Goal: Task Accomplishment & Management: Manage account settings

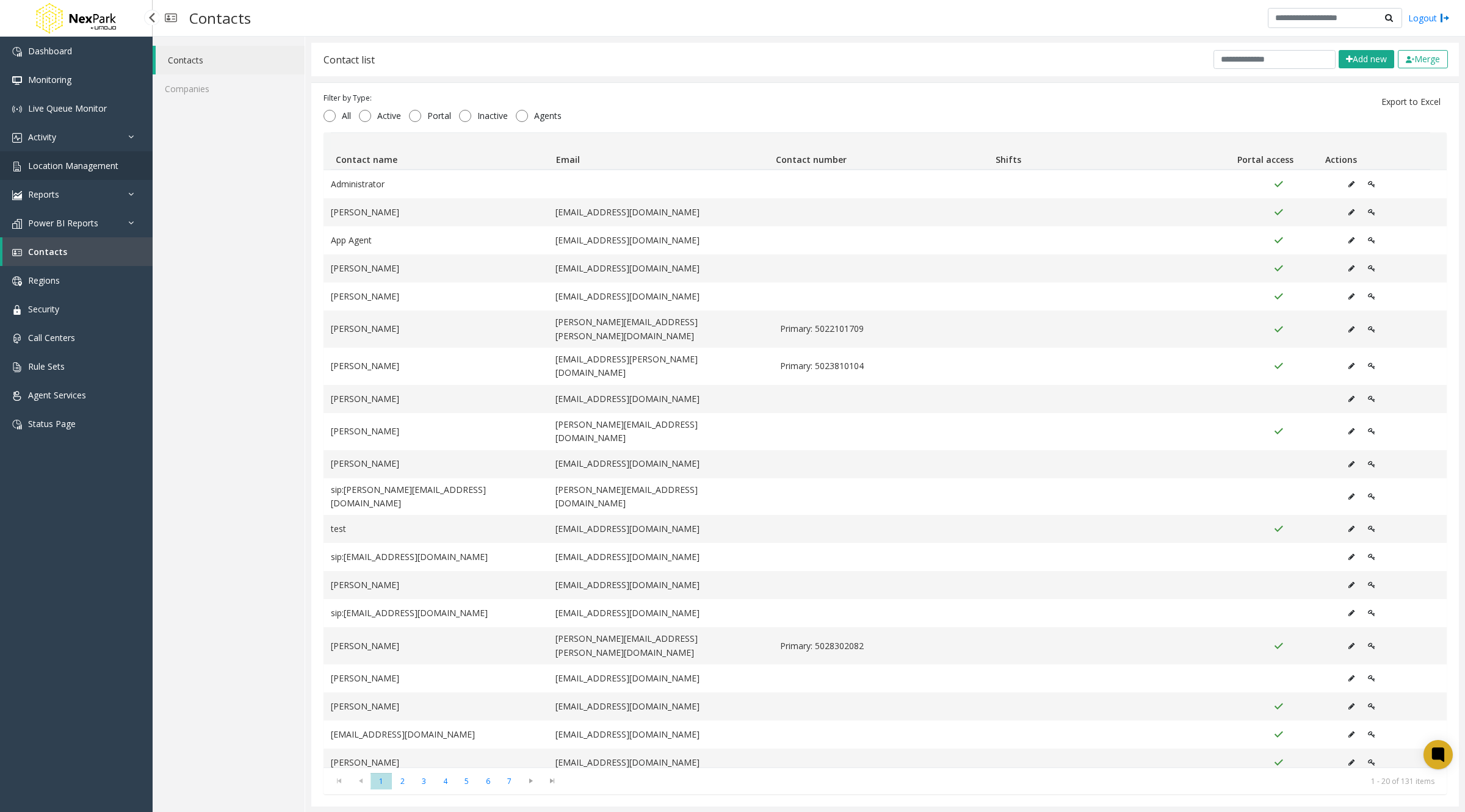
click at [83, 171] on span "Location Management" at bounding box center [74, 166] width 91 height 12
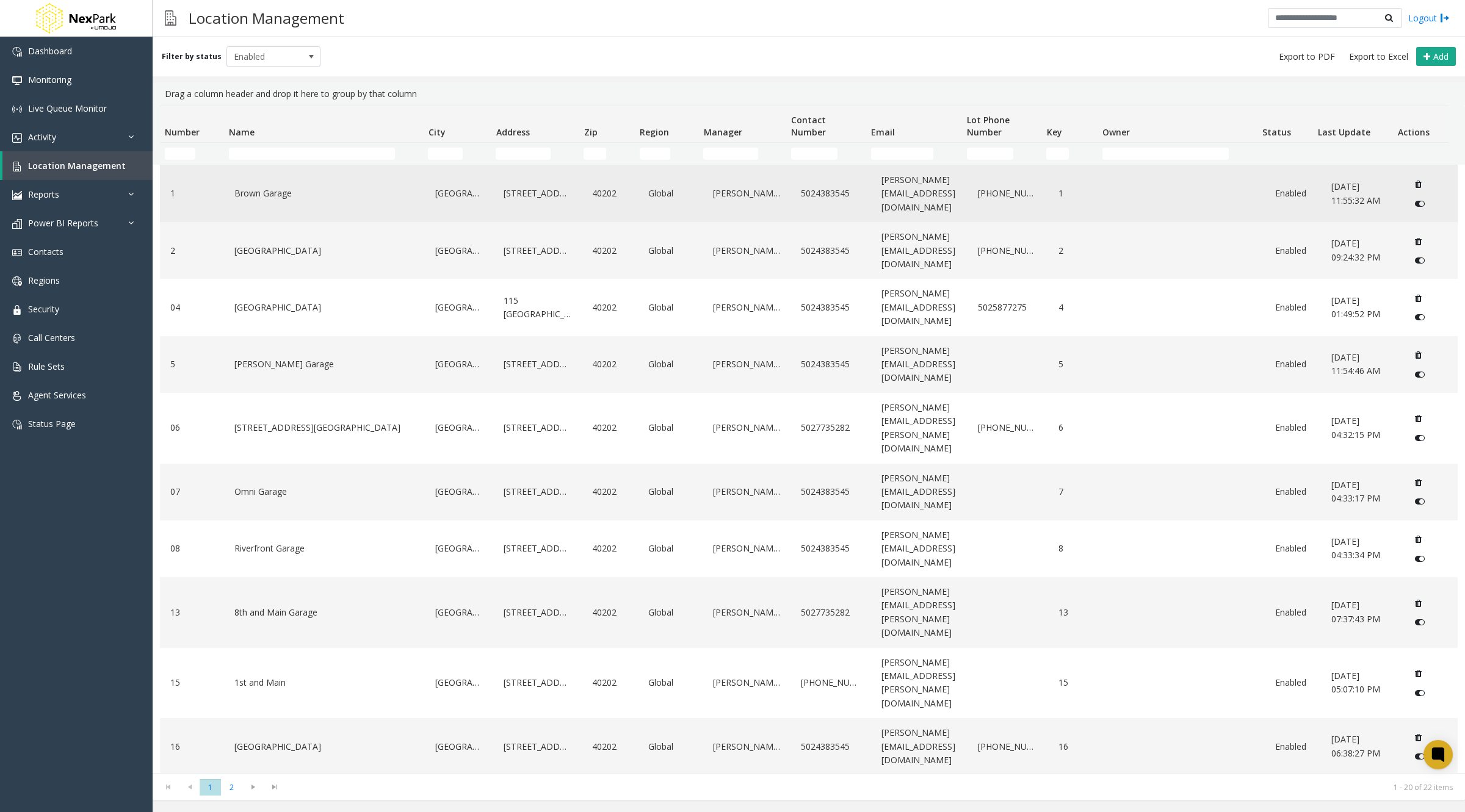
click at [274, 189] on link "Brown Garage" at bounding box center [325, 193] width 186 height 20
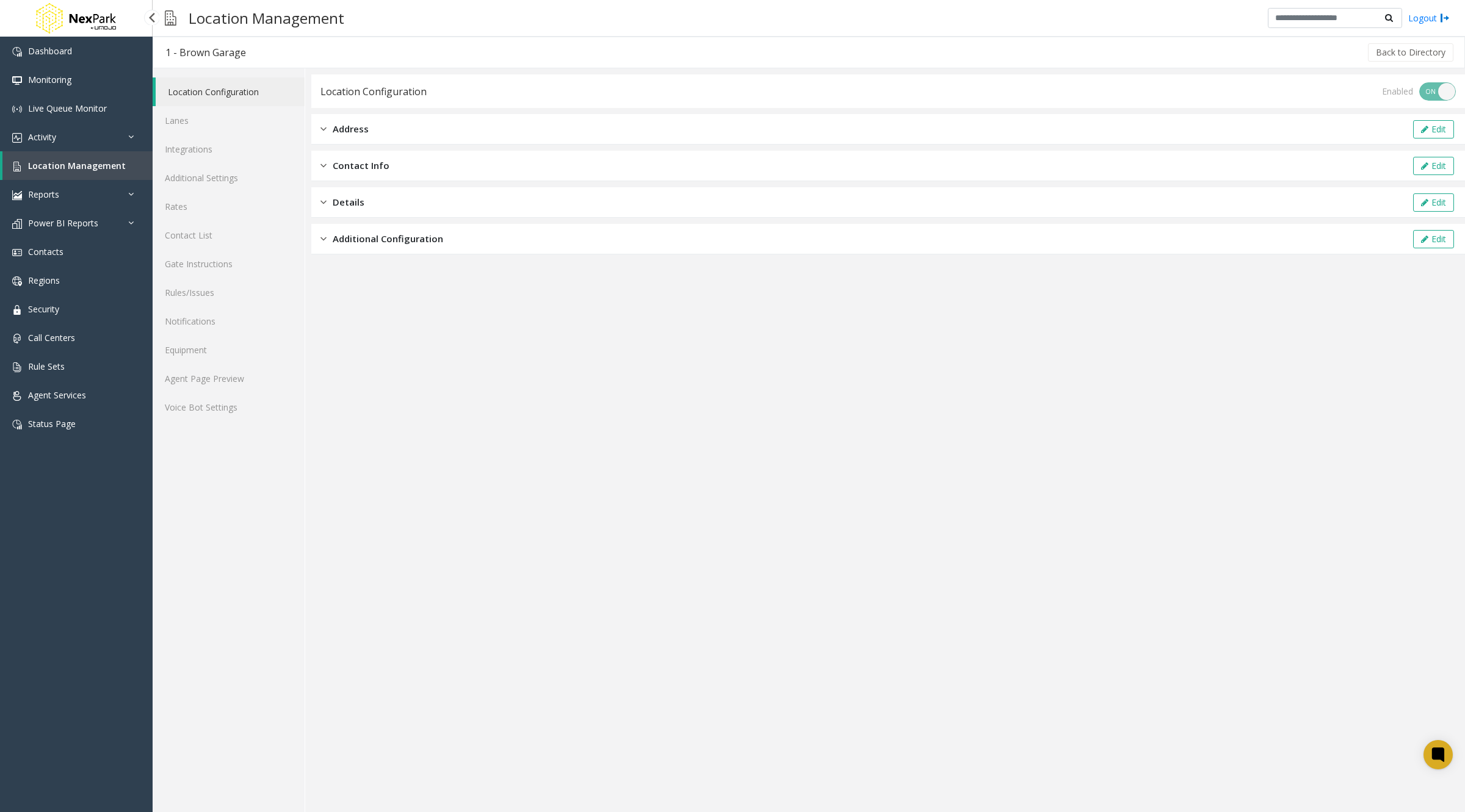
click at [72, 170] on span "Location Management" at bounding box center [77, 166] width 97 height 12
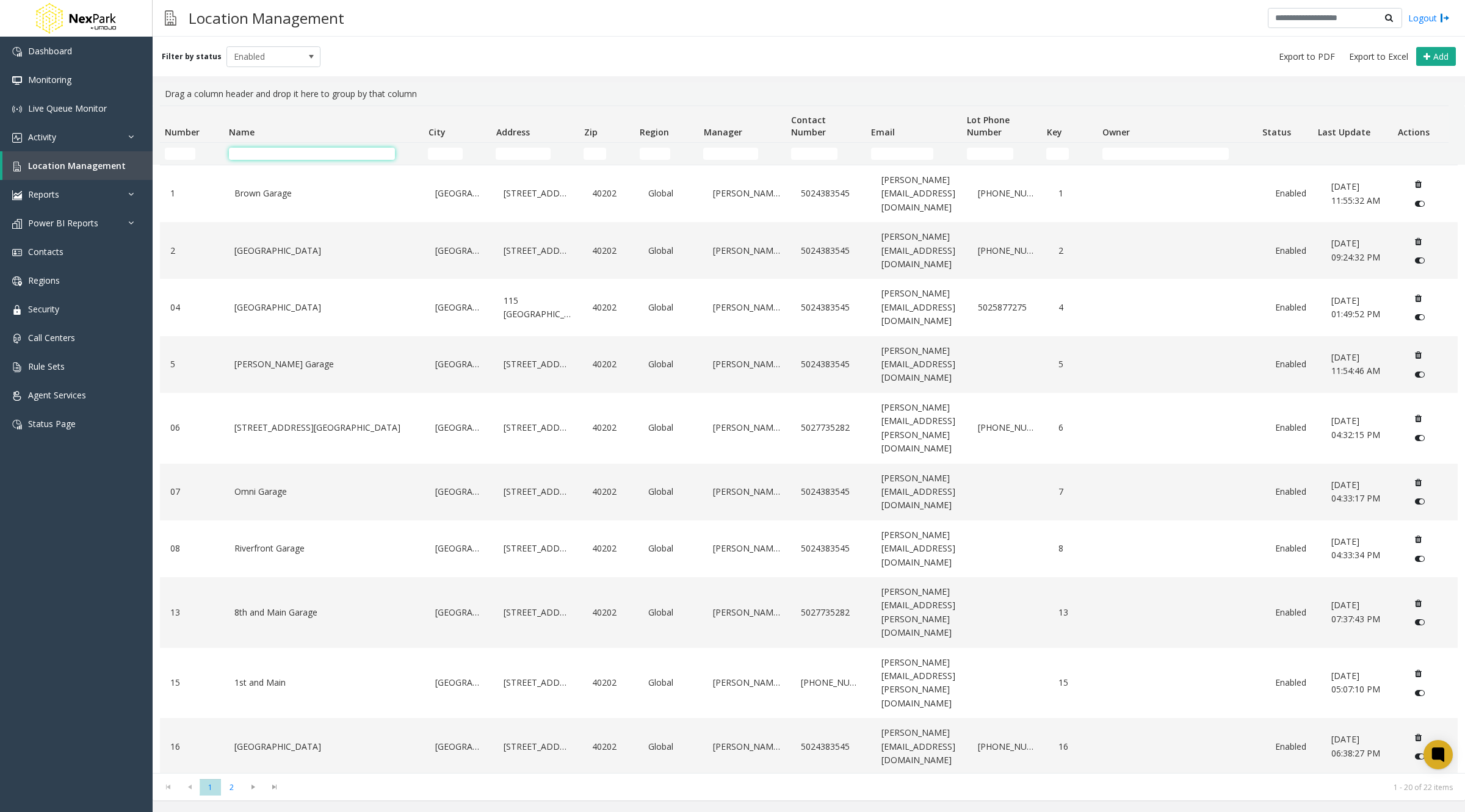
click at [276, 151] on input "Name Filter" at bounding box center [312, 154] width 166 height 12
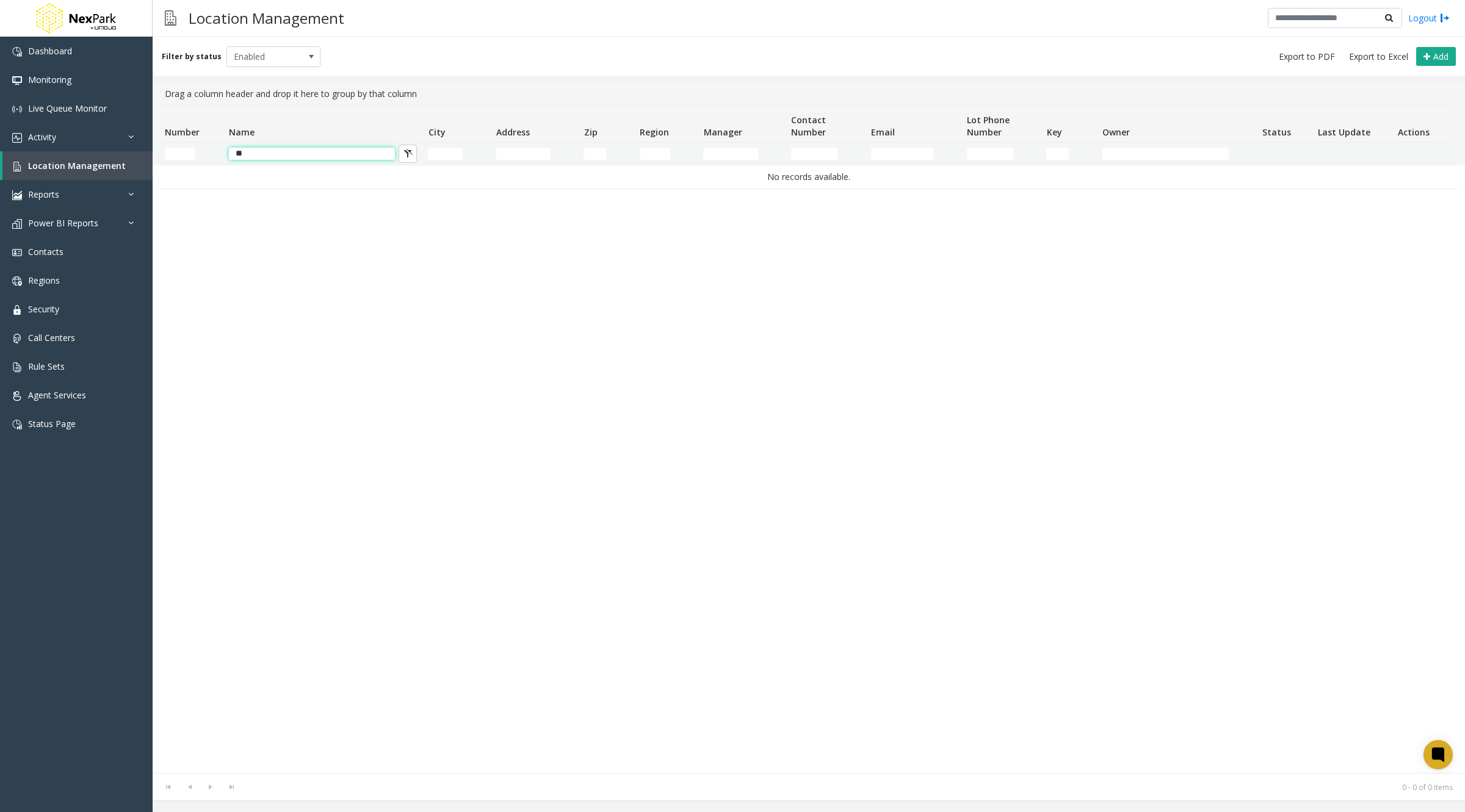
type input "**********"
type input "*****"
type input "**********"
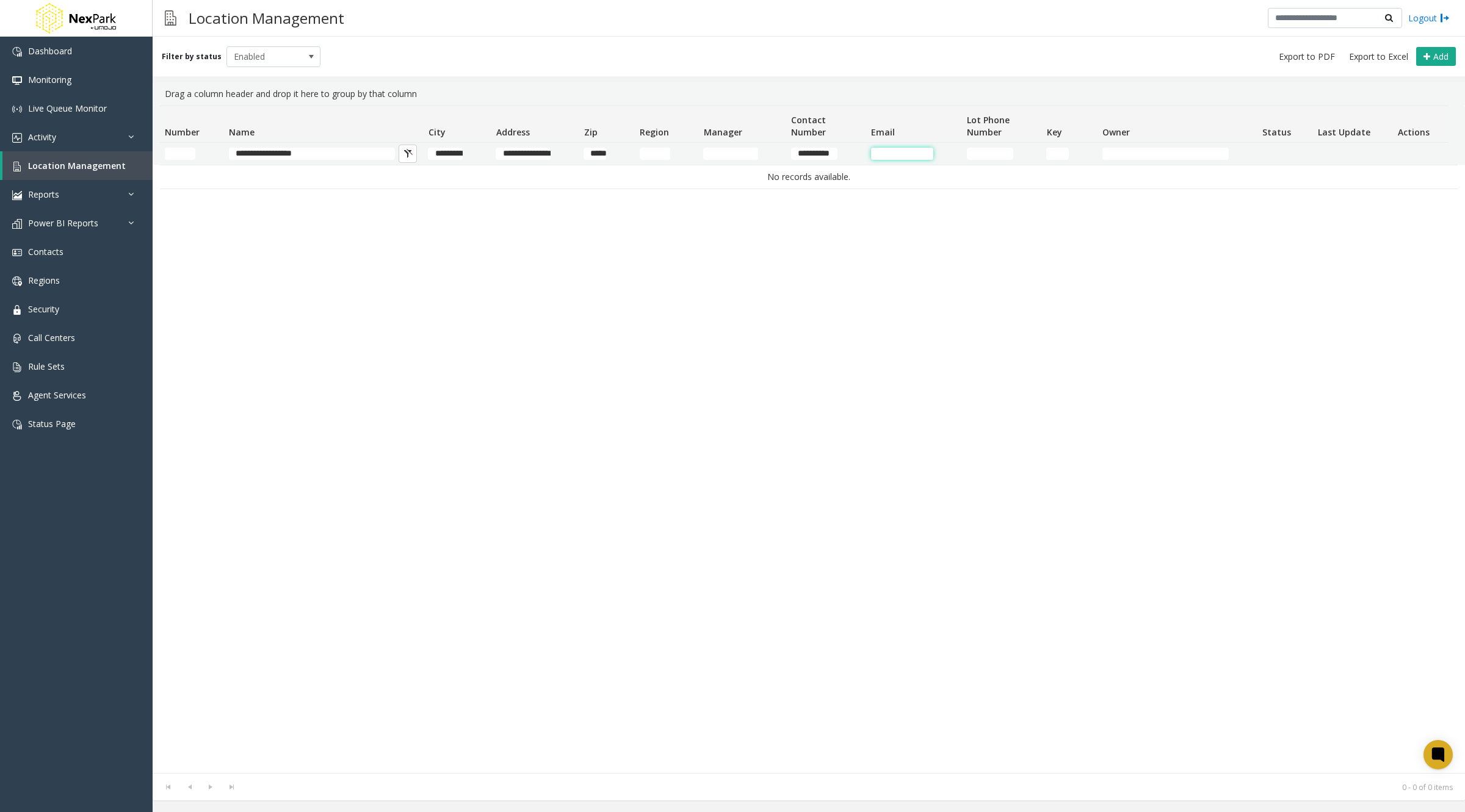
type input "**********"
type input "*"
click at [340, 150] on input "Name Filter" at bounding box center [312, 154] width 166 height 12
type input "*"
click at [420, 243] on div "No records available." at bounding box center [809, 469] width 1297 height 609
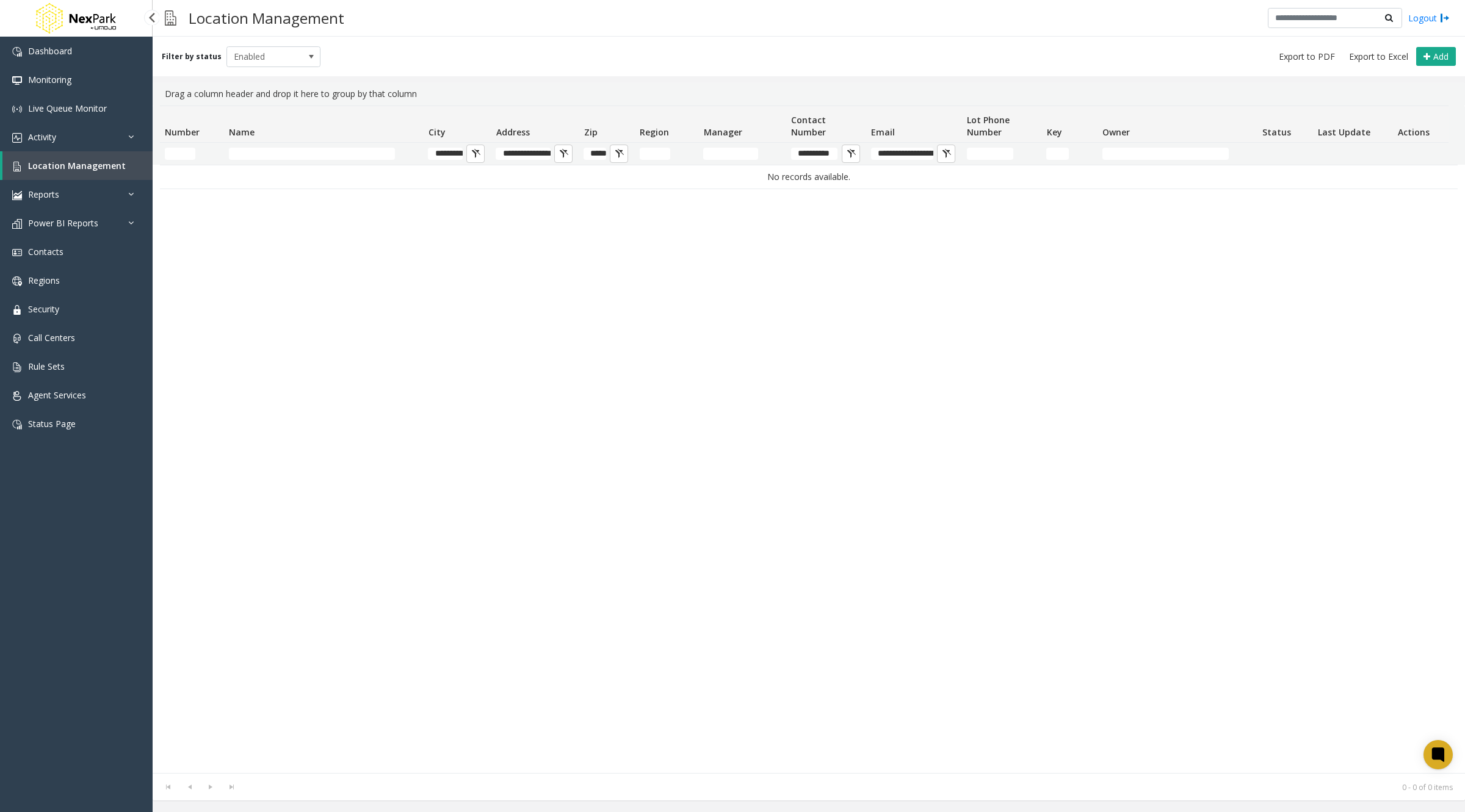
click at [92, 161] on span "Location Management" at bounding box center [77, 166] width 97 height 12
click at [86, 168] on span "Location Management" at bounding box center [77, 166] width 97 height 12
click at [76, 138] on link "Activity" at bounding box center [76, 138] width 153 height 29
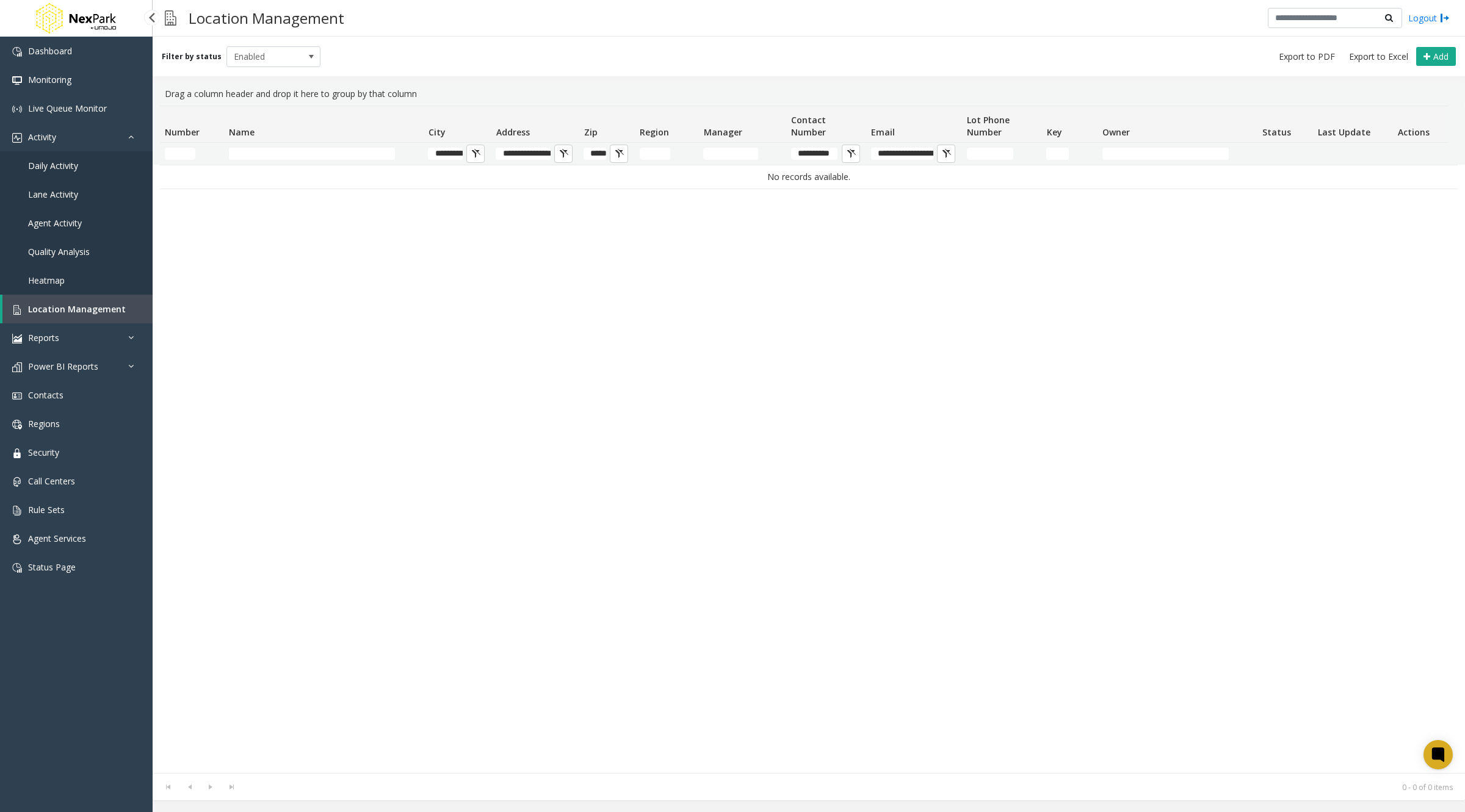
click at [80, 305] on span "Location Management" at bounding box center [77, 309] width 97 height 12
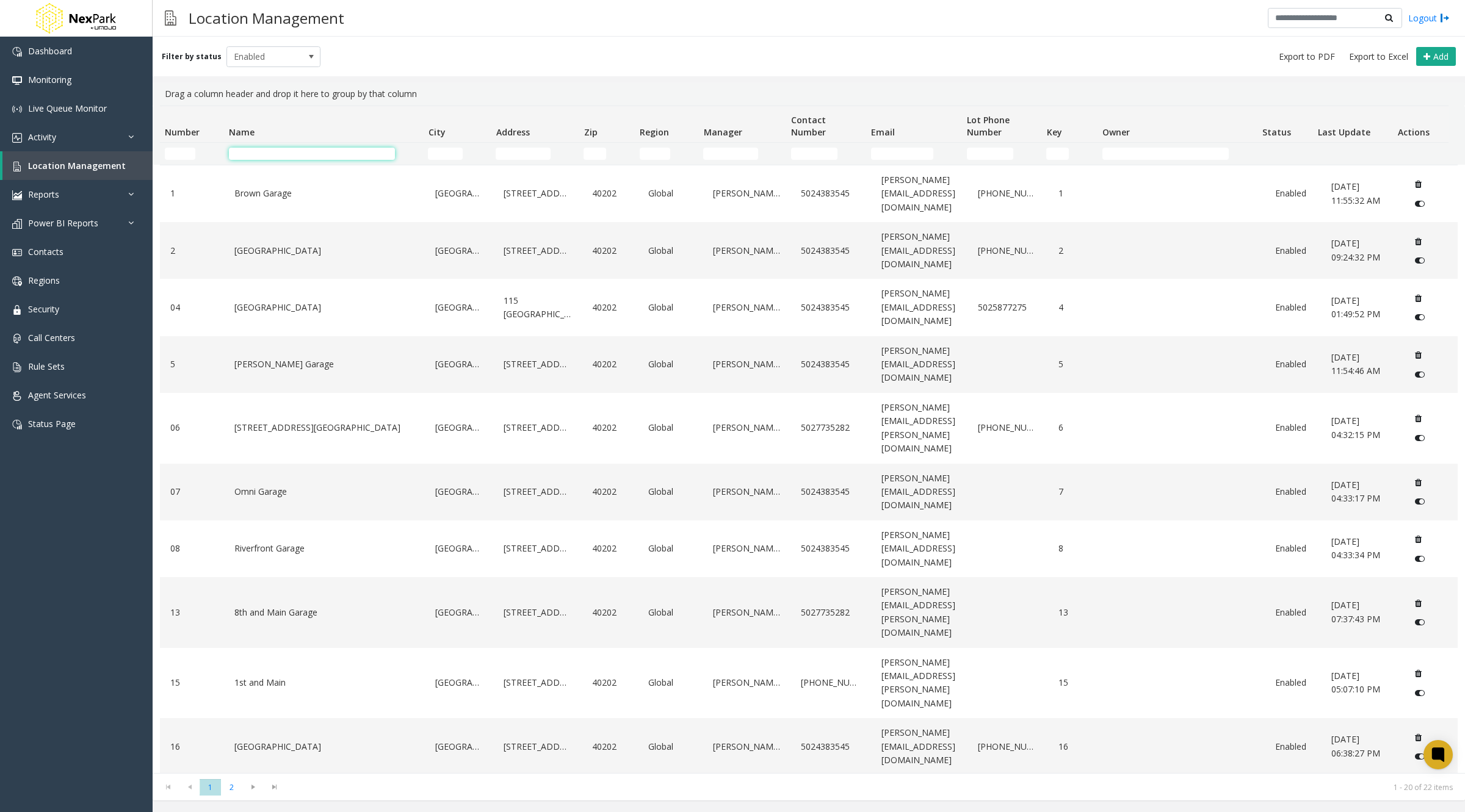
click at [263, 151] on input "Name Filter" at bounding box center [312, 154] width 166 height 12
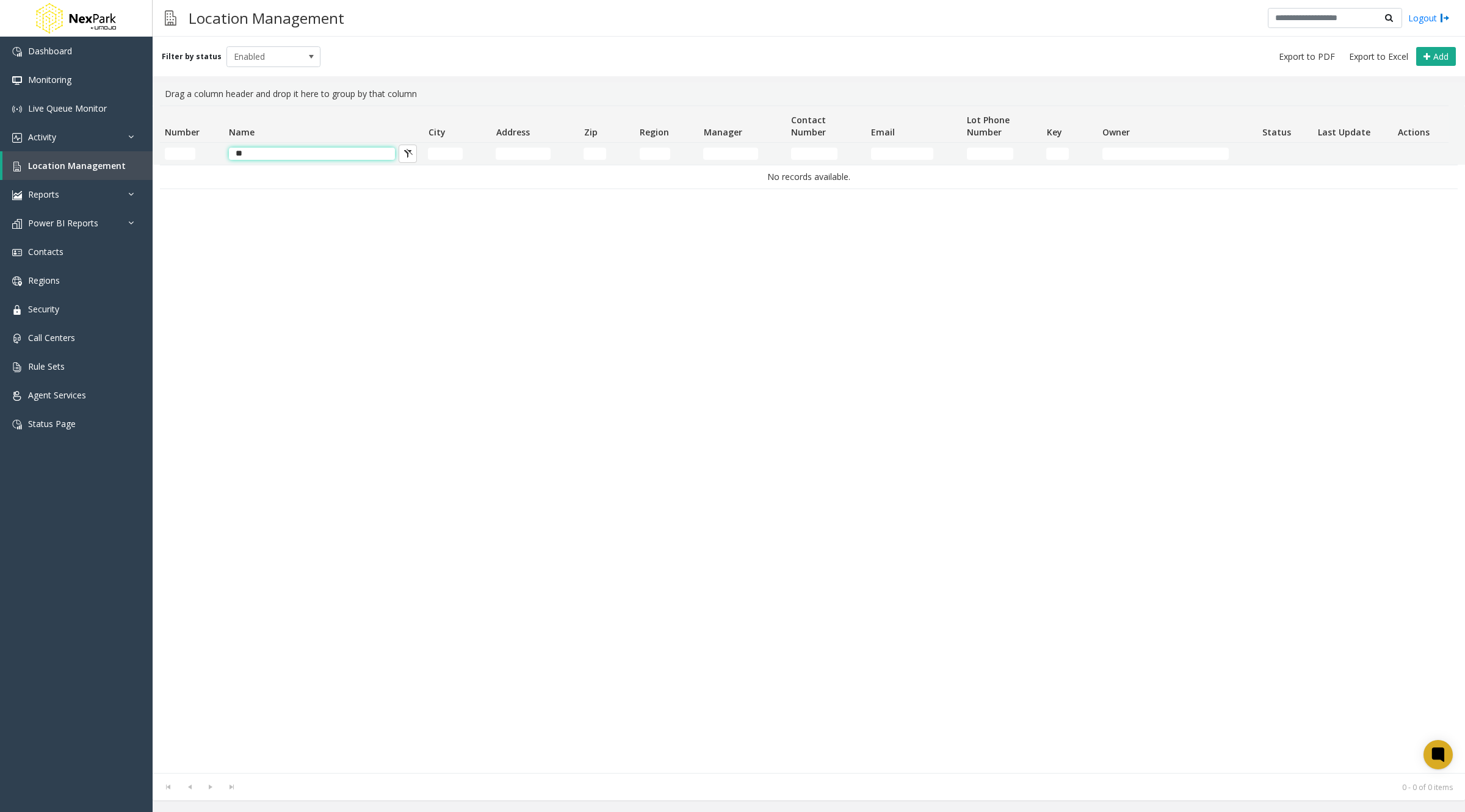
type input "*"
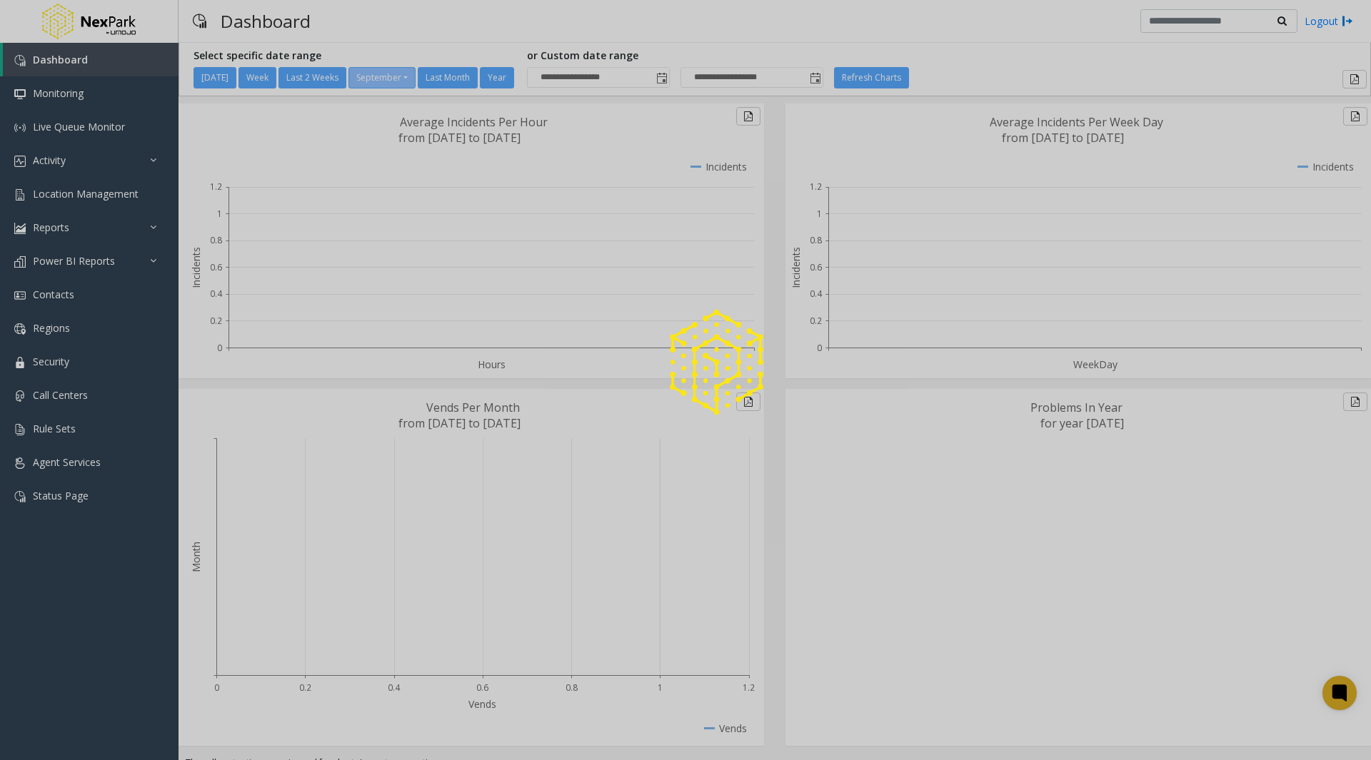
click at [73, 194] on div at bounding box center [685, 380] width 1371 height 760
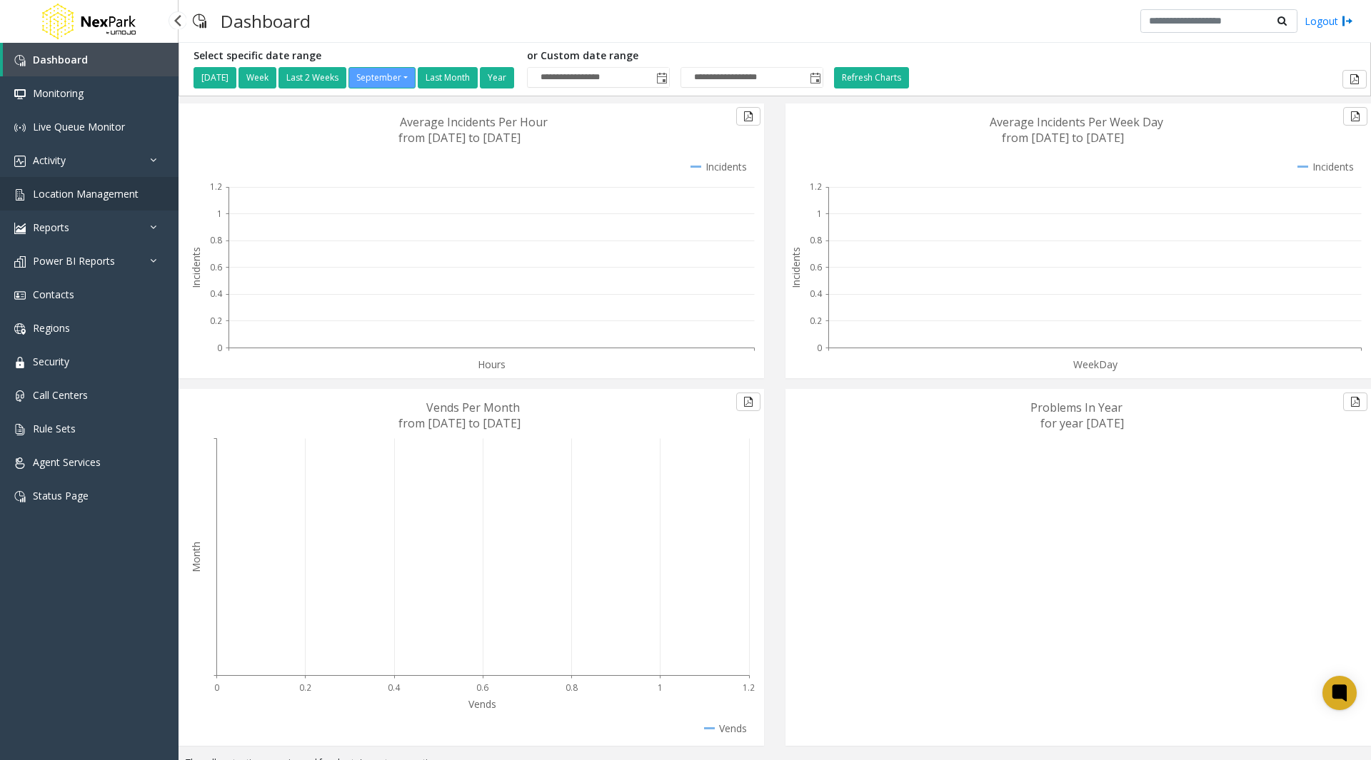
click at [93, 199] on span "Location Management" at bounding box center [86, 194] width 106 height 14
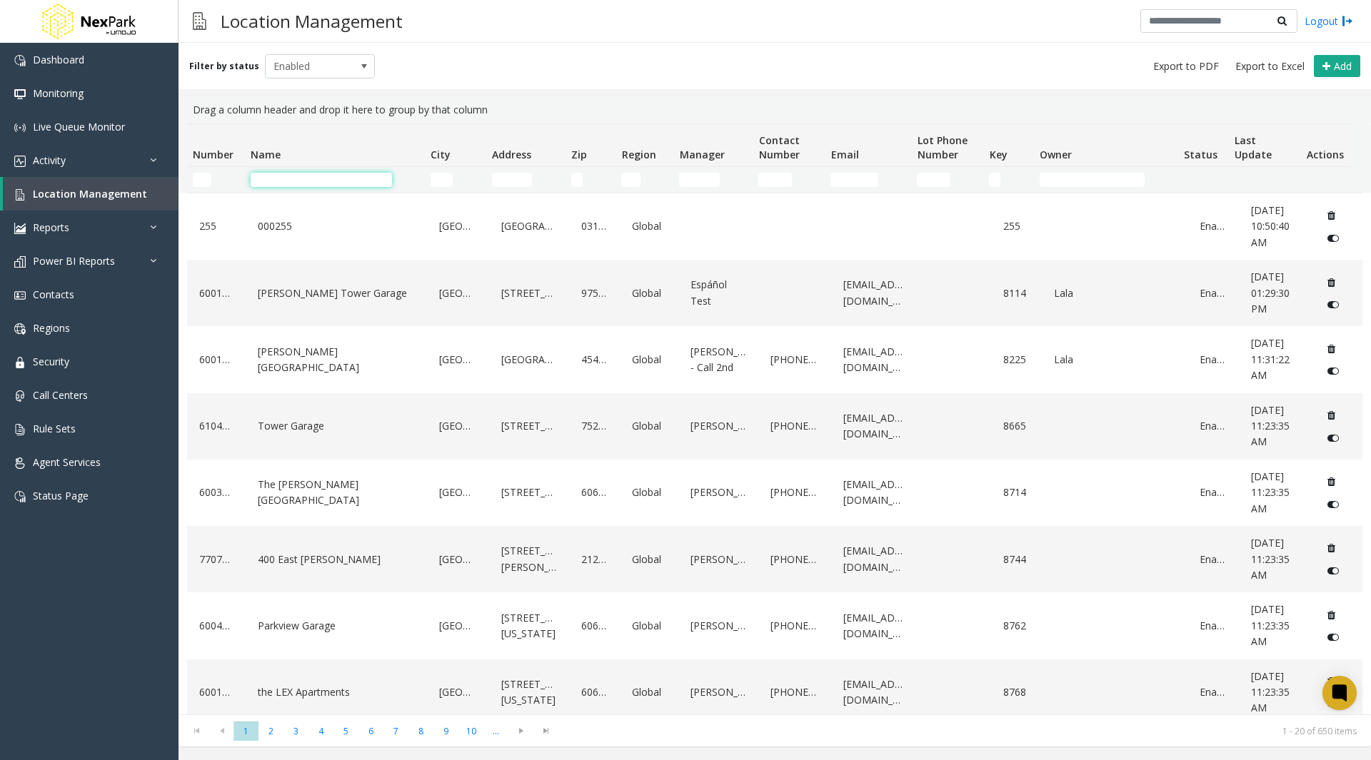
click at [326, 179] on input "Name Filter" at bounding box center [321, 180] width 141 height 14
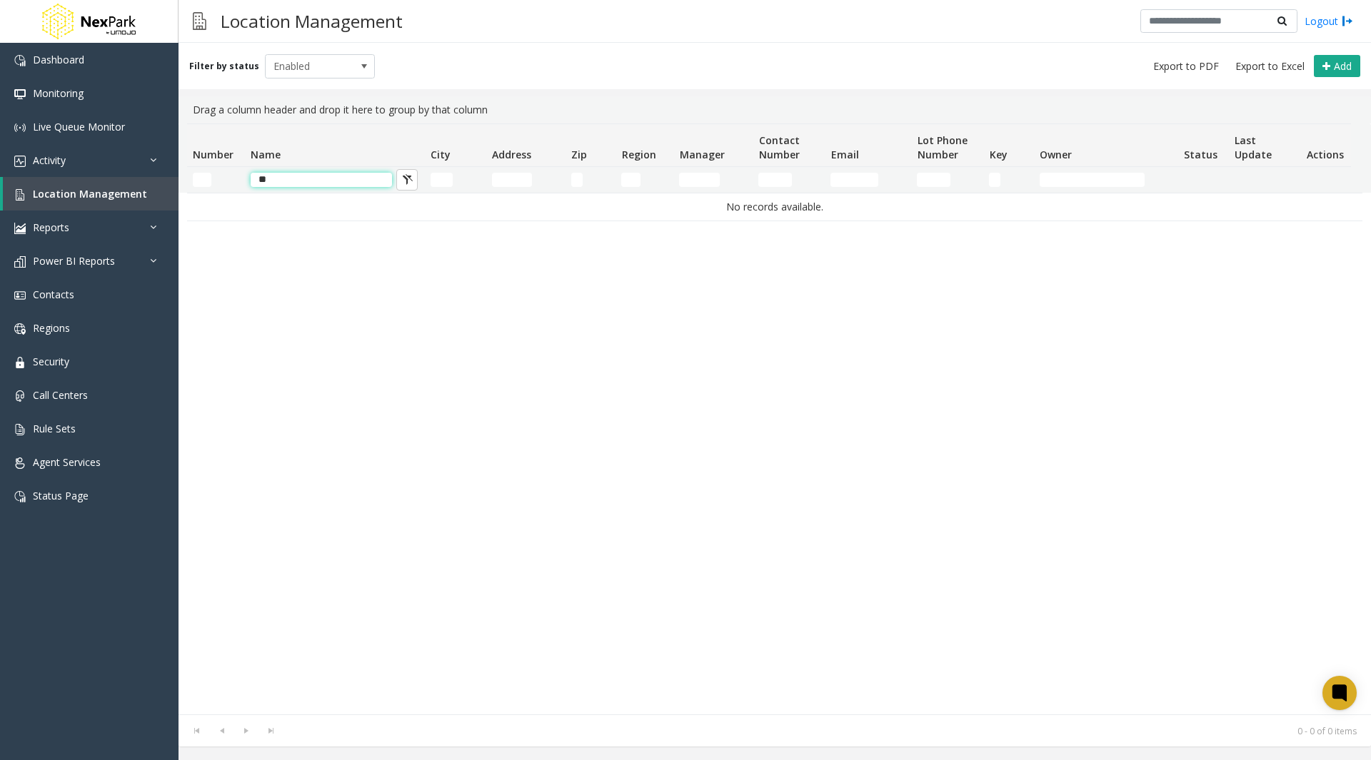
type input "*"
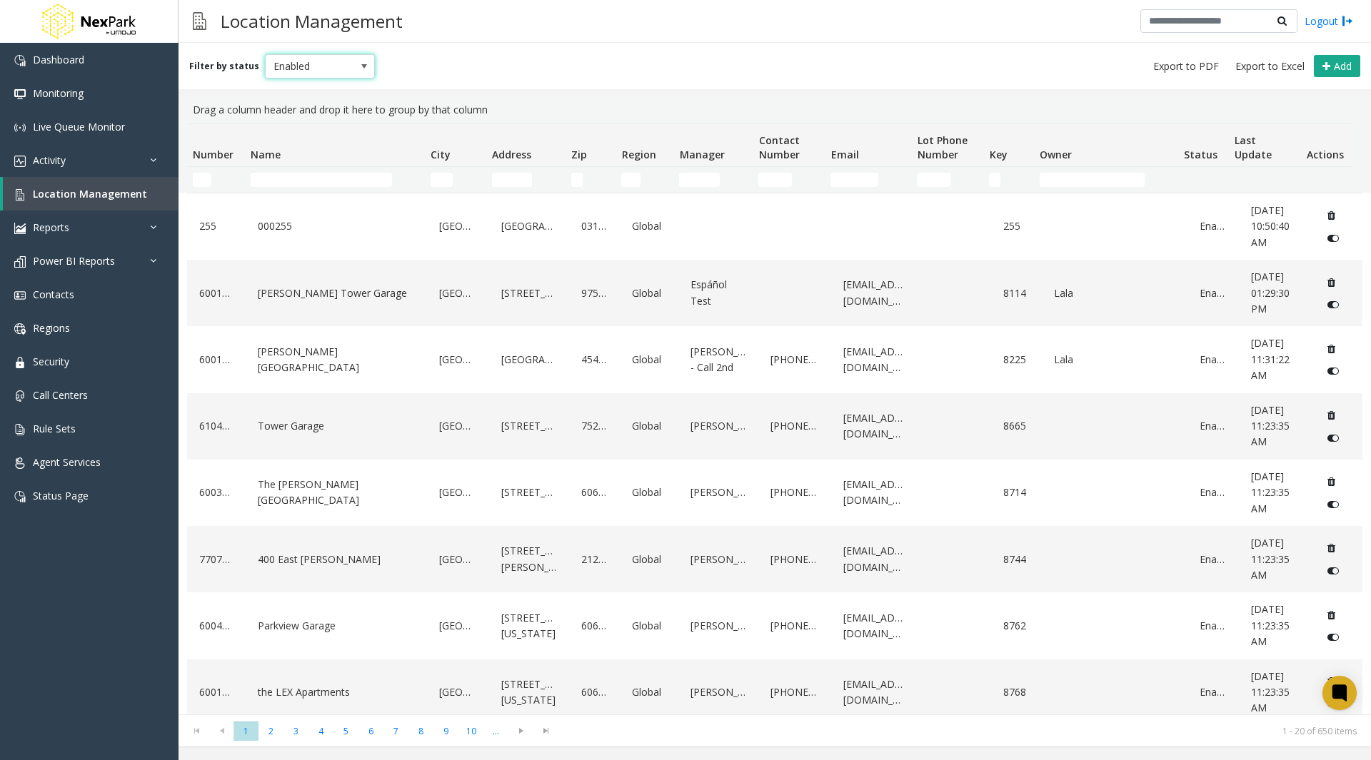
click at [358, 67] on span at bounding box center [363, 66] width 11 height 11
click at [286, 90] on li "All" at bounding box center [314, 90] width 106 height 19
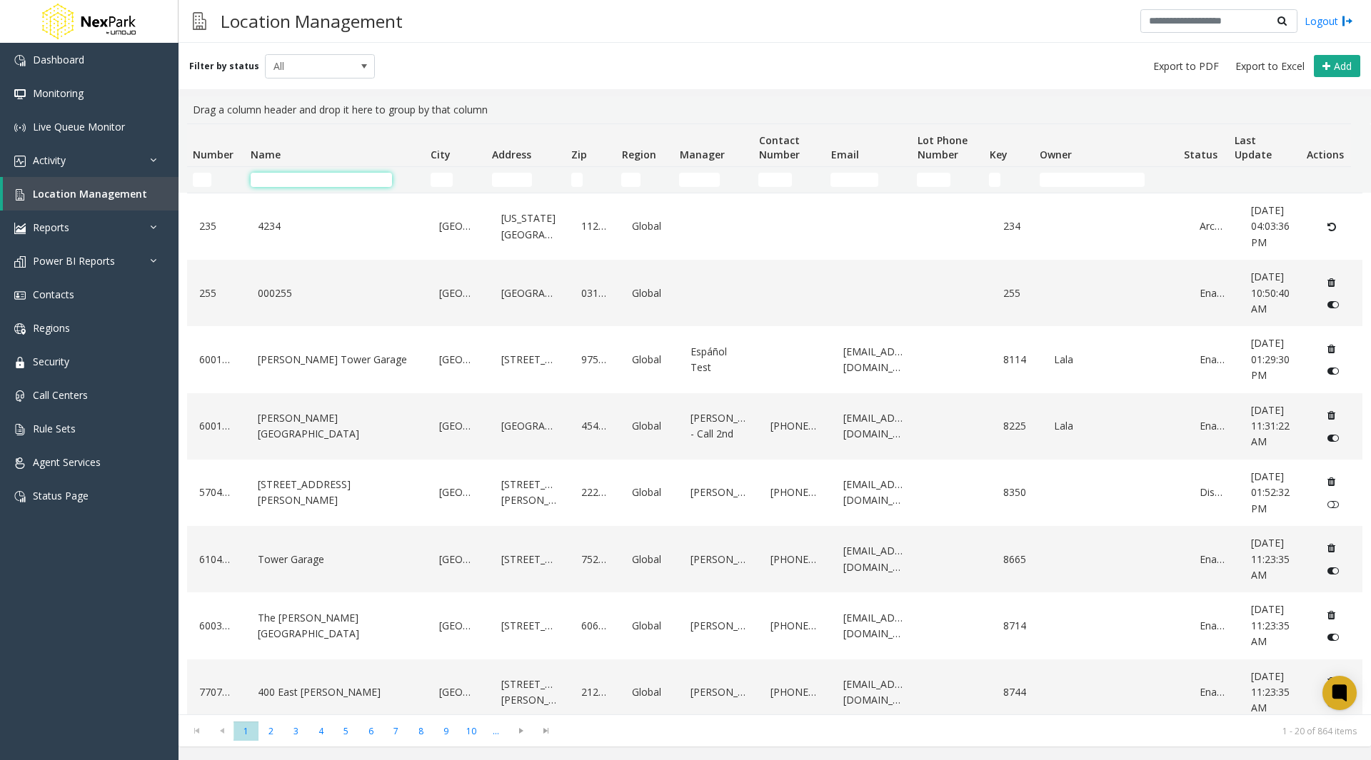
click at [292, 178] on input "Name Filter" at bounding box center [321, 180] width 141 height 14
type input "****"
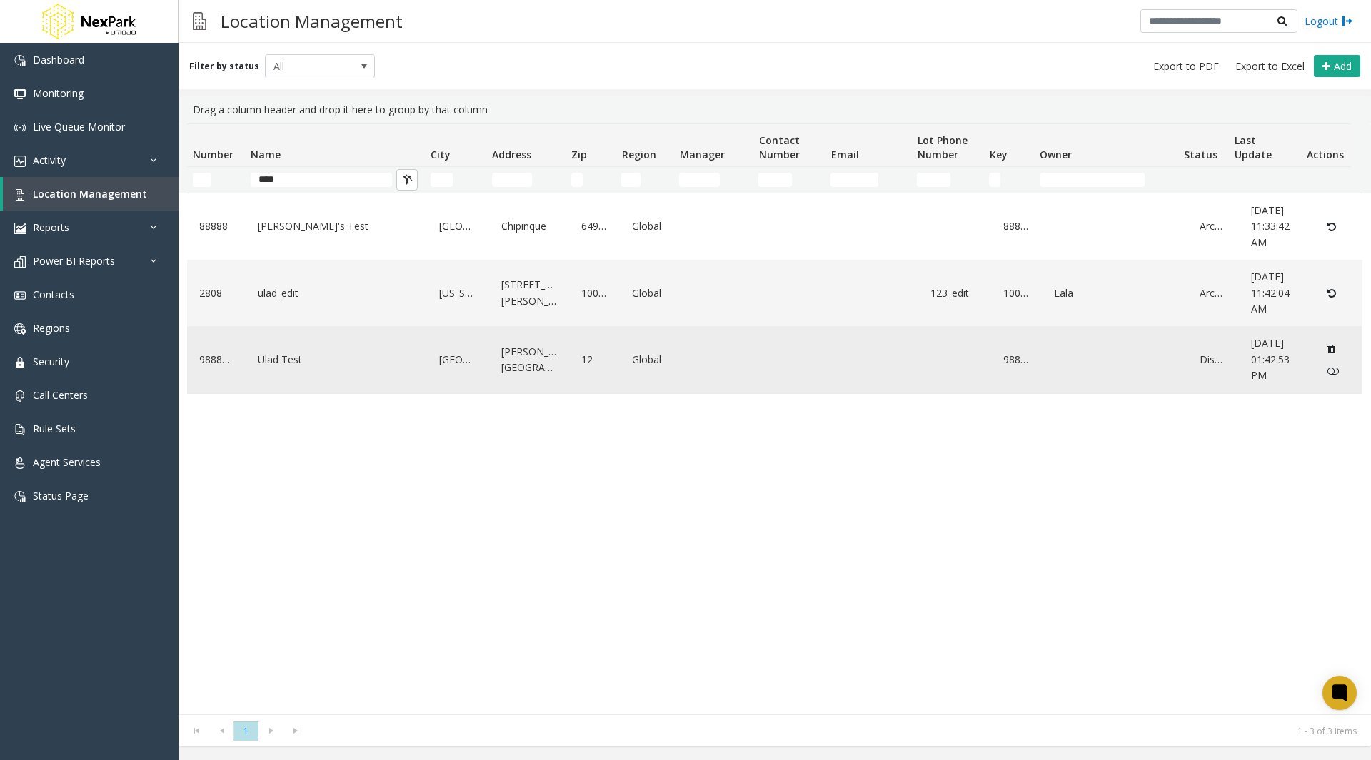
click at [270, 355] on link "Ulad Test" at bounding box center [336, 359] width 165 height 23
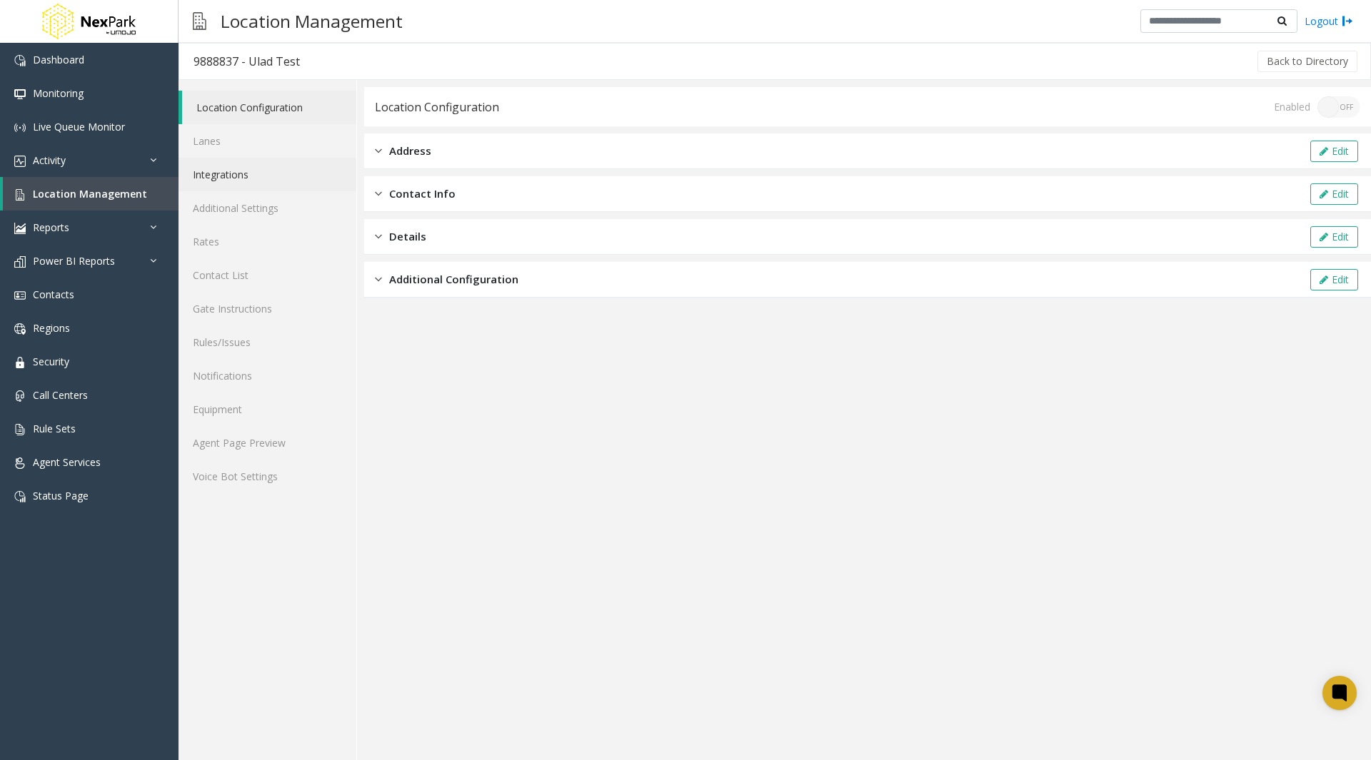
click at [224, 186] on link "Integrations" at bounding box center [268, 175] width 178 height 34
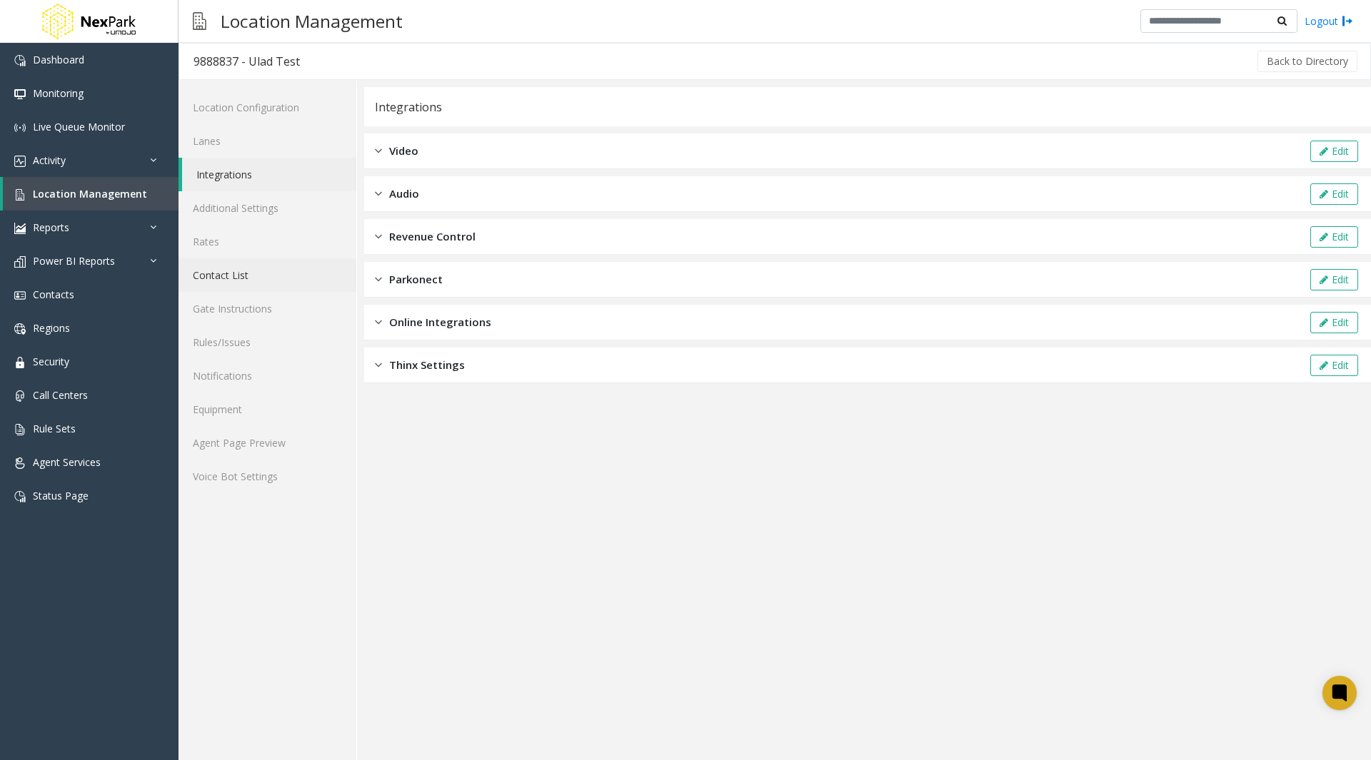
click at [227, 263] on link "Contact List" at bounding box center [268, 275] width 178 height 34
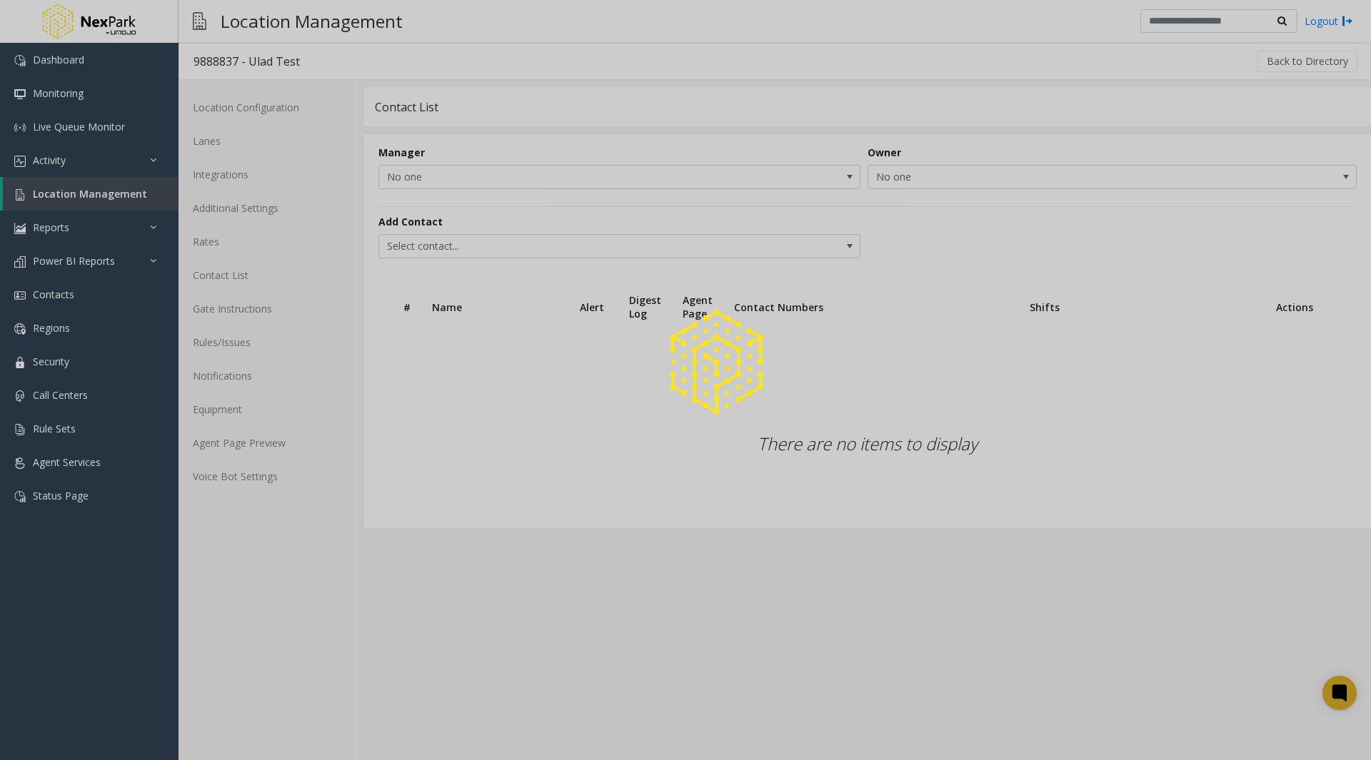
click at [234, 313] on div at bounding box center [685, 380] width 1371 height 760
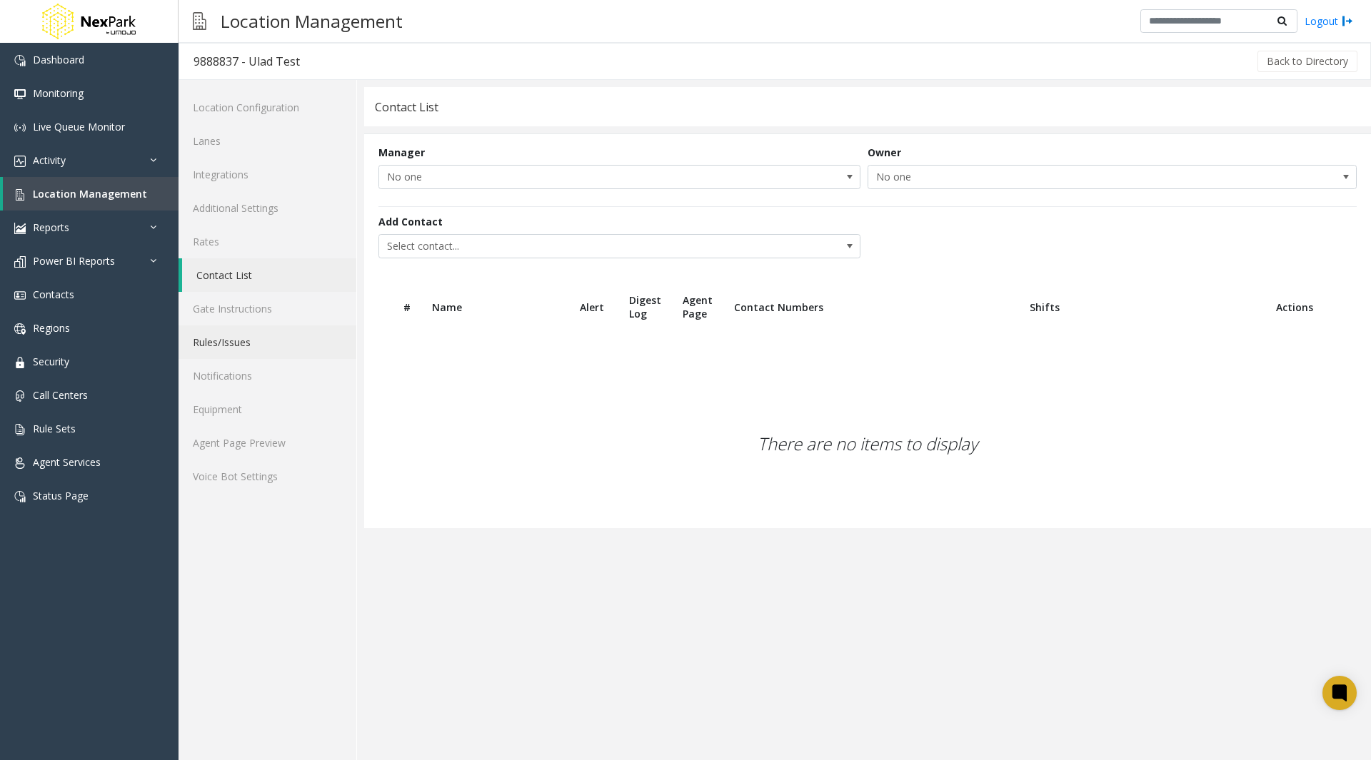
click at [220, 350] on link "Rules/Issues" at bounding box center [268, 343] width 178 height 34
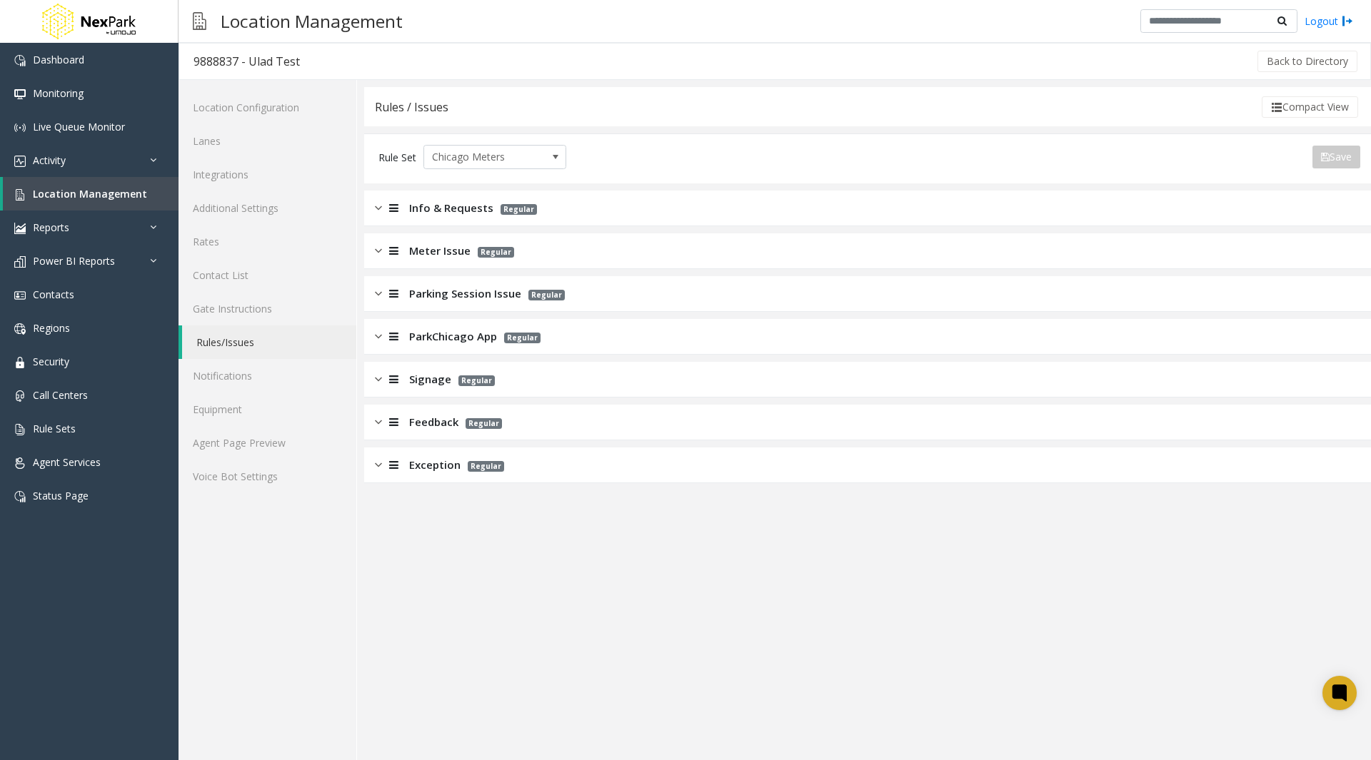
click at [378, 209] on img at bounding box center [378, 208] width 7 height 16
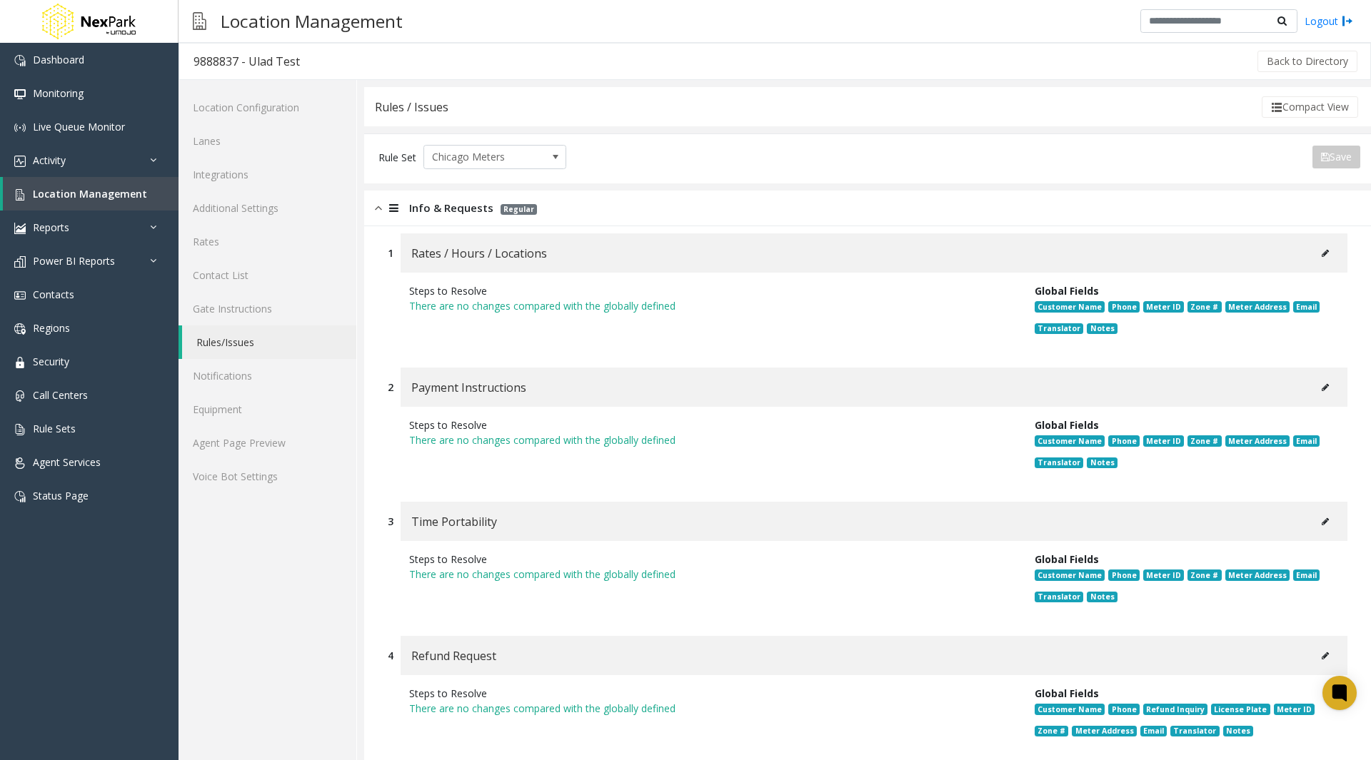
click at [380, 209] on img at bounding box center [378, 208] width 7 height 16
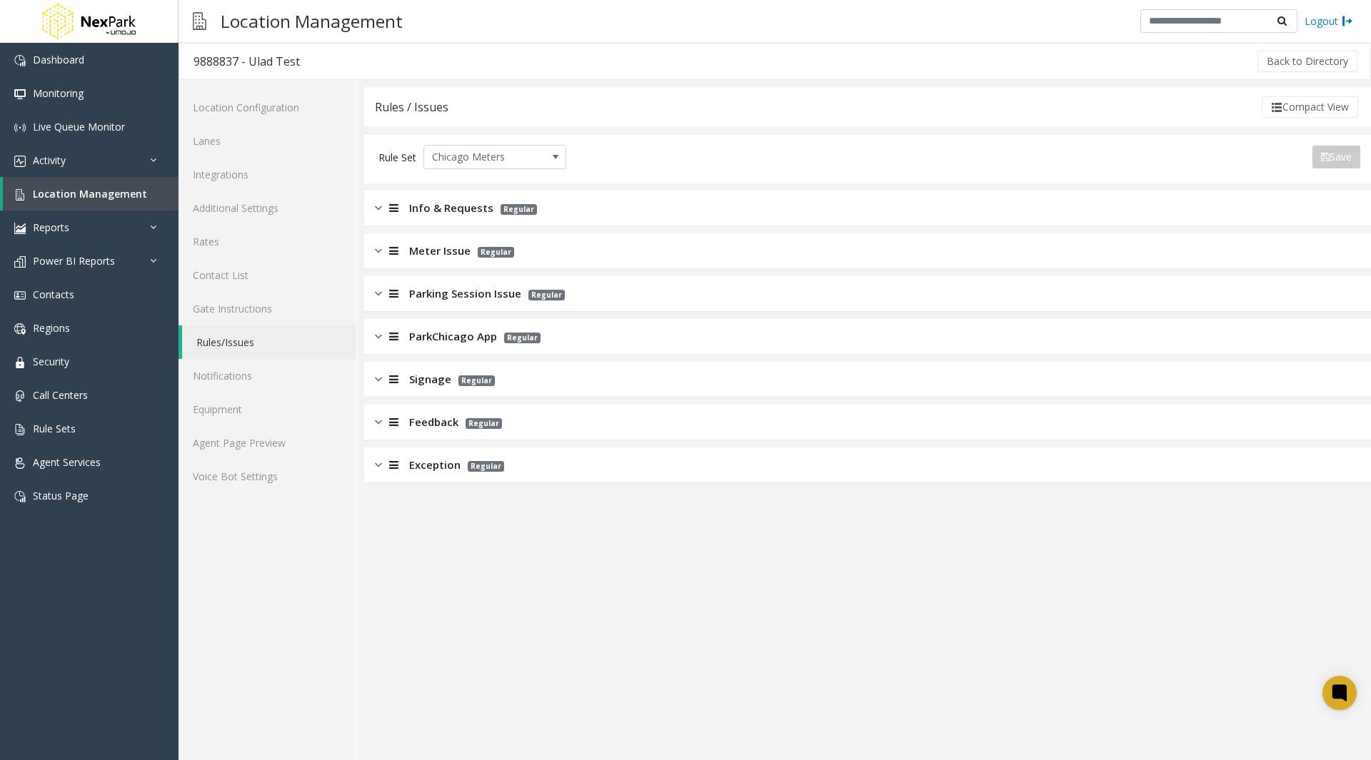
click at [768, 214] on div "Info & Requests Regular" at bounding box center [867, 209] width 1007 height 36
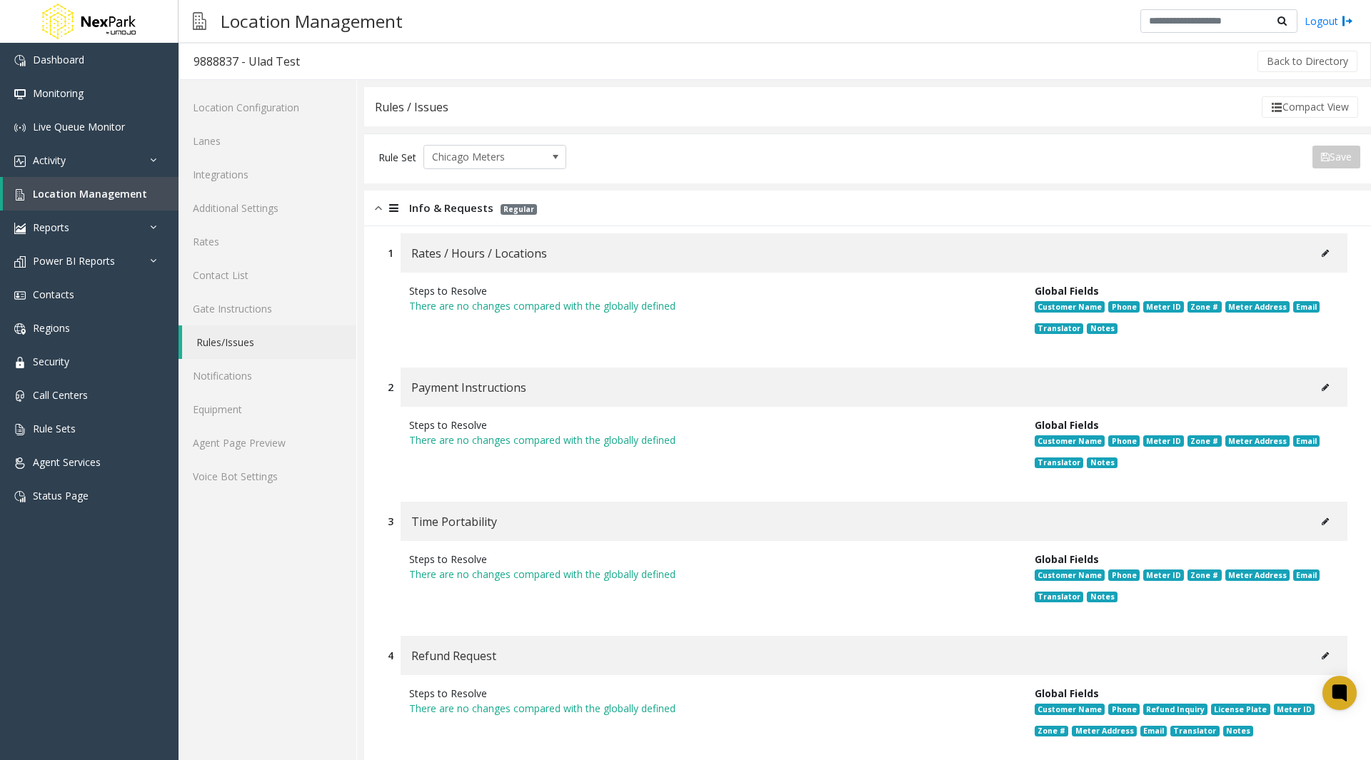
click at [1322, 249] on icon at bounding box center [1325, 253] width 7 height 9
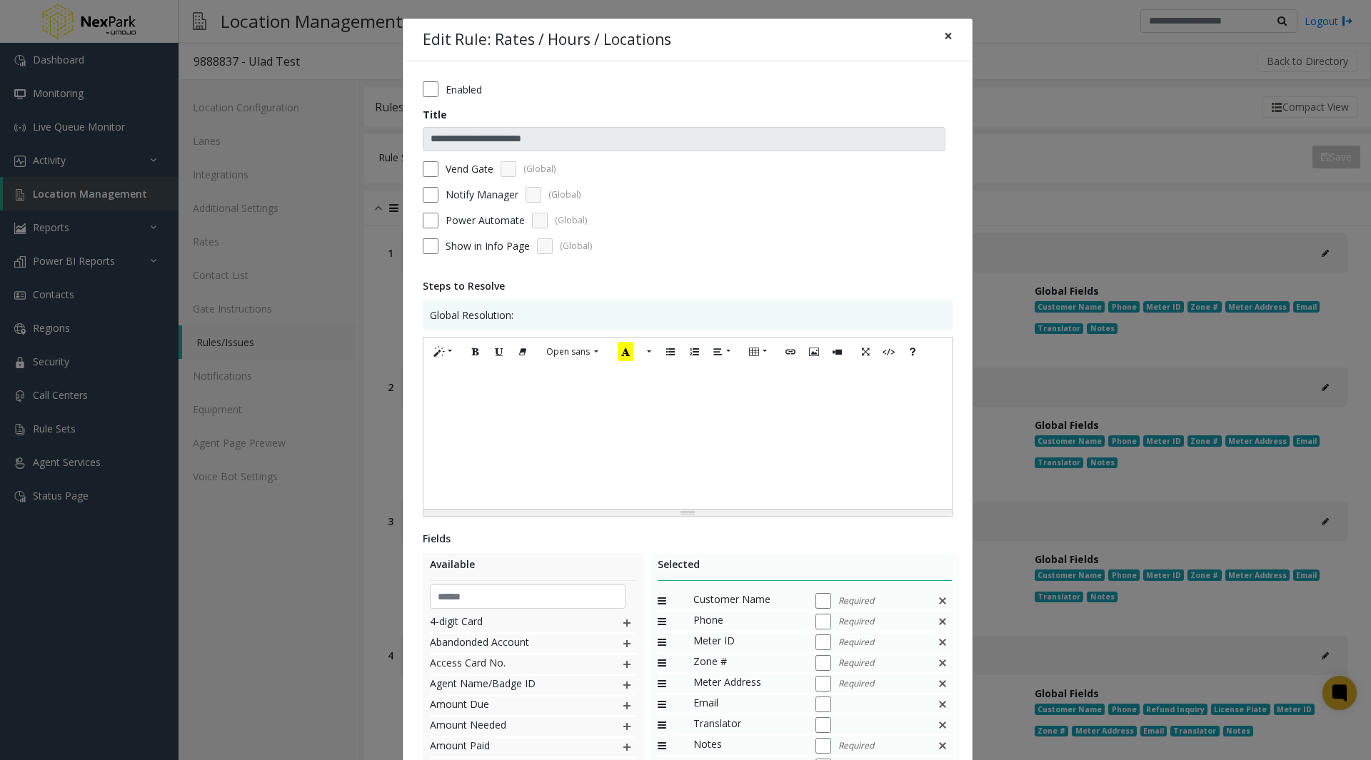
click at [946, 35] on span "×" at bounding box center [948, 36] width 9 height 20
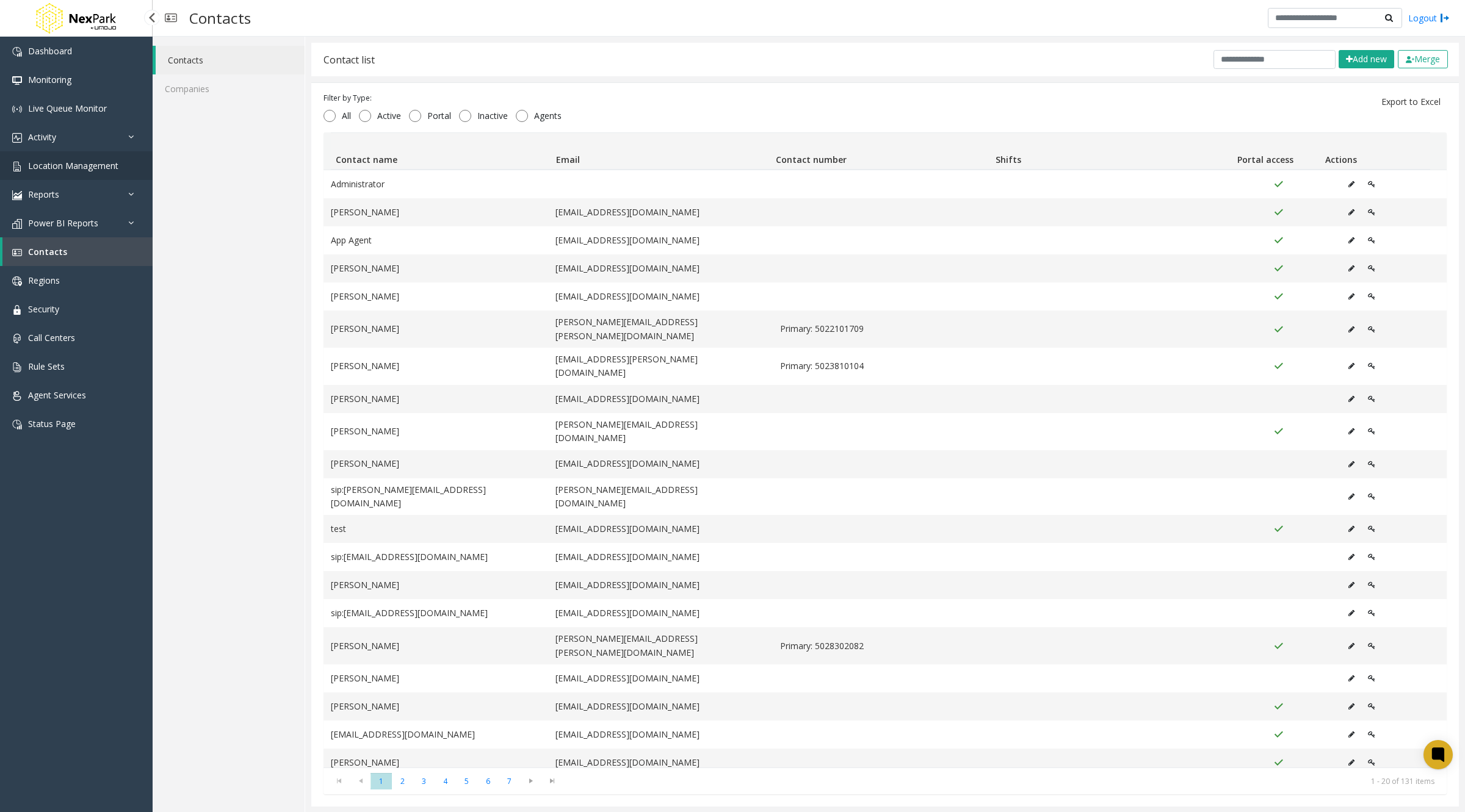
click at [56, 158] on link "Location Management" at bounding box center [76, 166] width 153 height 29
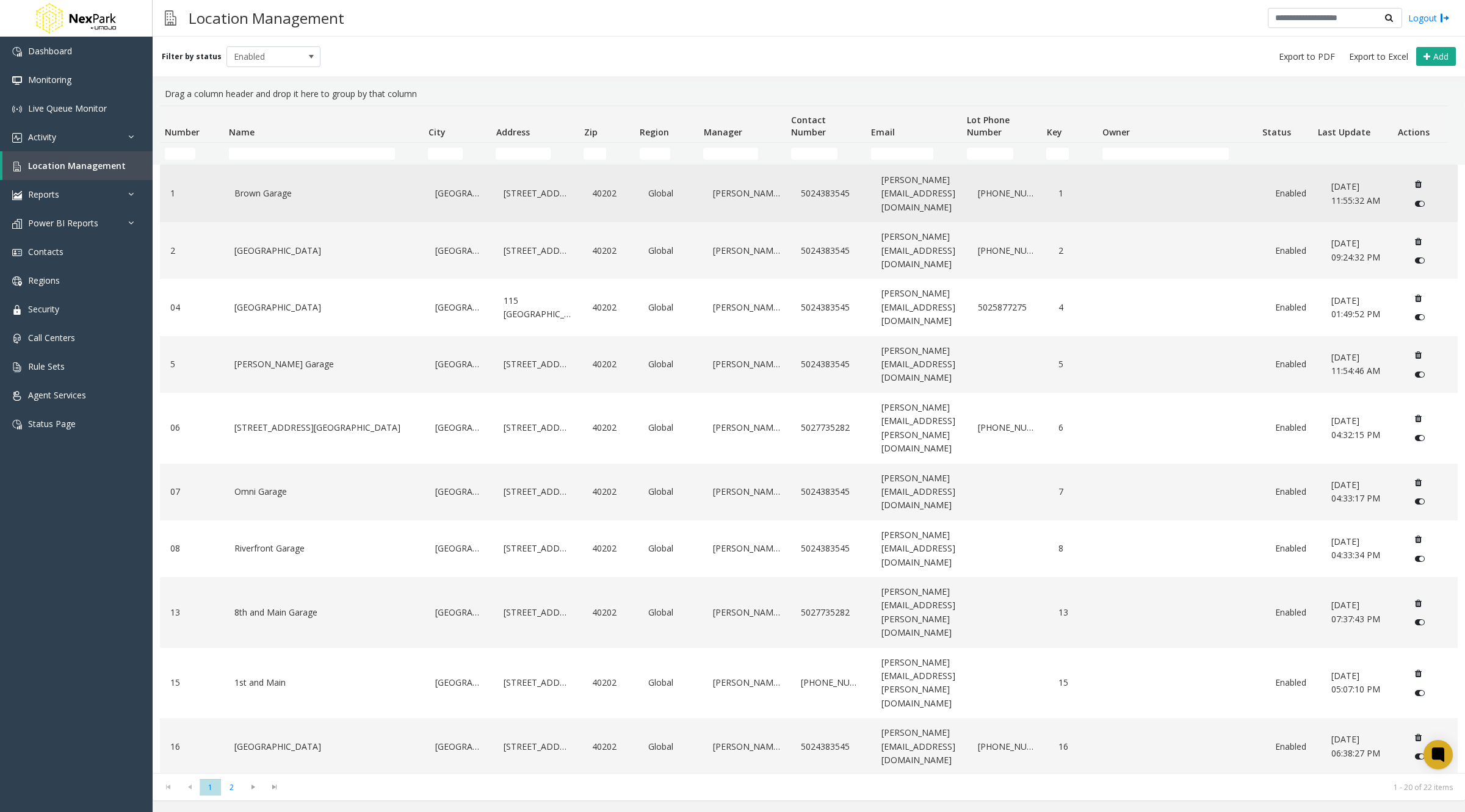
click at [263, 195] on link "Brown Garage" at bounding box center [325, 193] width 186 height 20
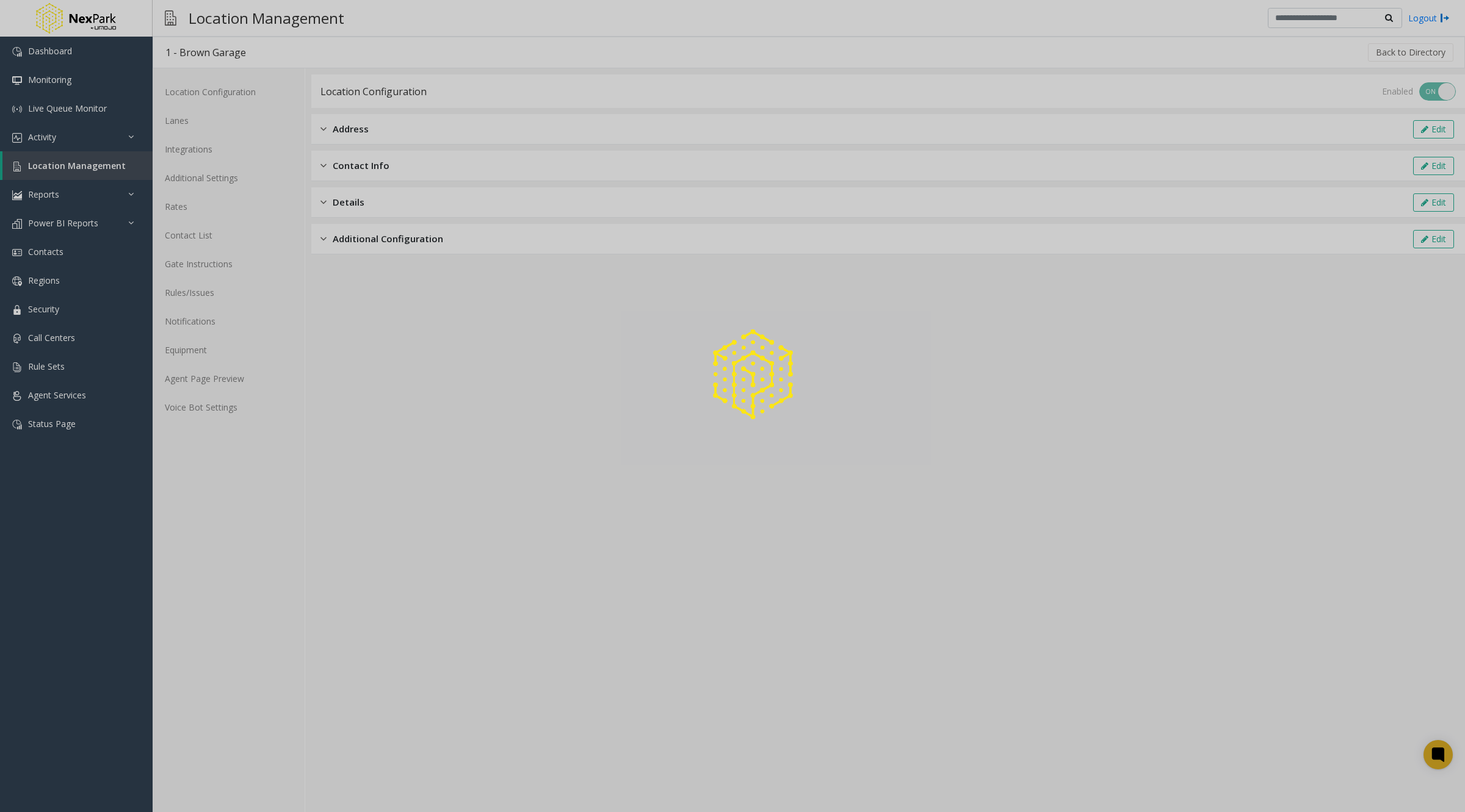
click at [202, 290] on div at bounding box center [732, 406] width 1465 height 812
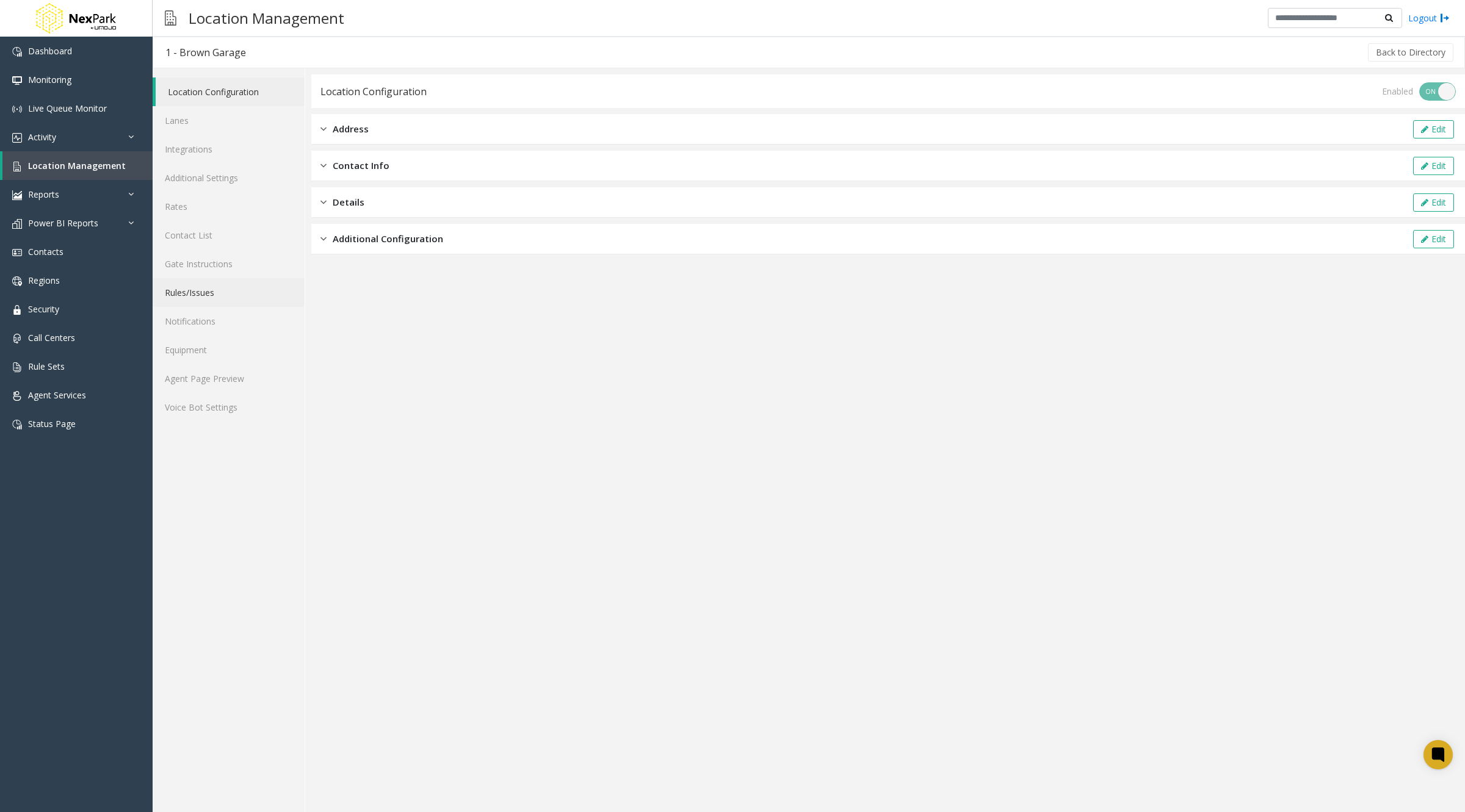
click at [204, 293] on link "Rules/Issues" at bounding box center [229, 293] width 152 height 29
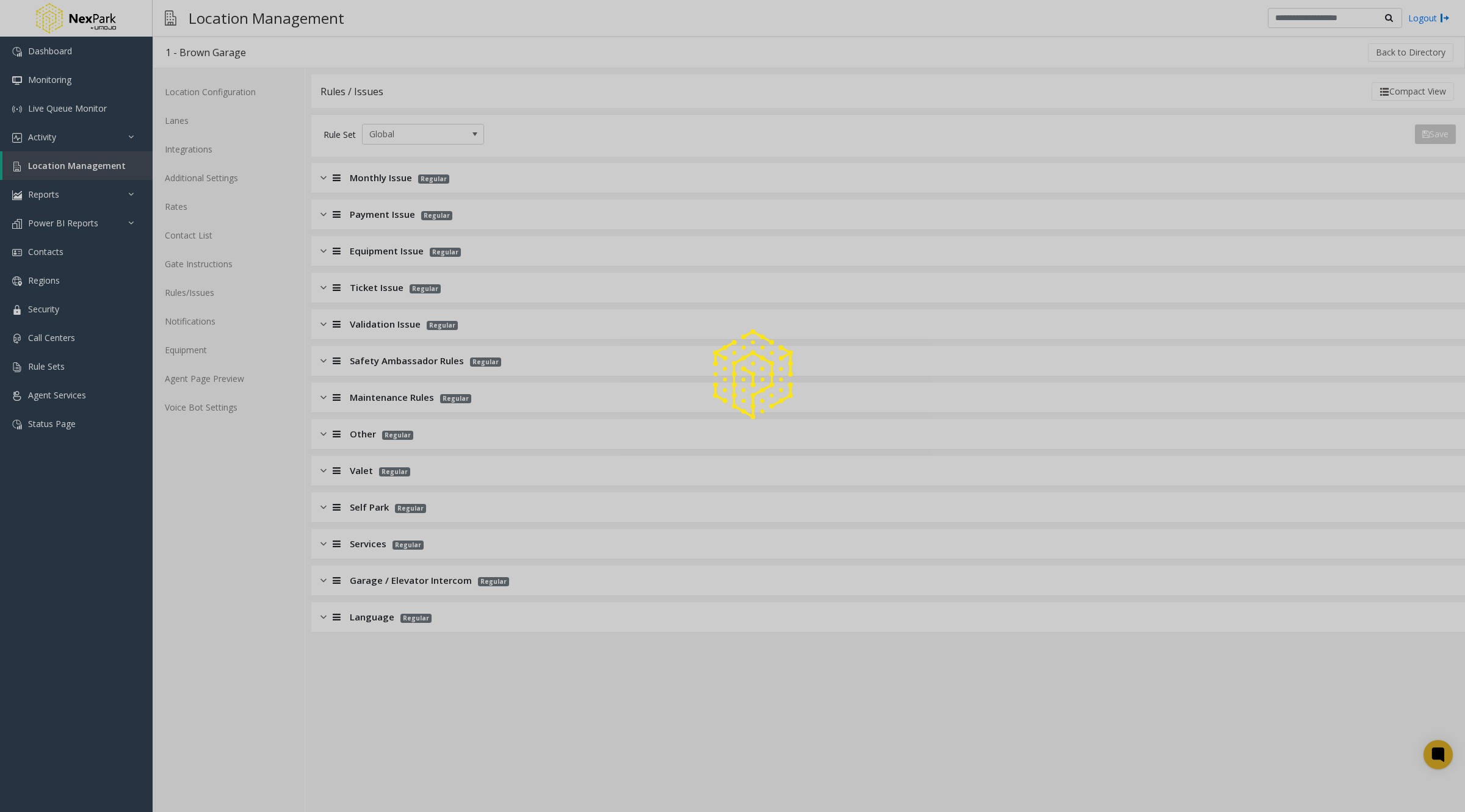
click at [1003, 184] on div at bounding box center [732, 406] width 1465 height 812
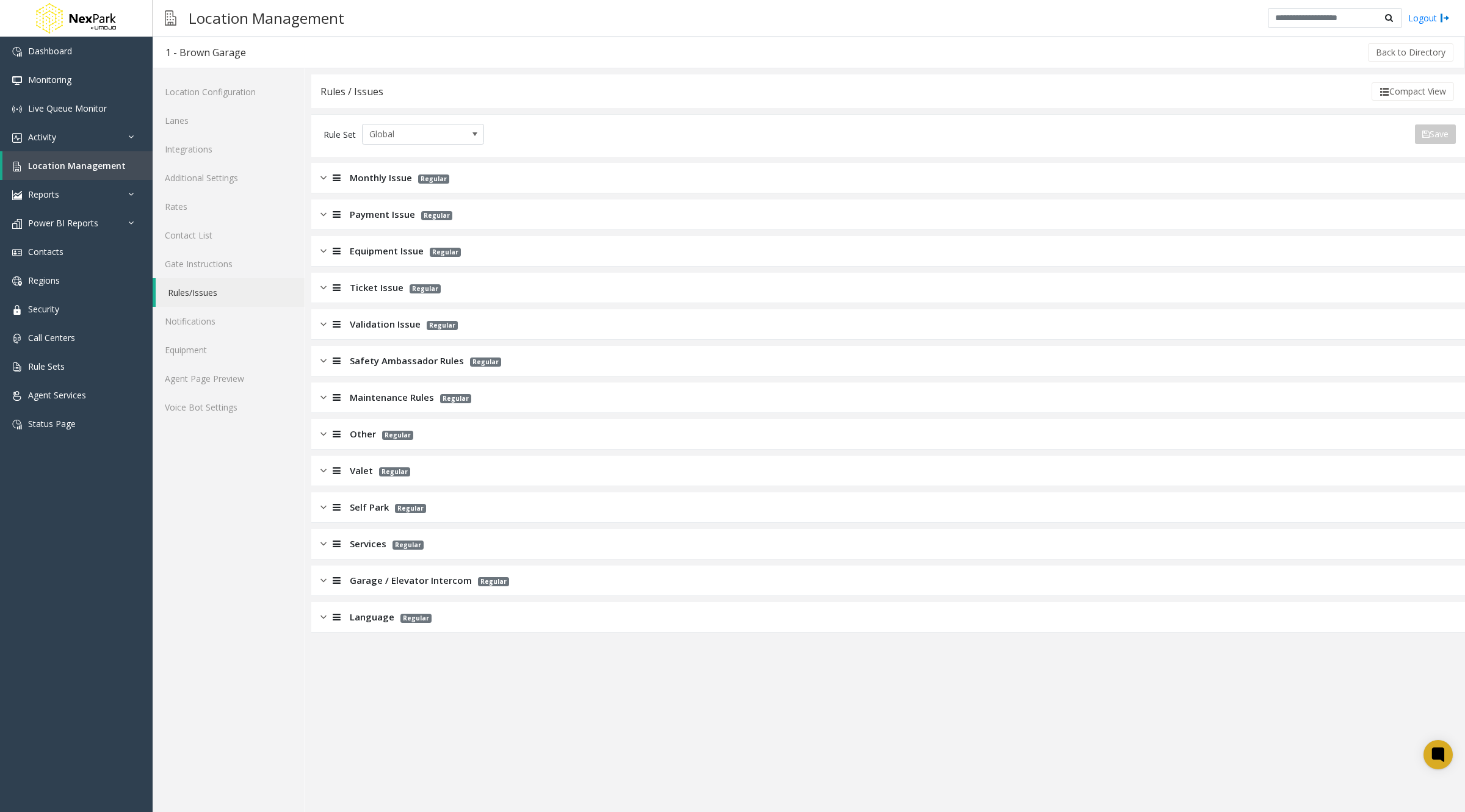
click at [1038, 621] on div "Language Regular" at bounding box center [888, 618] width 1154 height 31
click at [1331, 623] on div "Language Regular" at bounding box center [888, 618] width 1154 height 31
click at [1331, 626] on div "Language Regular" at bounding box center [888, 618] width 1154 height 31
click at [366, 615] on span "Language" at bounding box center [372, 617] width 44 height 14
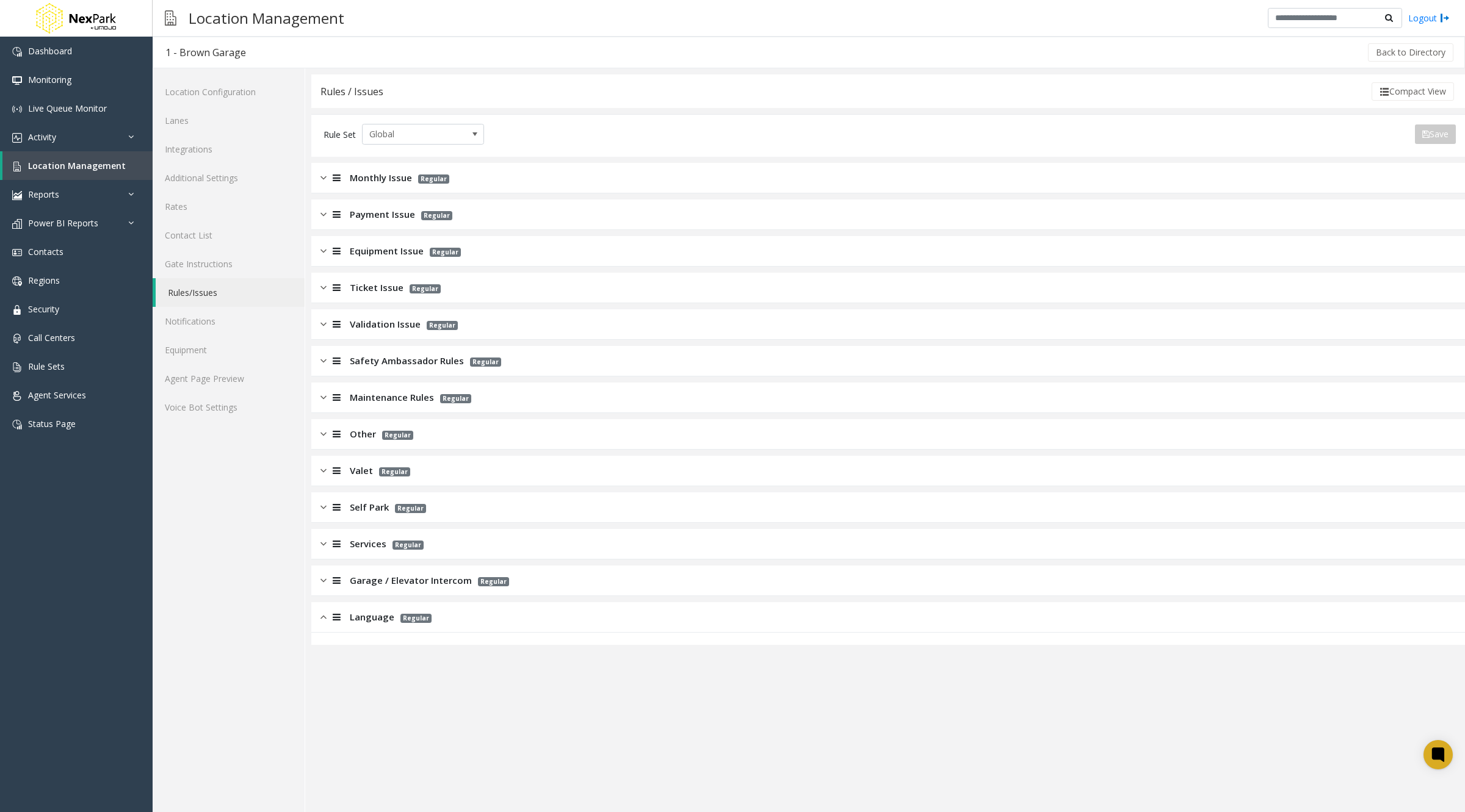
click at [366, 616] on span "Language" at bounding box center [372, 617] width 44 height 14
click at [610, 621] on div "Language Regular" at bounding box center [888, 618] width 1154 height 31
click at [972, 568] on div "Garage / Elevator Intercom Regular" at bounding box center [888, 581] width 1154 height 31
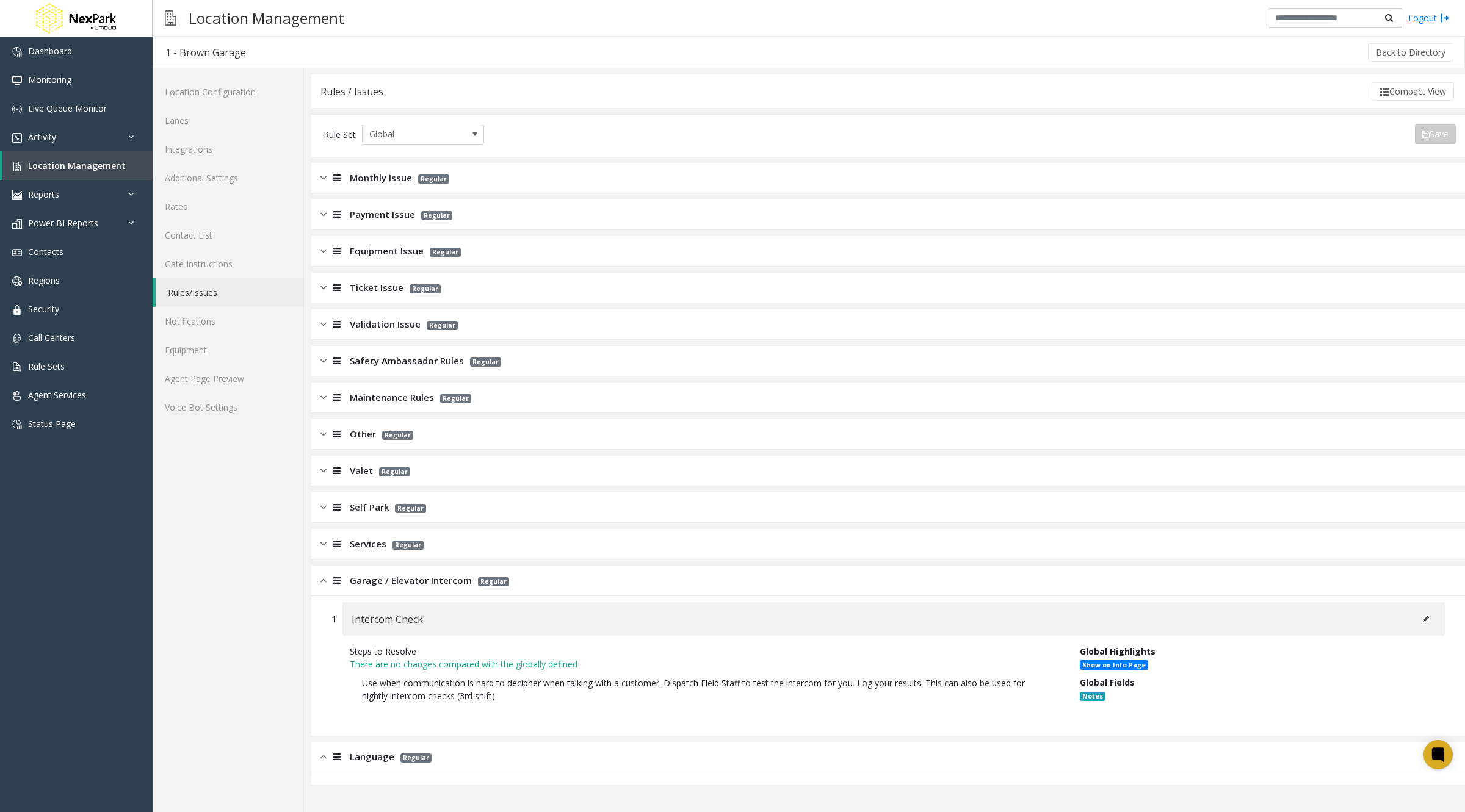
click at [1224, 768] on div "Language Regular" at bounding box center [888, 757] width 1154 height 31
click at [629, 745] on div "Language Regular" at bounding box center [888, 757] width 1154 height 31
click at [579, 581] on div "Garage / Elevator Intercom Regular" at bounding box center [888, 581] width 1154 height 31
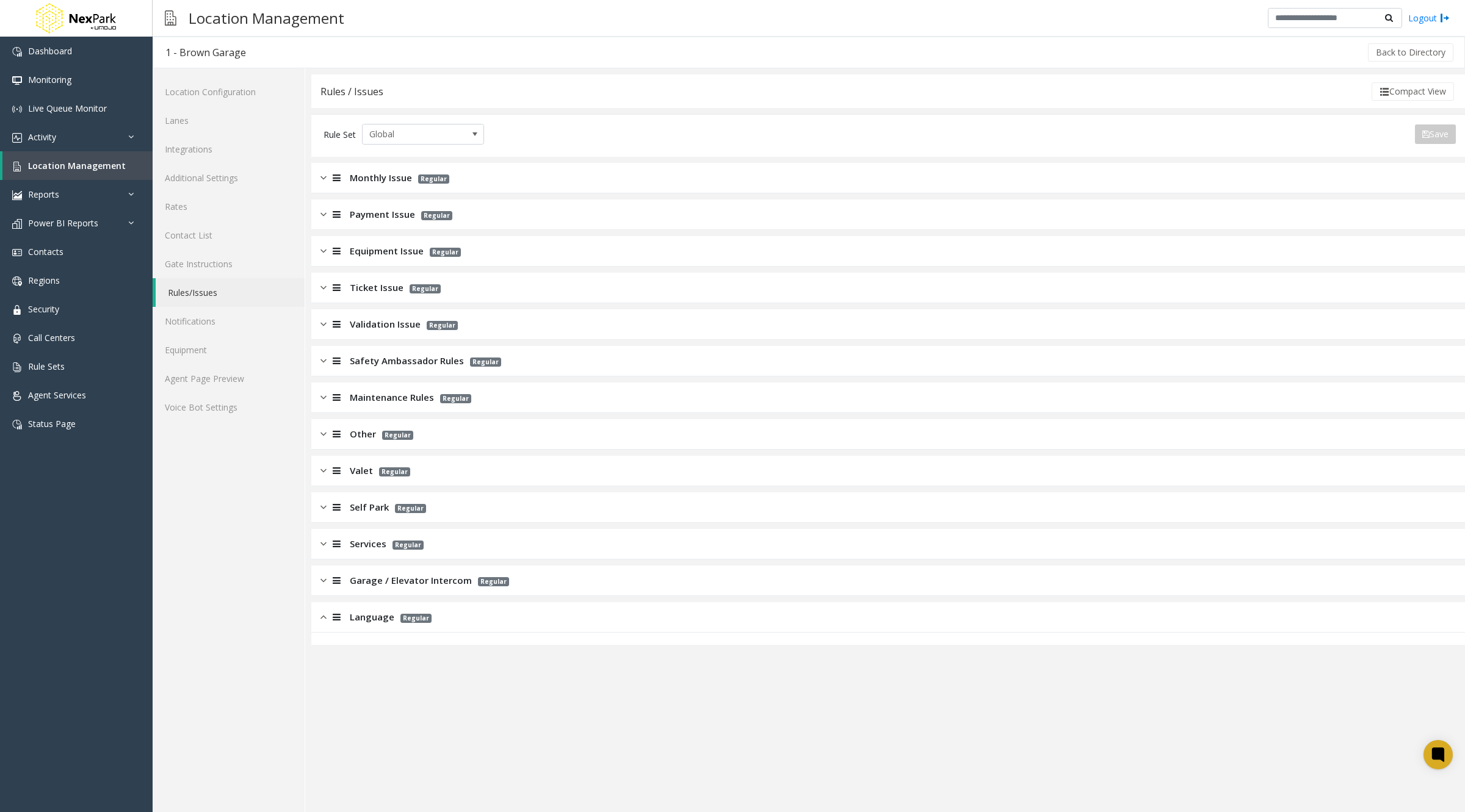
click at [742, 626] on div "Language Regular" at bounding box center [888, 618] width 1154 height 31
click at [1227, 727] on app-rules "Rules / Issues Compact View Rule Set Global Save Export to PDF Export to Excel …" at bounding box center [888, 443] width 1154 height 738
click at [934, 629] on div "Language Regular" at bounding box center [888, 618] width 1154 height 31
click at [1282, 620] on div "Language Regular" at bounding box center [888, 618] width 1154 height 31
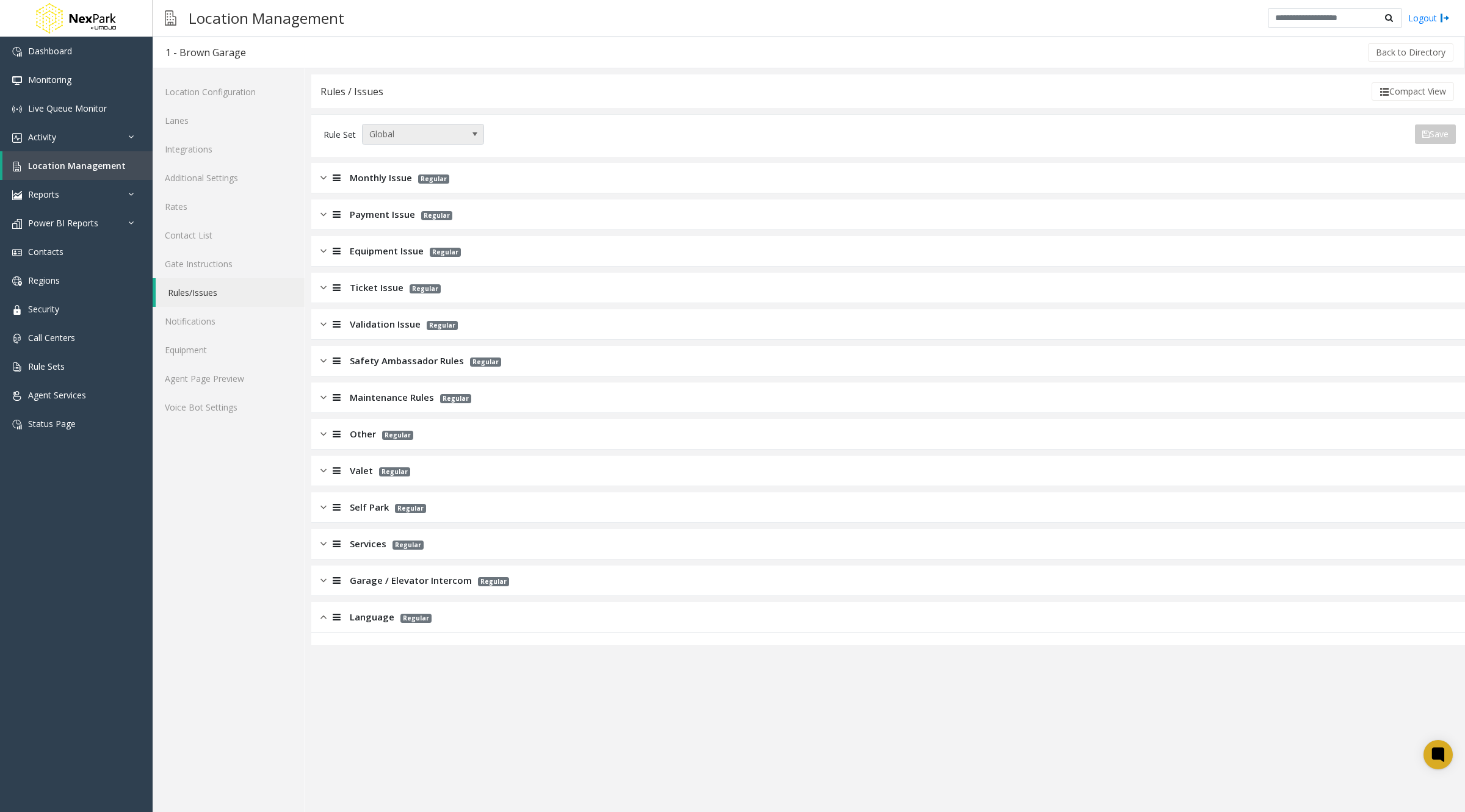
click at [469, 132] on span at bounding box center [475, 134] width 17 height 20
click at [680, 679] on app-rules "Rules / Issues Compact View Rule Set Global Save Export to PDF Export to Excel …" at bounding box center [888, 443] width 1154 height 738
click at [56, 374] on link "Rule Sets" at bounding box center [76, 367] width 153 height 29
click at [50, 367] on span "Rule Sets" at bounding box center [46, 367] width 37 height 12
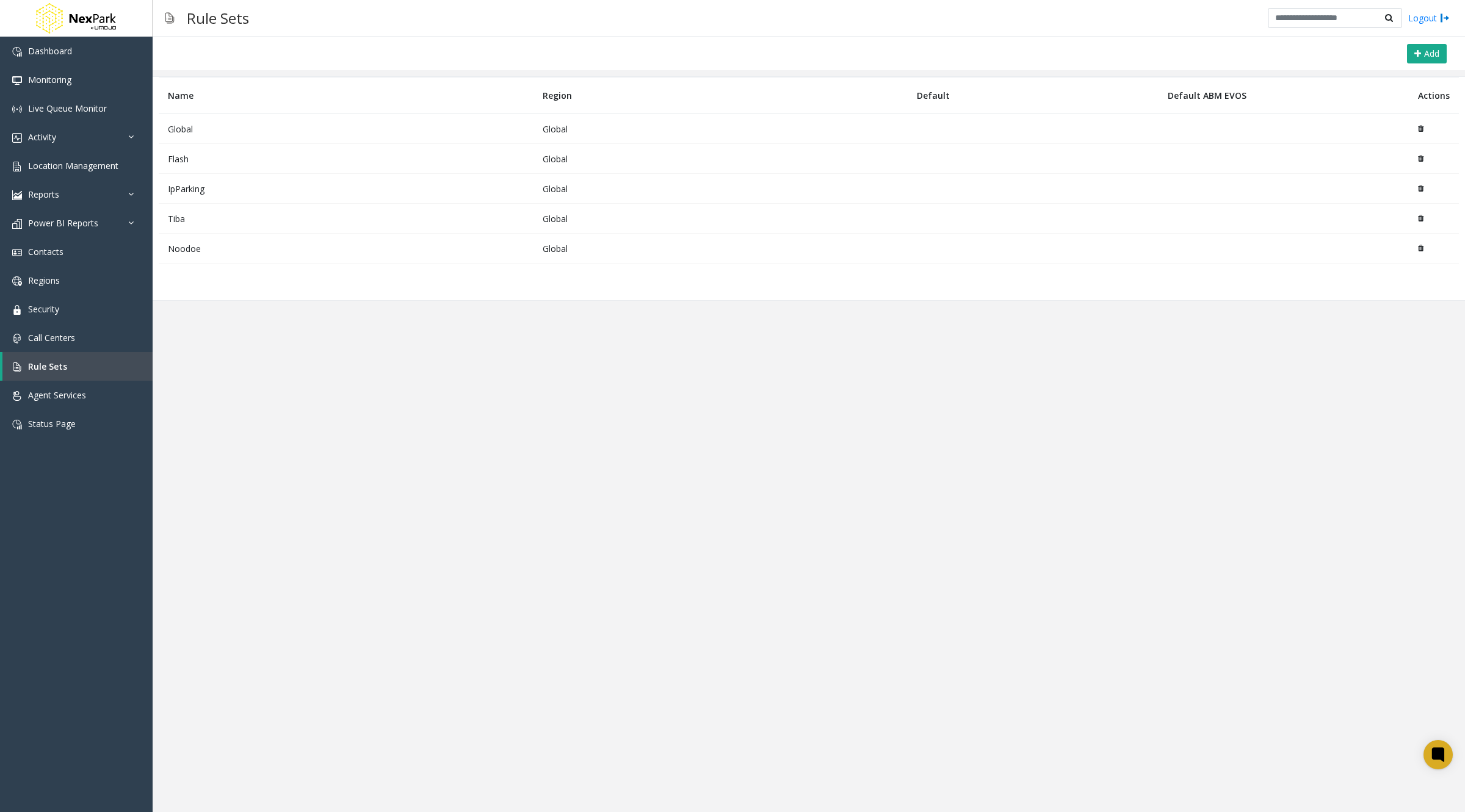
click at [185, 126] on td "Global" at bounding box center [346, 129] width 374 height 30
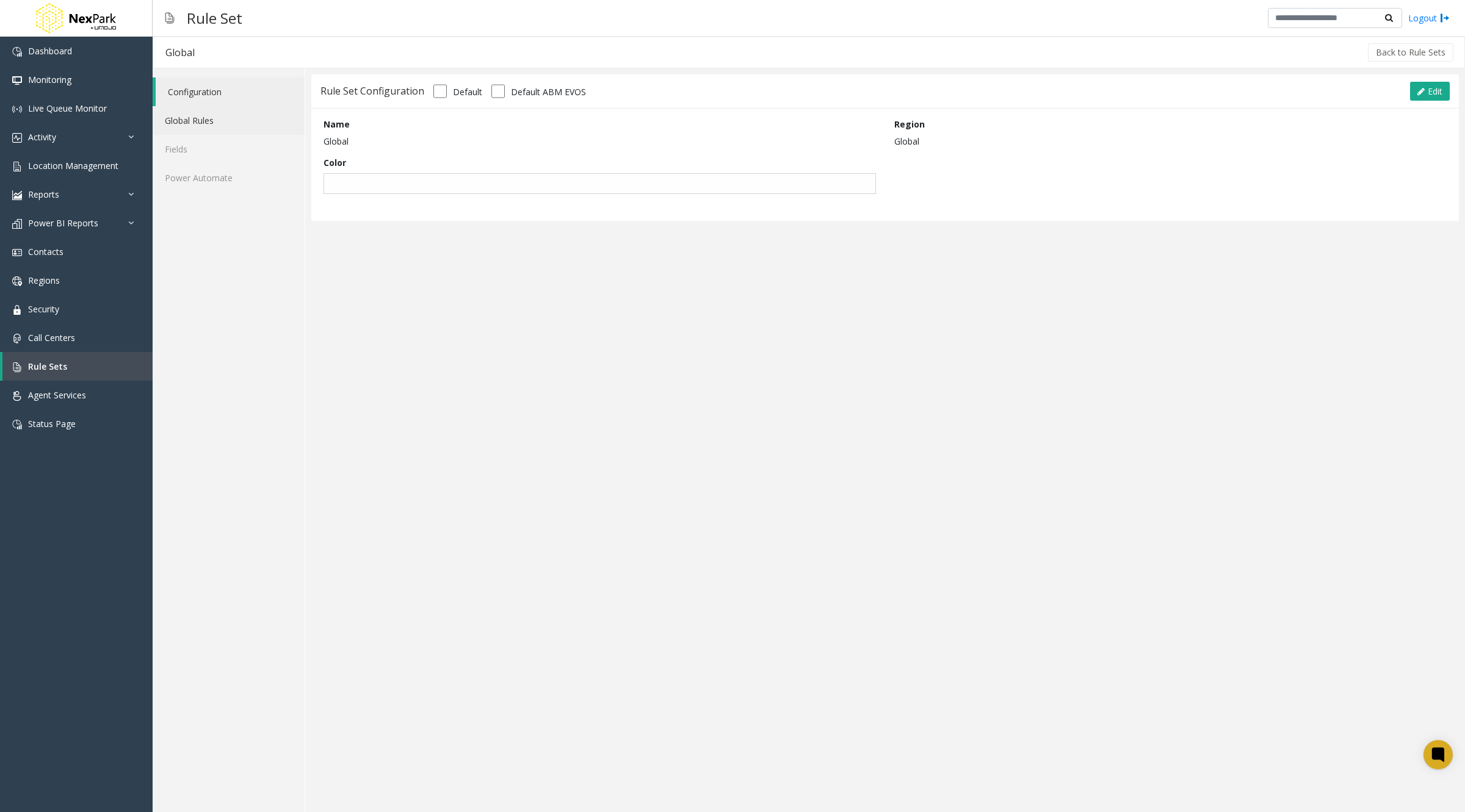
click at [184, 120] on link "Global Rules" at bounding box center [229, 121] width 152 height 29
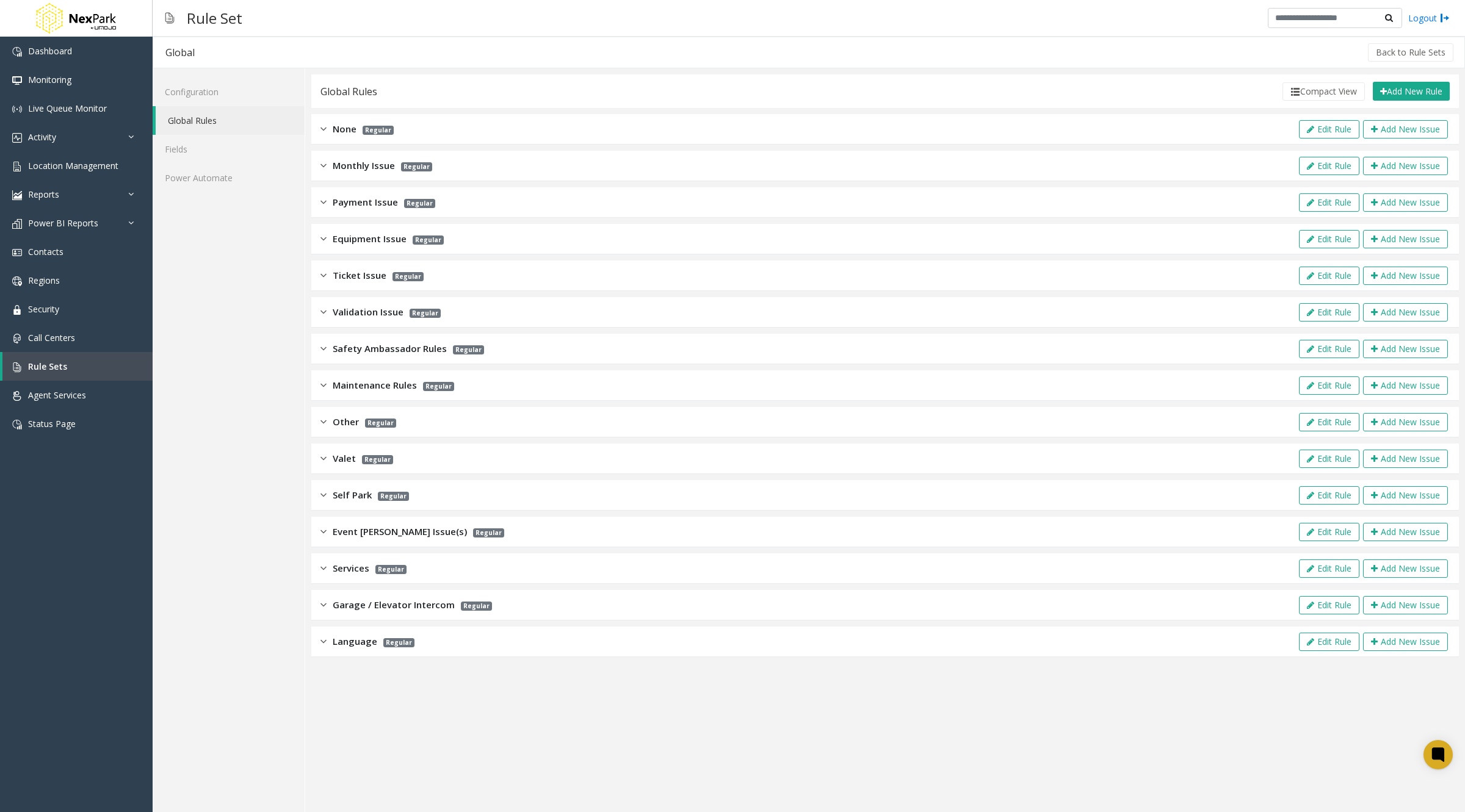
click at [530, 644] on div "Language Regular Edit Rule Add New Issue" at bounding box center [885, 642] width 1147 height 31
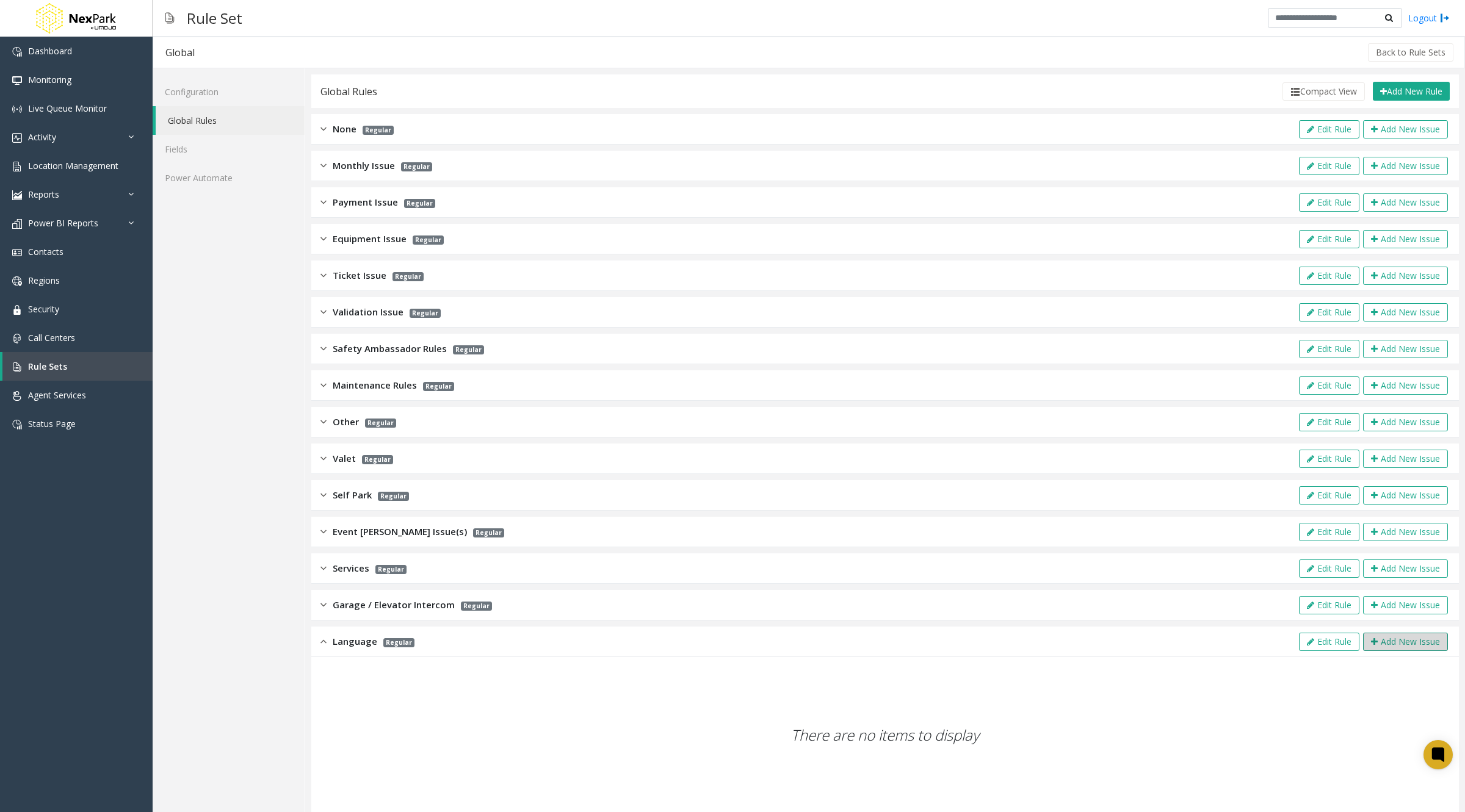
click at [1385, 639] on button "Add New Issue" at bounding box center [1405, 641] width 85 height 18
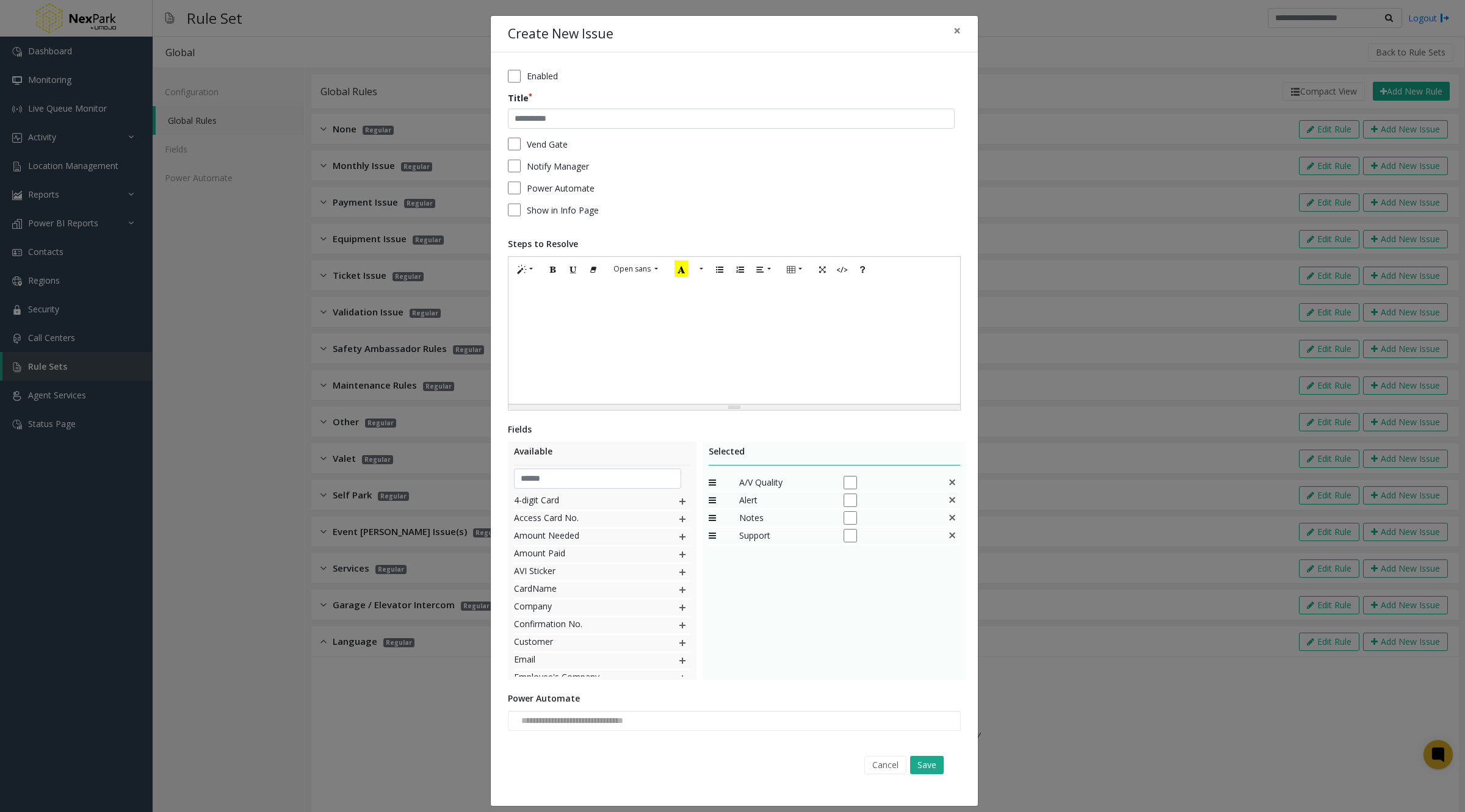
click at [534, 149] on span "Vend Gate" at bounding box center [547, 144] width 41 height 13
click at [532, 79] on span "Enabled" at bounding box center [542, 75] width 31 height 13
click at [577, 344] on div at bounding box center [735, 343] width 453 height 122
click at [521, 115] on input "text" at bounding box center [731, 119] width 447 height 21
type input "*"
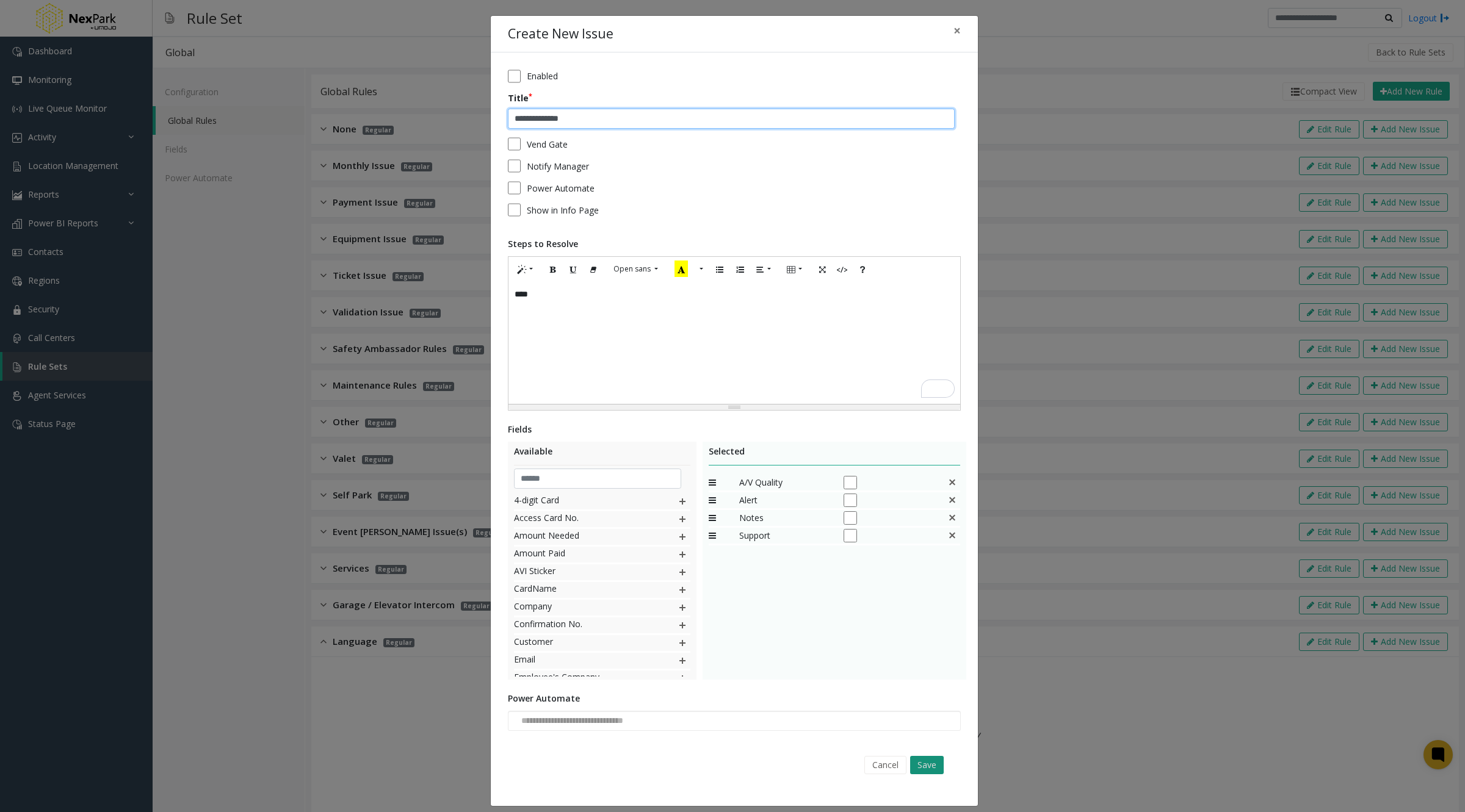
type input "**********"
click at [919, 766] on button "Save" at bounding box center [927, 765] width 33 height 18
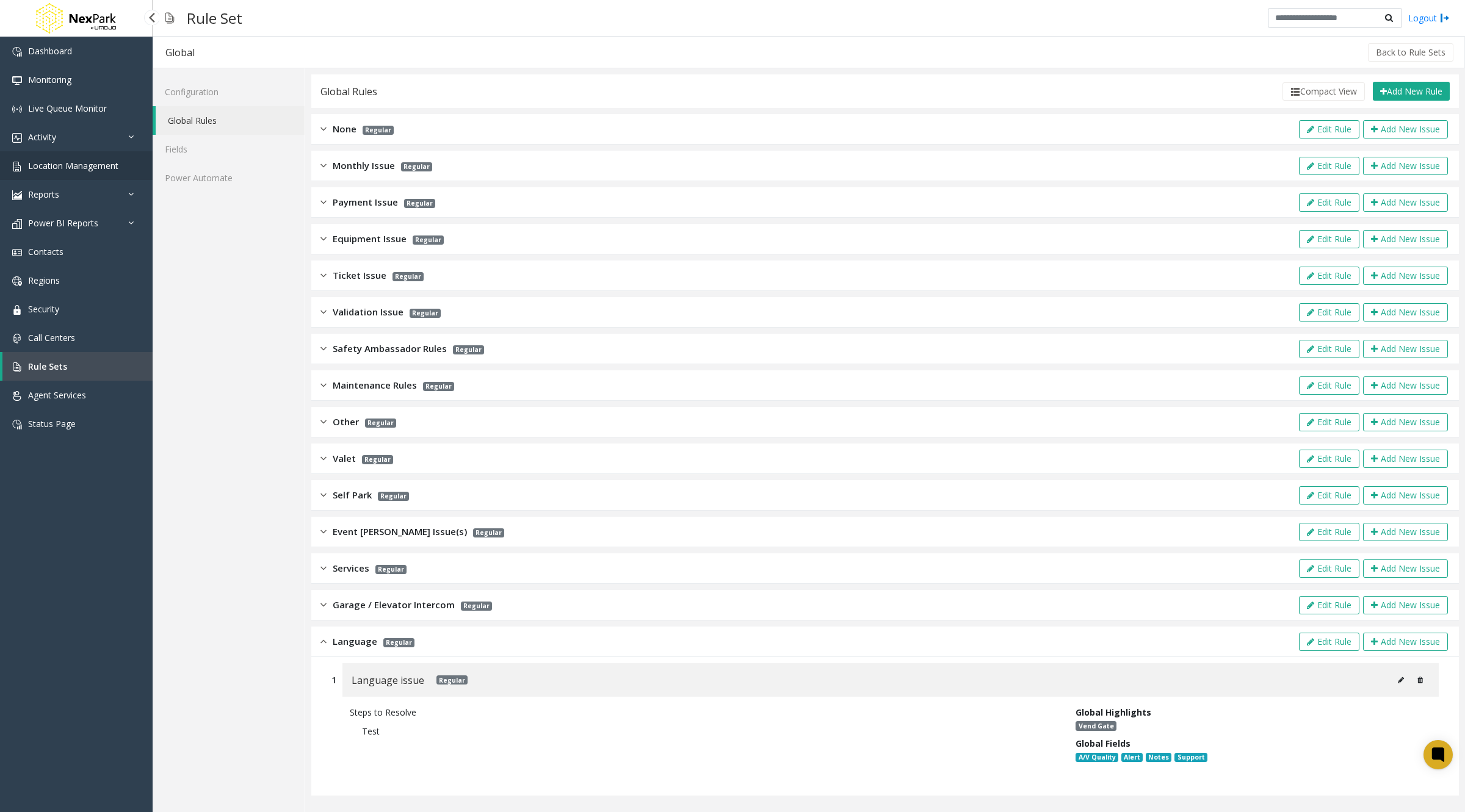
click at [37, 165] on span "Location Management" at bounding box center [74, 166] width 91 height 12
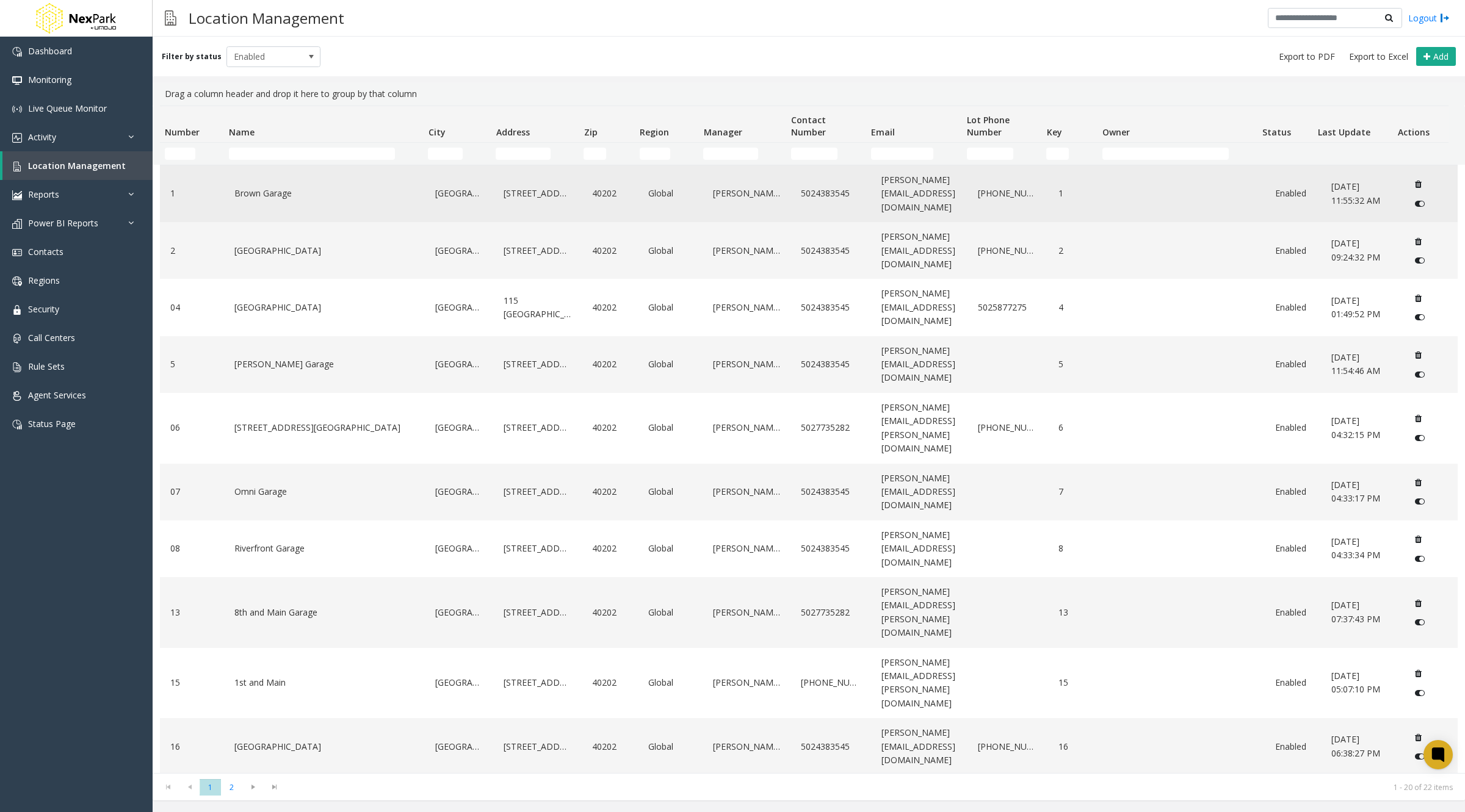
click at [264, 190] on link "Brown Garage" at bounding box center [325, 193] width 186 height 20
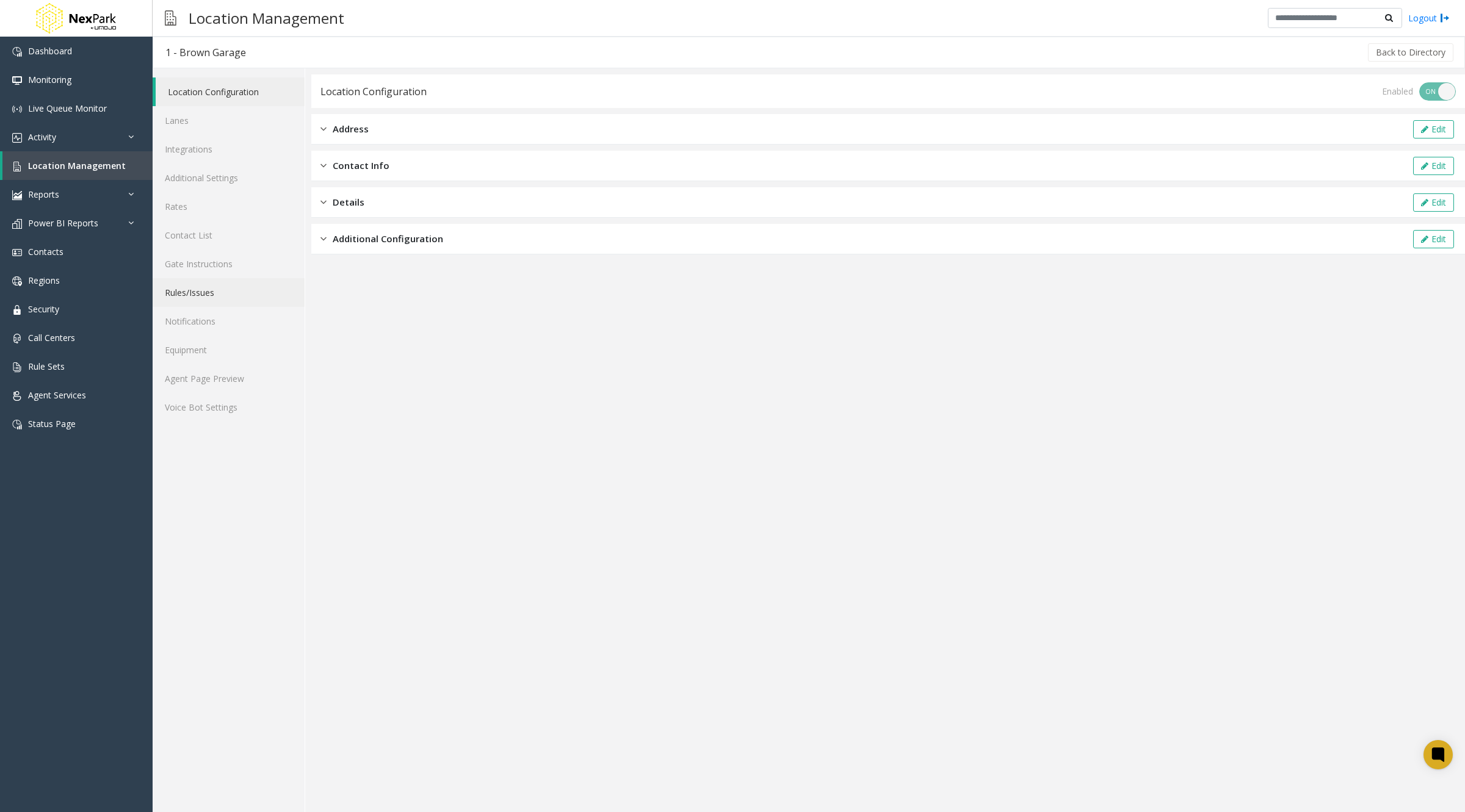
click at [223, 286] on link "Rules/Issues" at bounding box center [229, 293] width 152 height 29
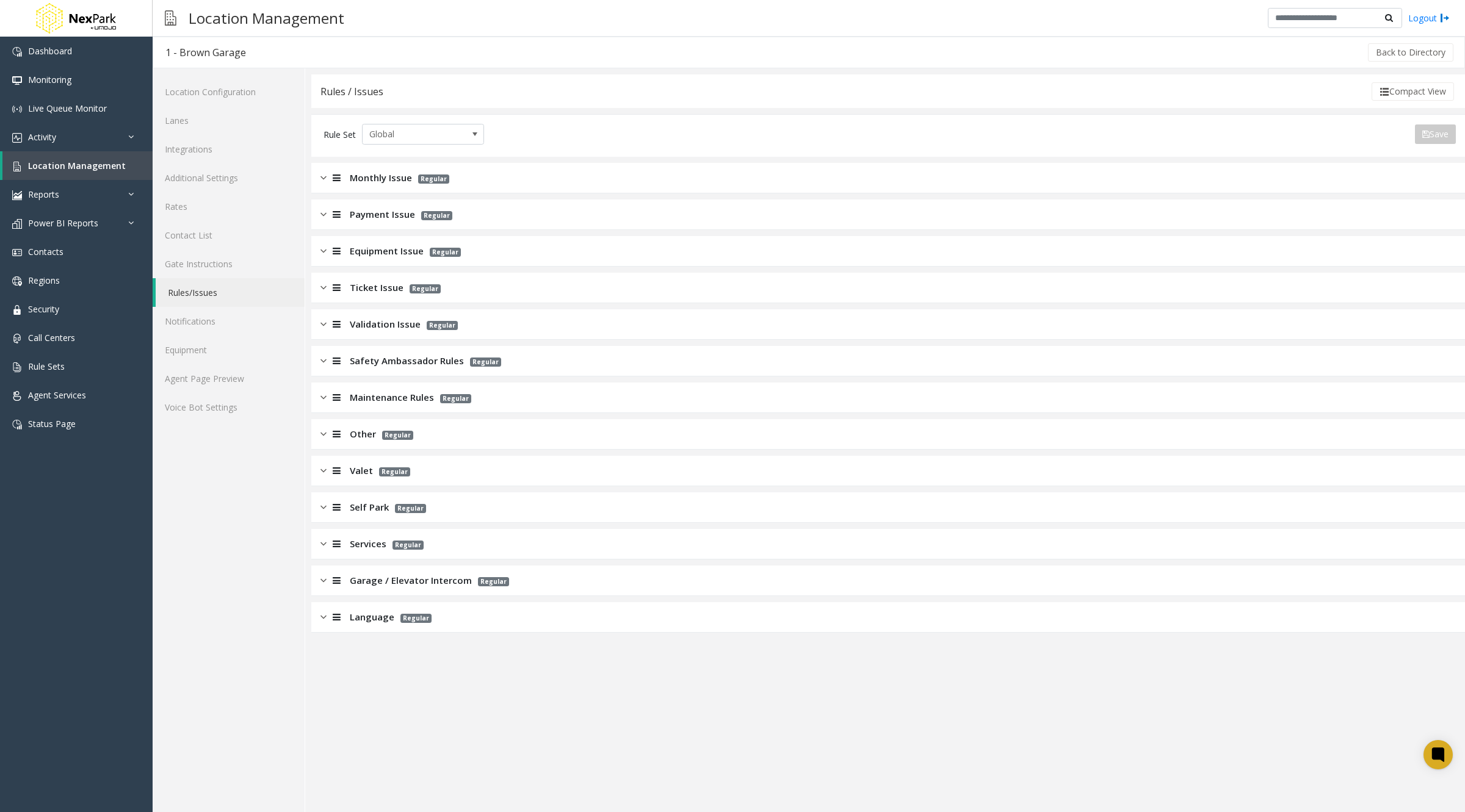
click at [827, 620] on div "Language Regular" at bounding box center [888, 618] width 1154 height 31
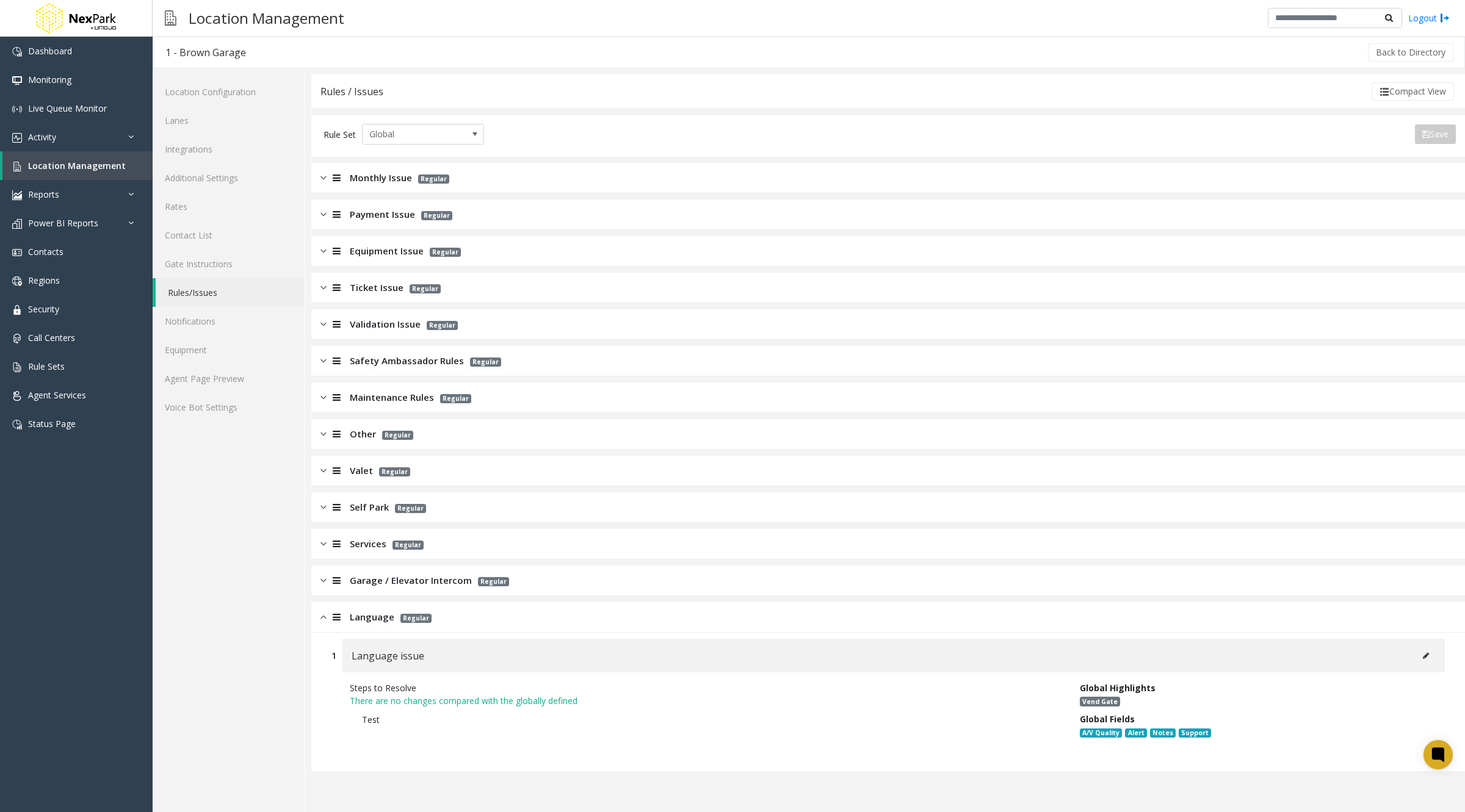
click at [1424, 654] on icon at bounding box center [1426, 656] width 6 height 8
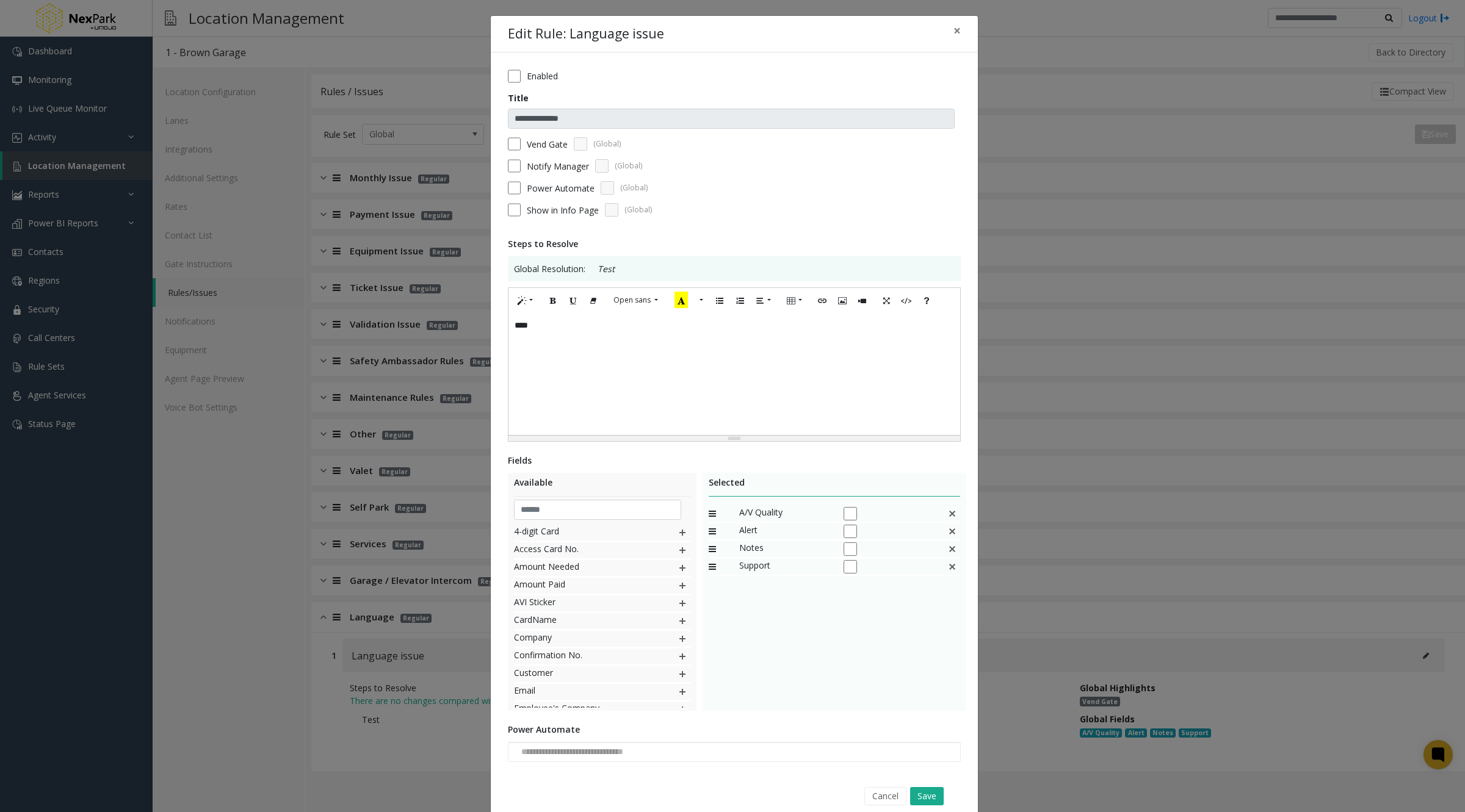
click at [539, 75] on label "Enabled" at bounding box center [542, 75] width 31 height 13
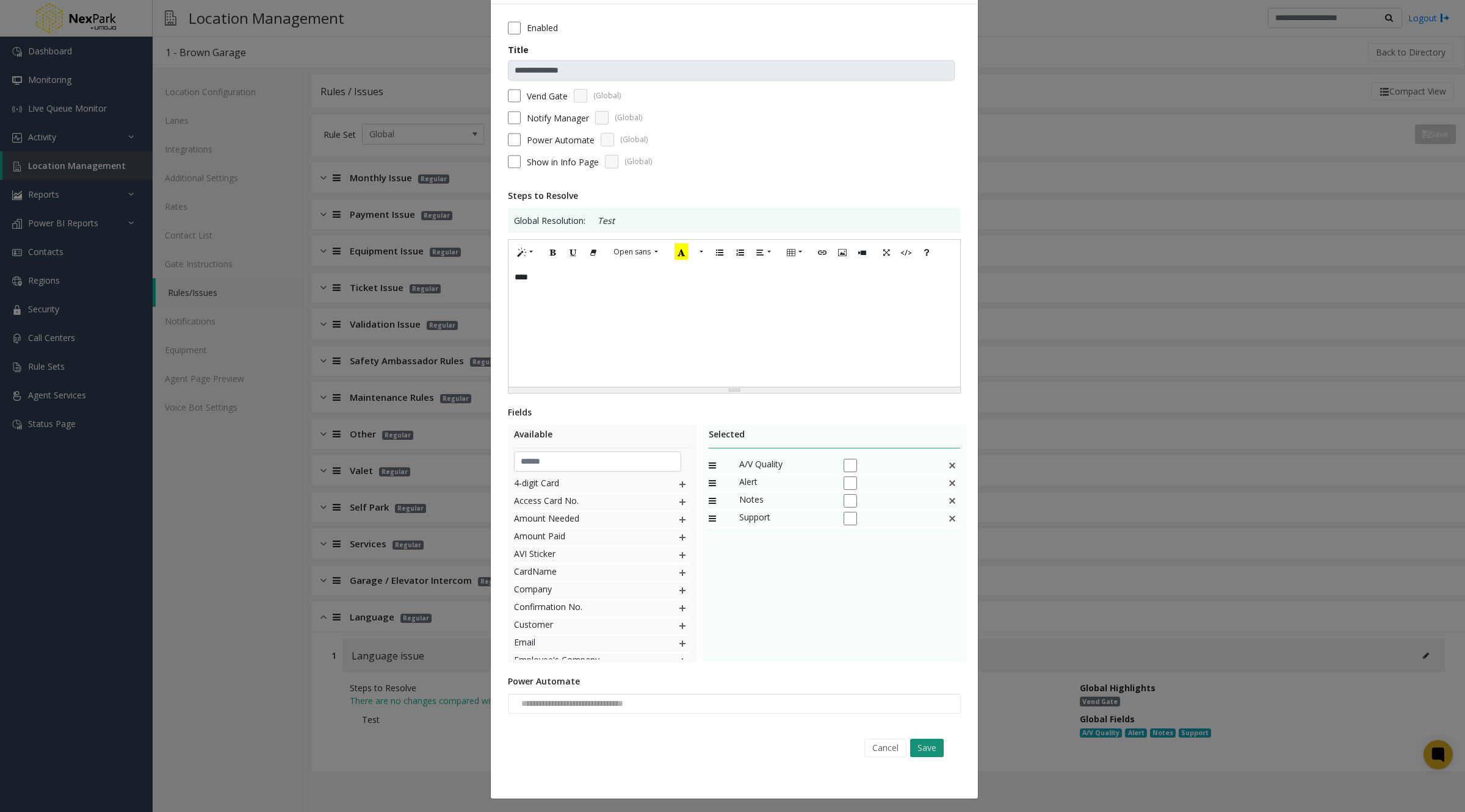
click at [927, 750] on button "Save" at bounding box center [927, 748] width 33 height 18
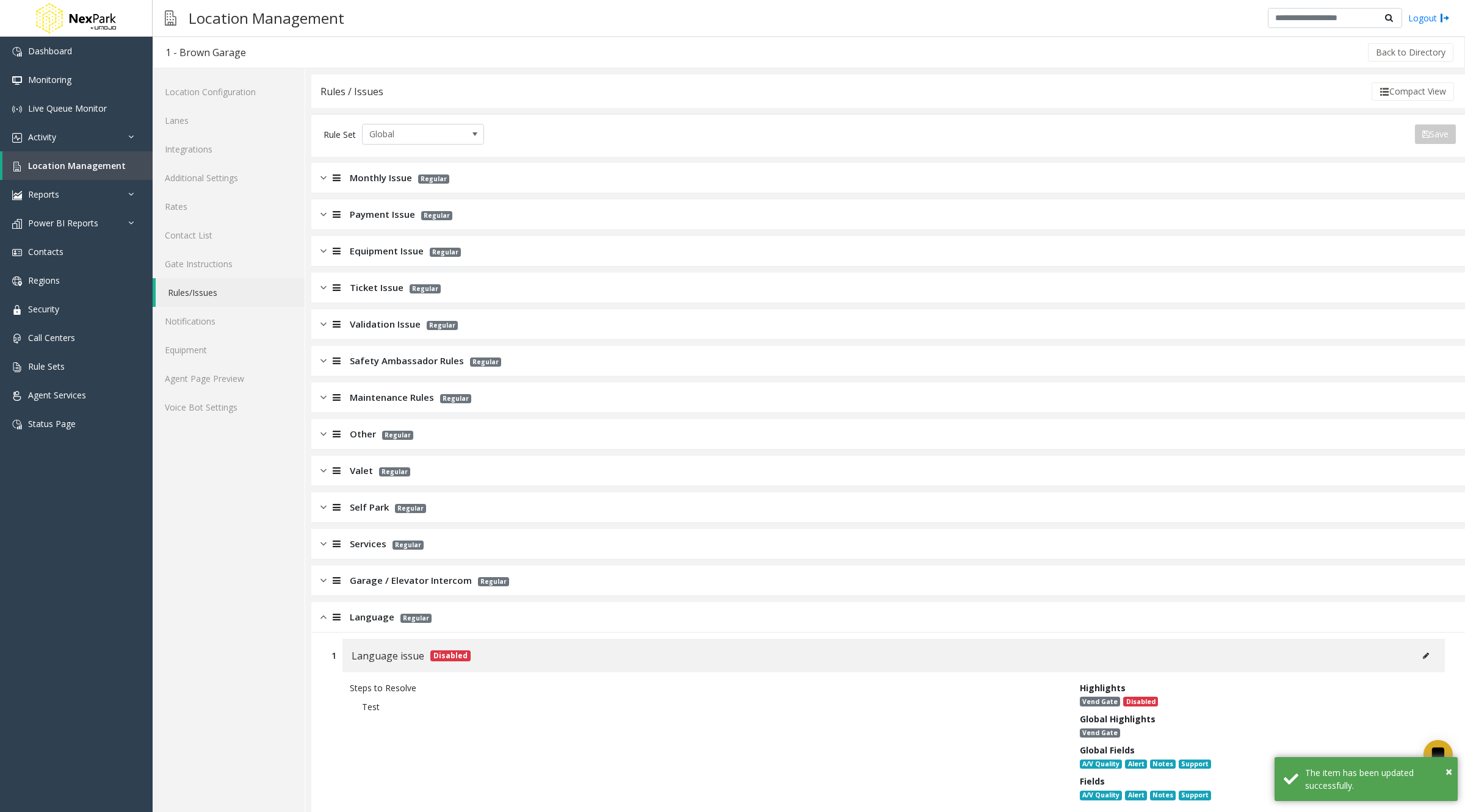
scroll to position [35, 0]
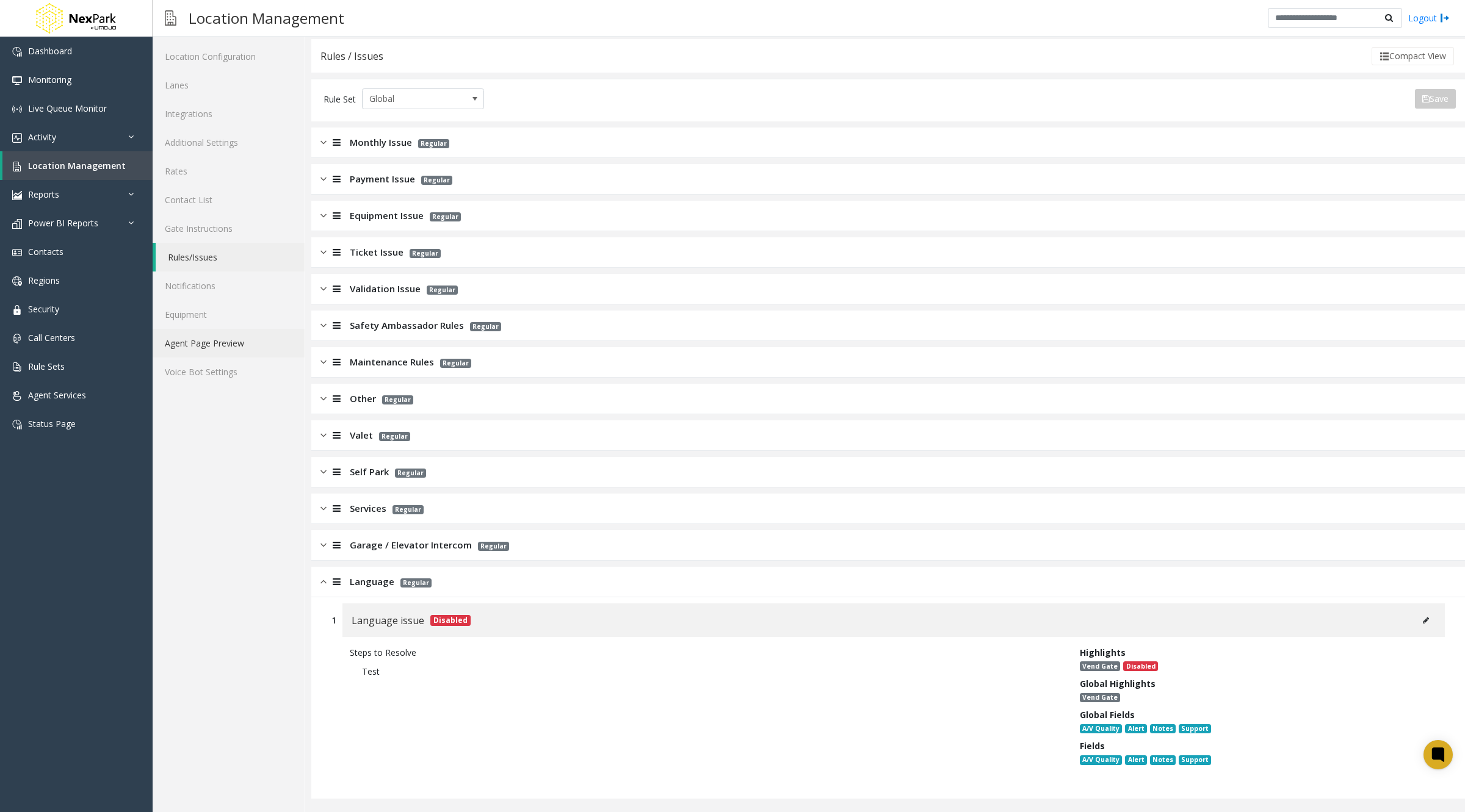
click at [202, 341] on link "Agent Page Preview" at bounding box center [229, 344] width 152 height 29
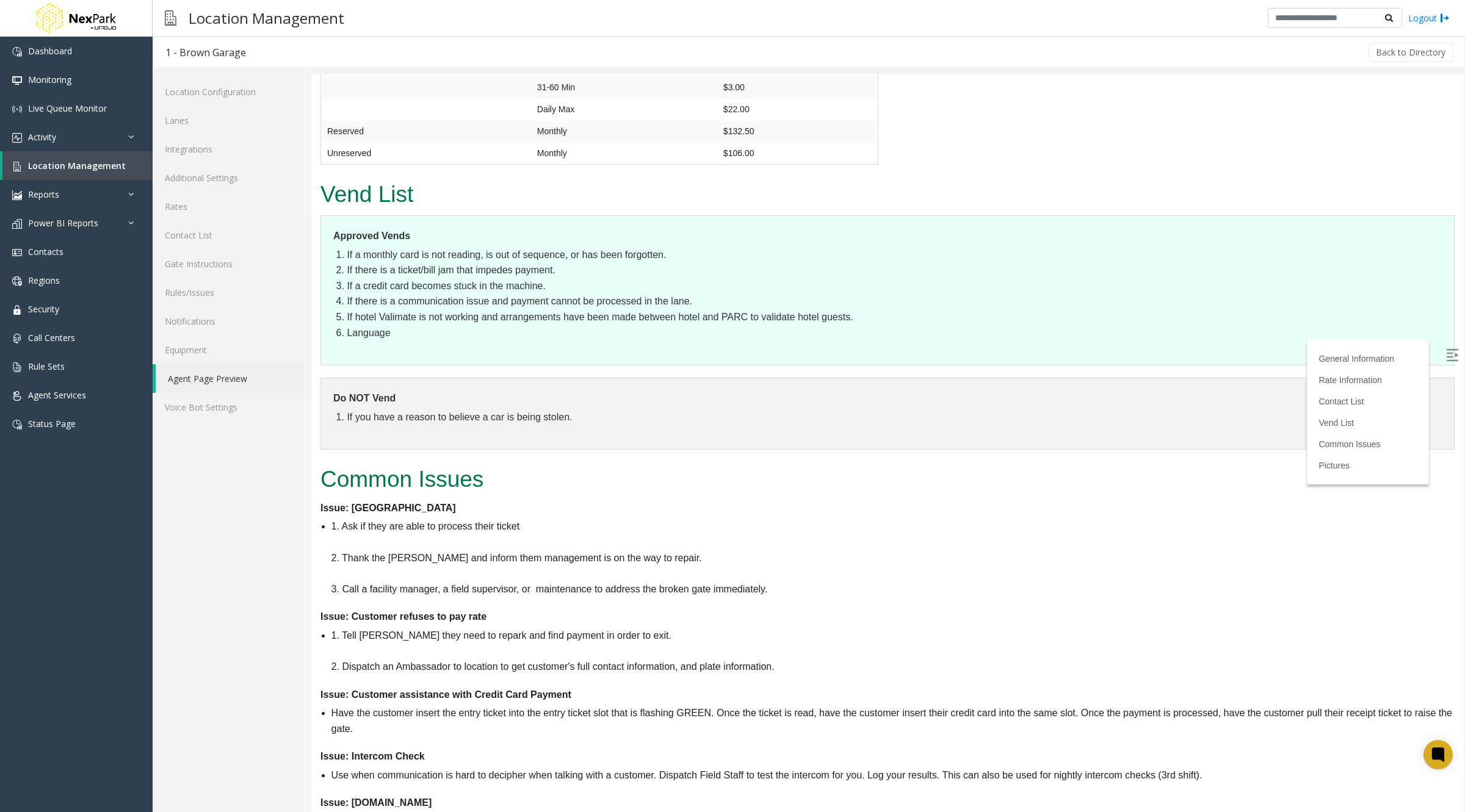
scroll to position [1303, 0]
click at [215, 272] on link "Gate Instructions" at bounding box center [229, 264] width 152 height 29
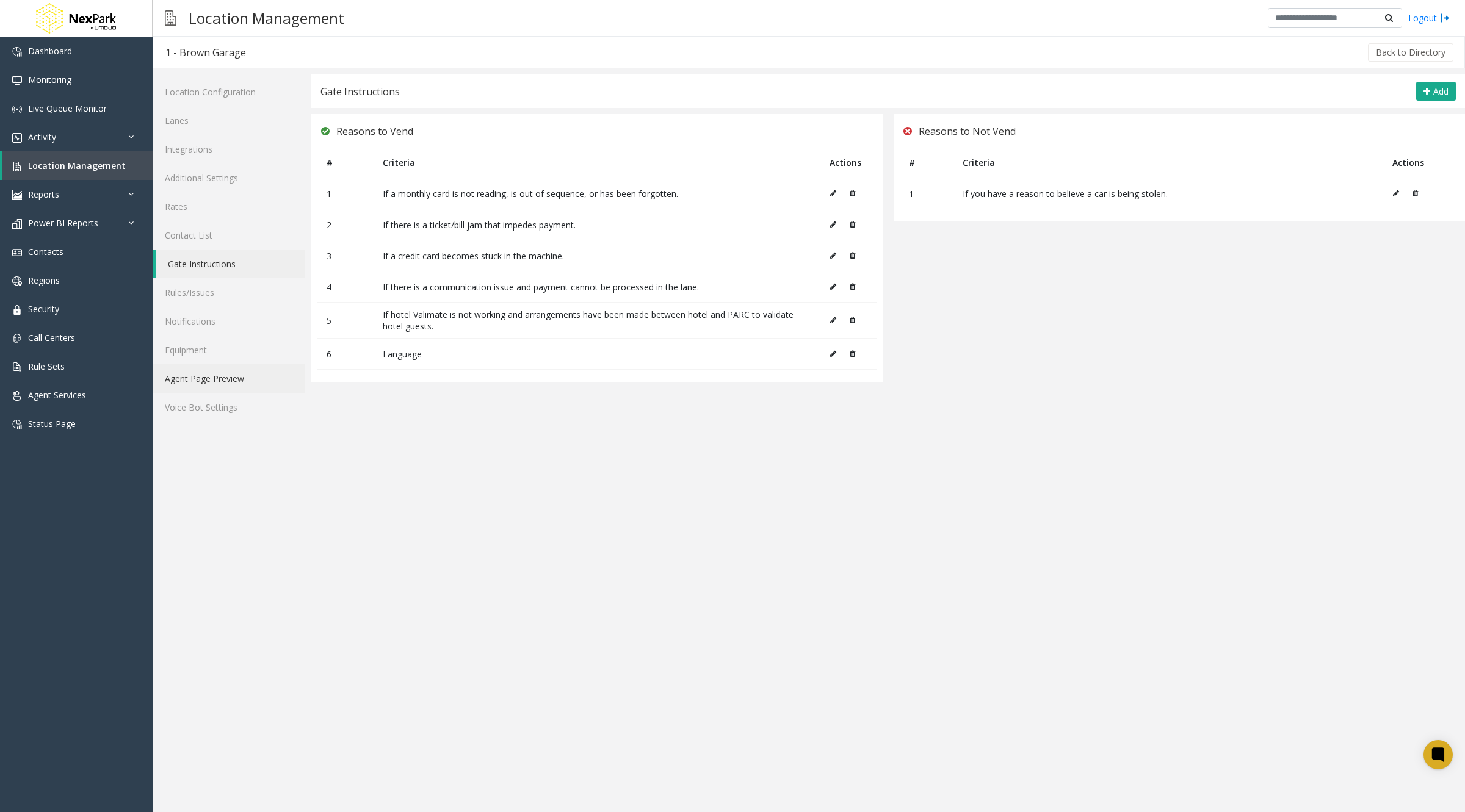
click at [203, 371] on link "Agent Page Preview" at bounding box center [229, 379] width 152 height 29
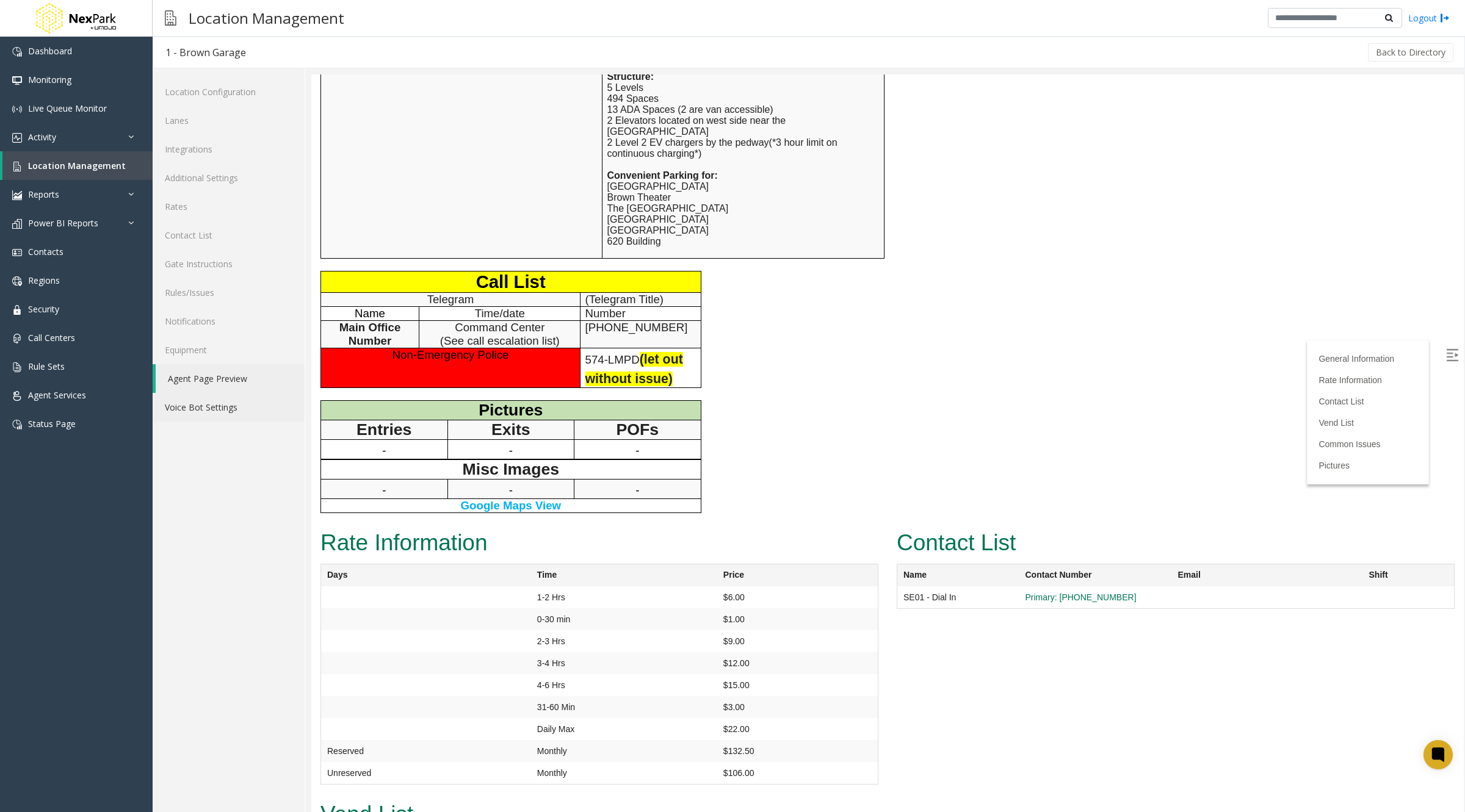
scroll to position [528, 0]
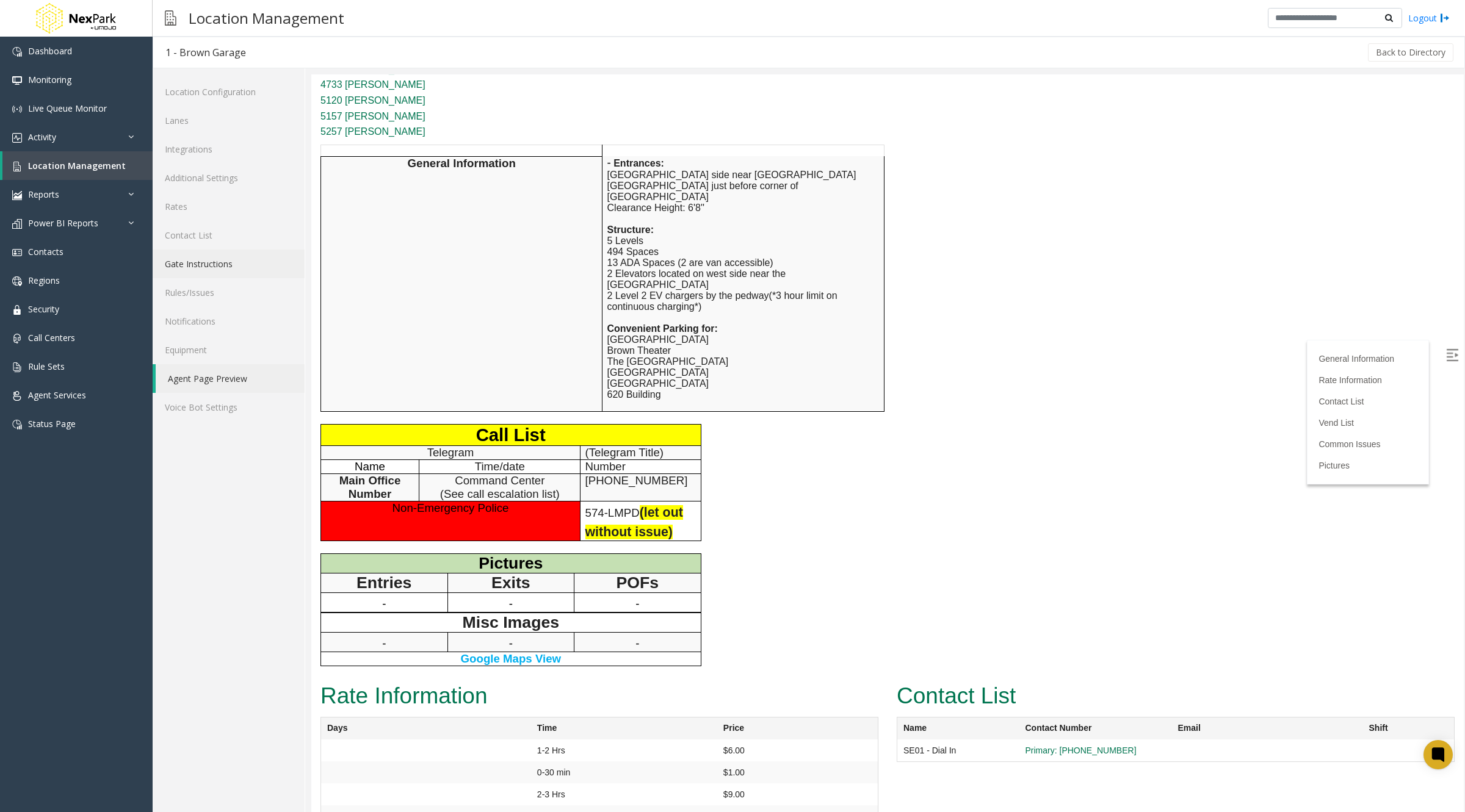
click at [212, 256] on link "Gate Instructions" at bounding box center [229, 264] width 152 height 29
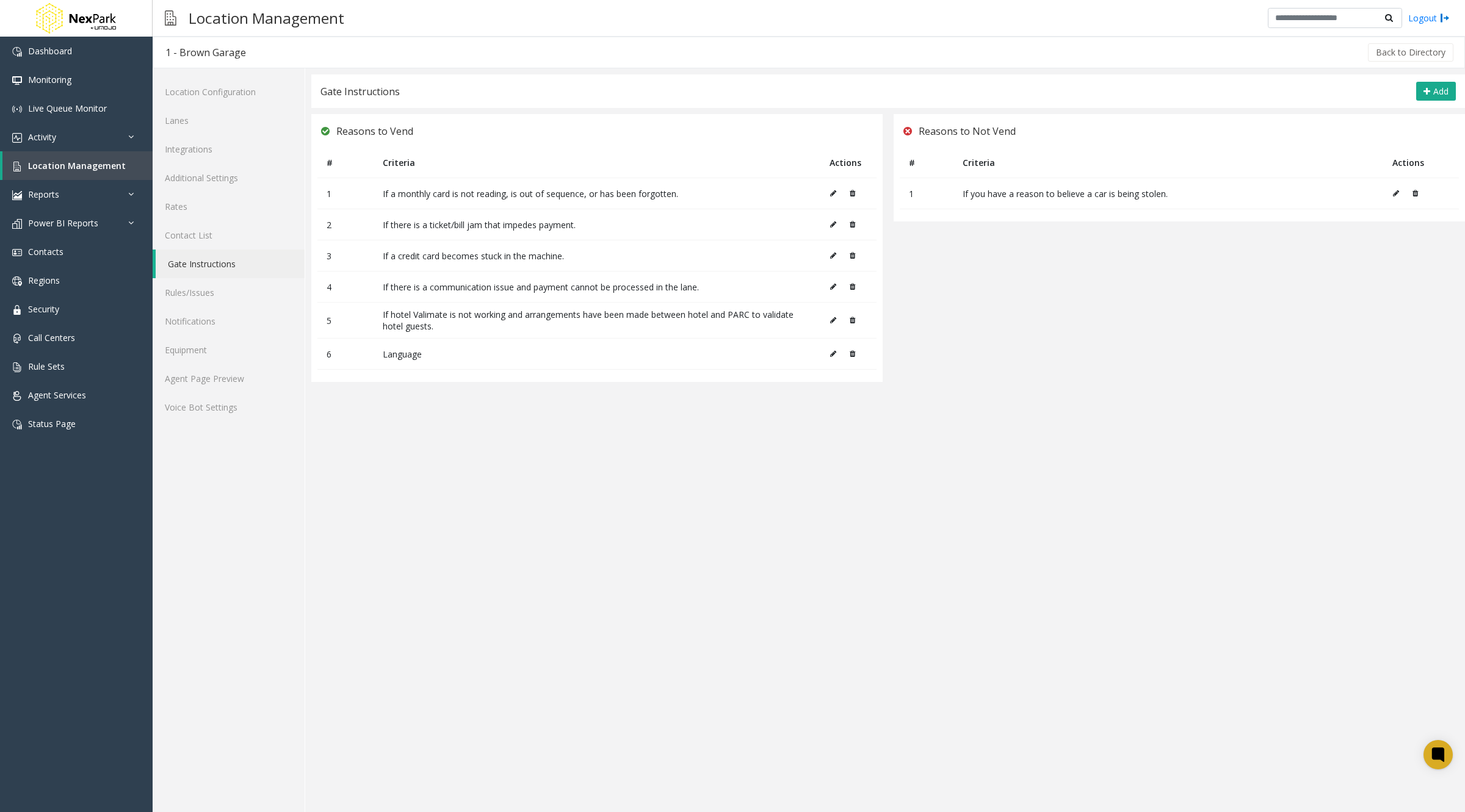
click at [1395, 198] on button at bounding box center [1399, 193] width 14 height 18
type textarea "**********"
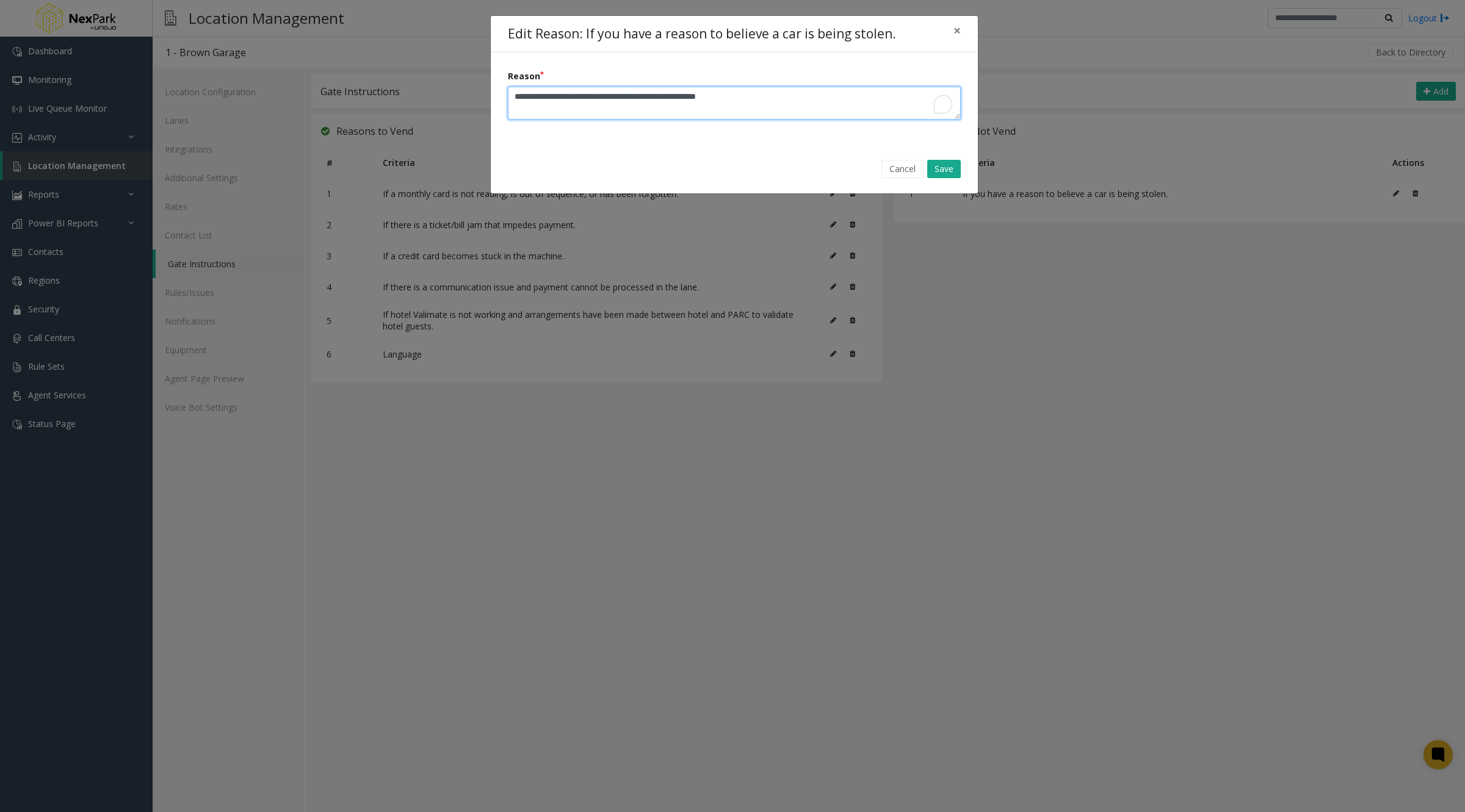
drag, startPoint x: 554, startPoint y: 97, endPoint x: 484, endPoint y: 93, distance: 70.1
click at [484, 93] on div "Edit Reason: If you have a reason to believe a car is being stolen. × Reason Ca…" at bounding box center [732, 406] width 1465 height 812
click at [953, 167] on button "Save" at bounding box center [944, 168] width 33 height 18
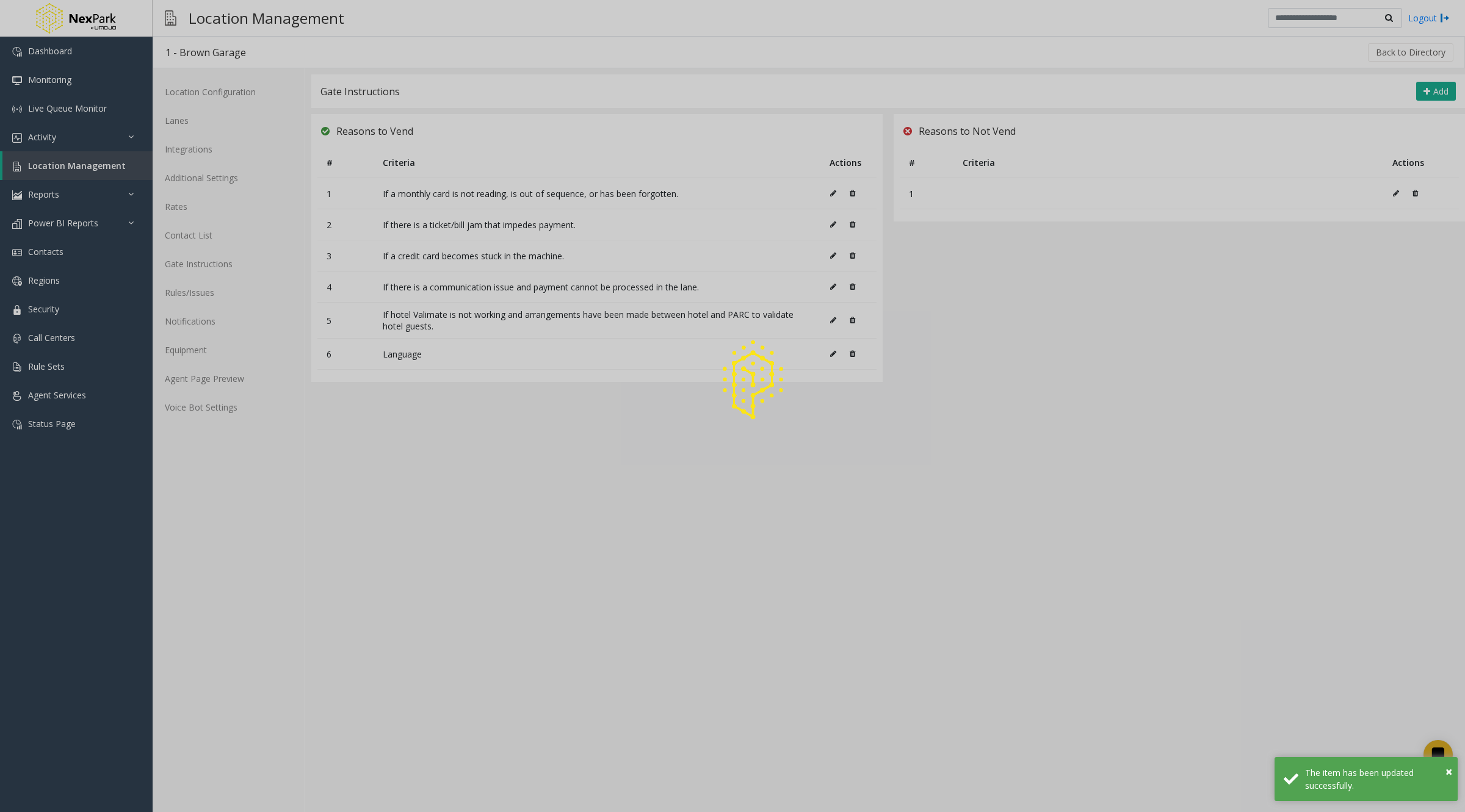
click at [185, 376] on div at bounding box center [732, 406] width 1465 height 812
click at [203, 377] on div at bounding box center [732, 406] width 1465 height 812
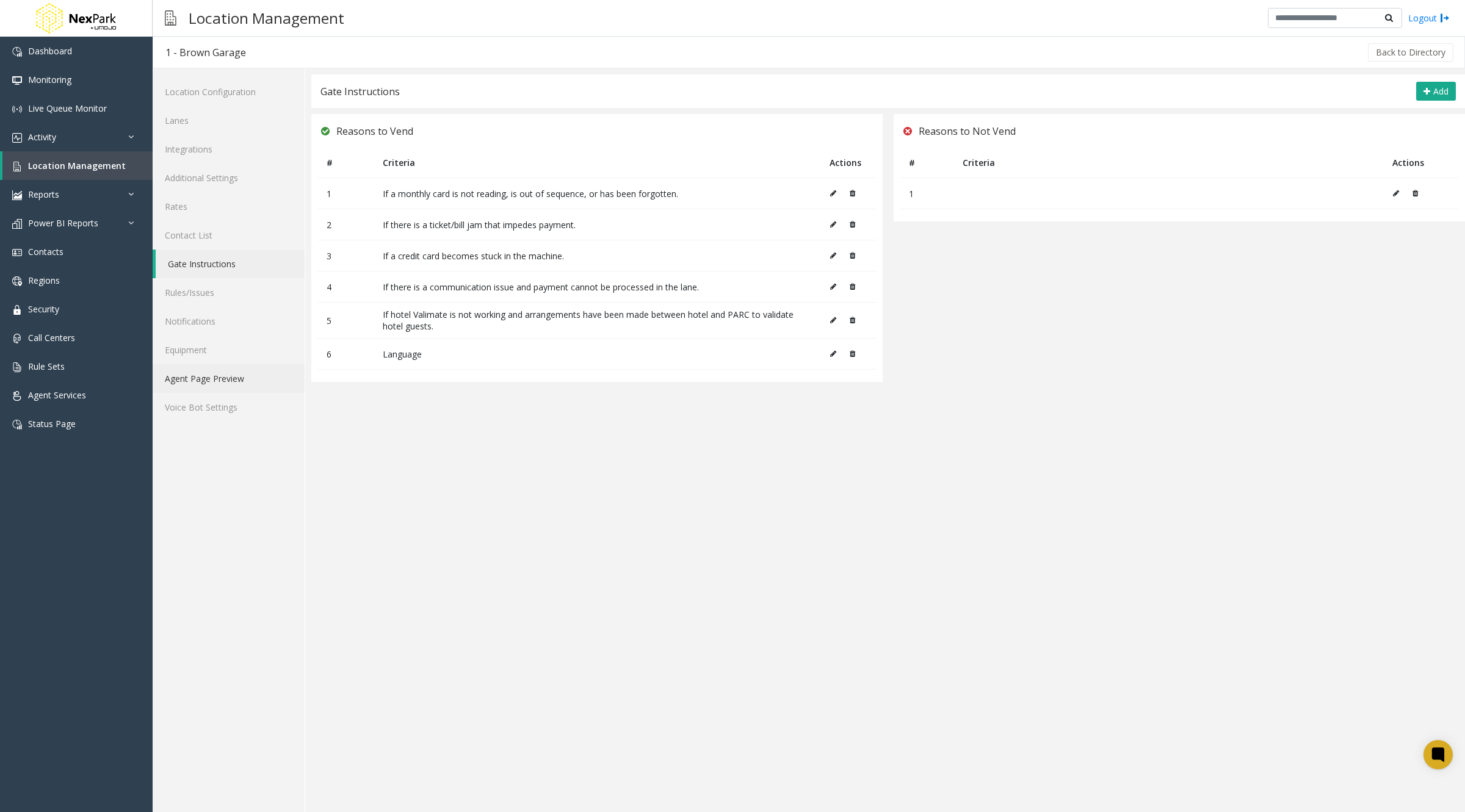
click at [212, 381] on link "Agent Page Preview" at bounding box center [229, 379] width 152 height 29
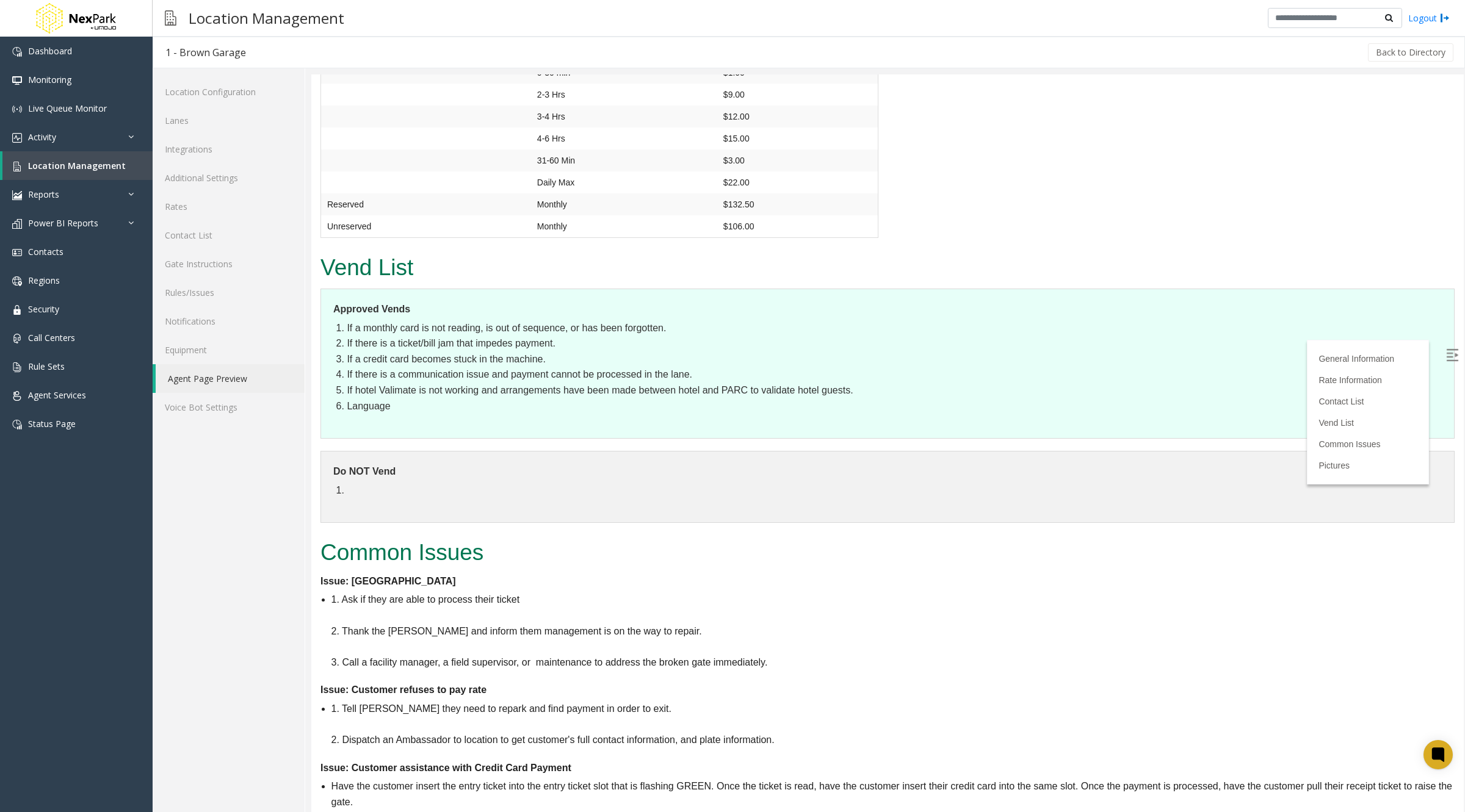
scroll to position [1226, 0]
click at [231, 381] on link "Agent Page Preview" at bounding box center [230, 379] width 149 height 29
click at [196, 264] on link "Gate Instructions" at bounding box center [229, 264] width 152 height 29
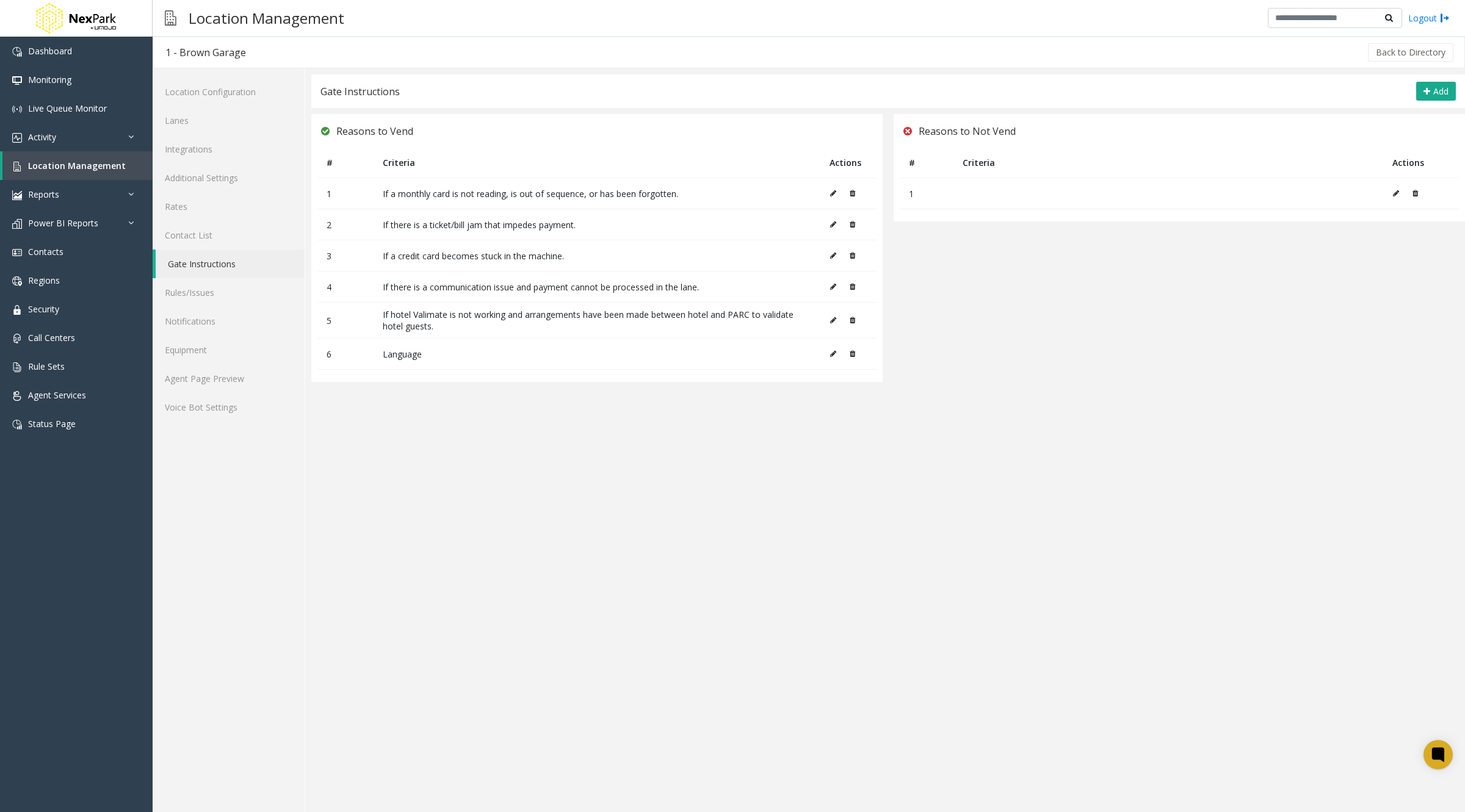
click at [1415, 197] on button at bounding box center [1412, 193] width 13 height 18
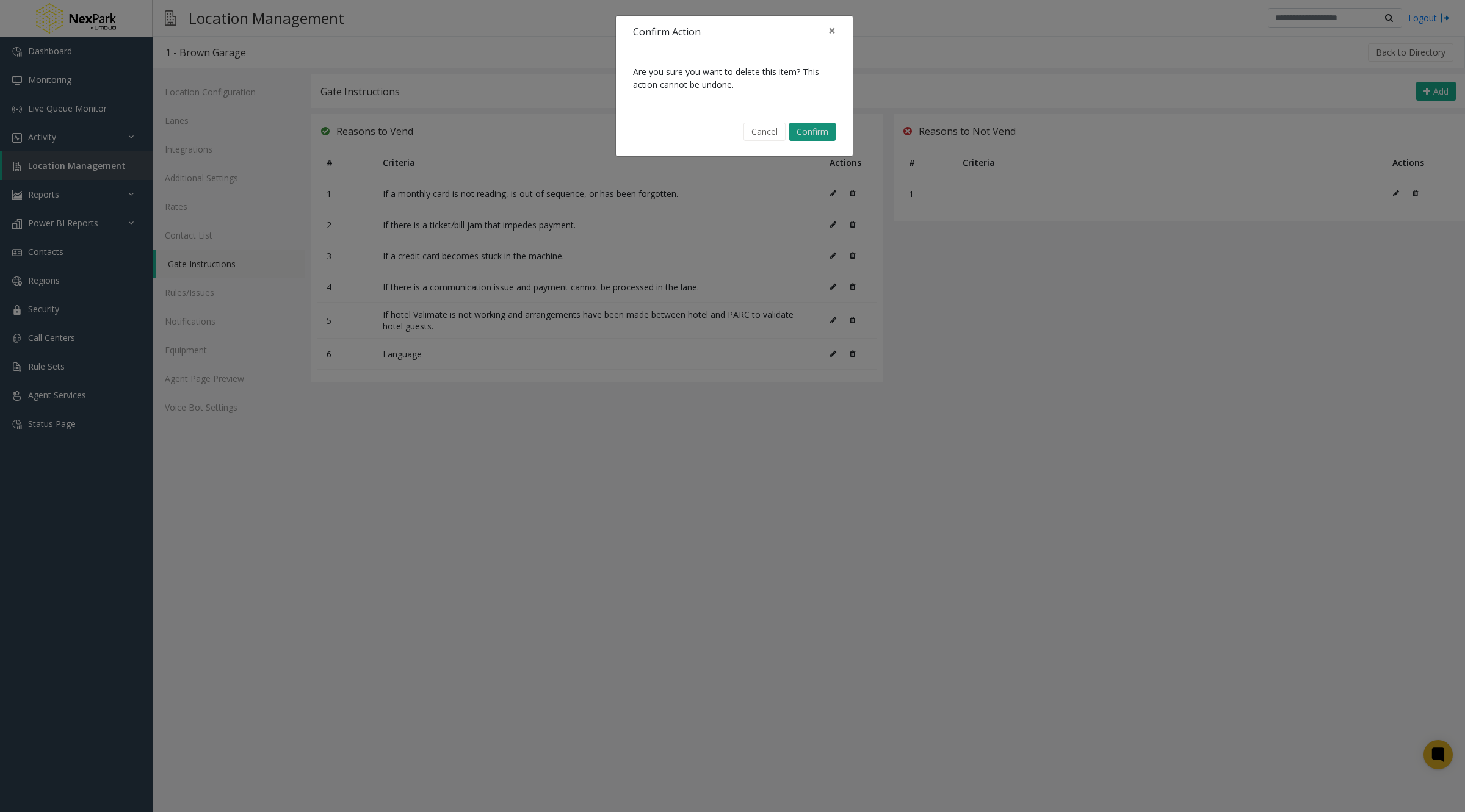
click at [819, 125] on button "Confirm" at bounding box center [812, 132] width 46 height 18
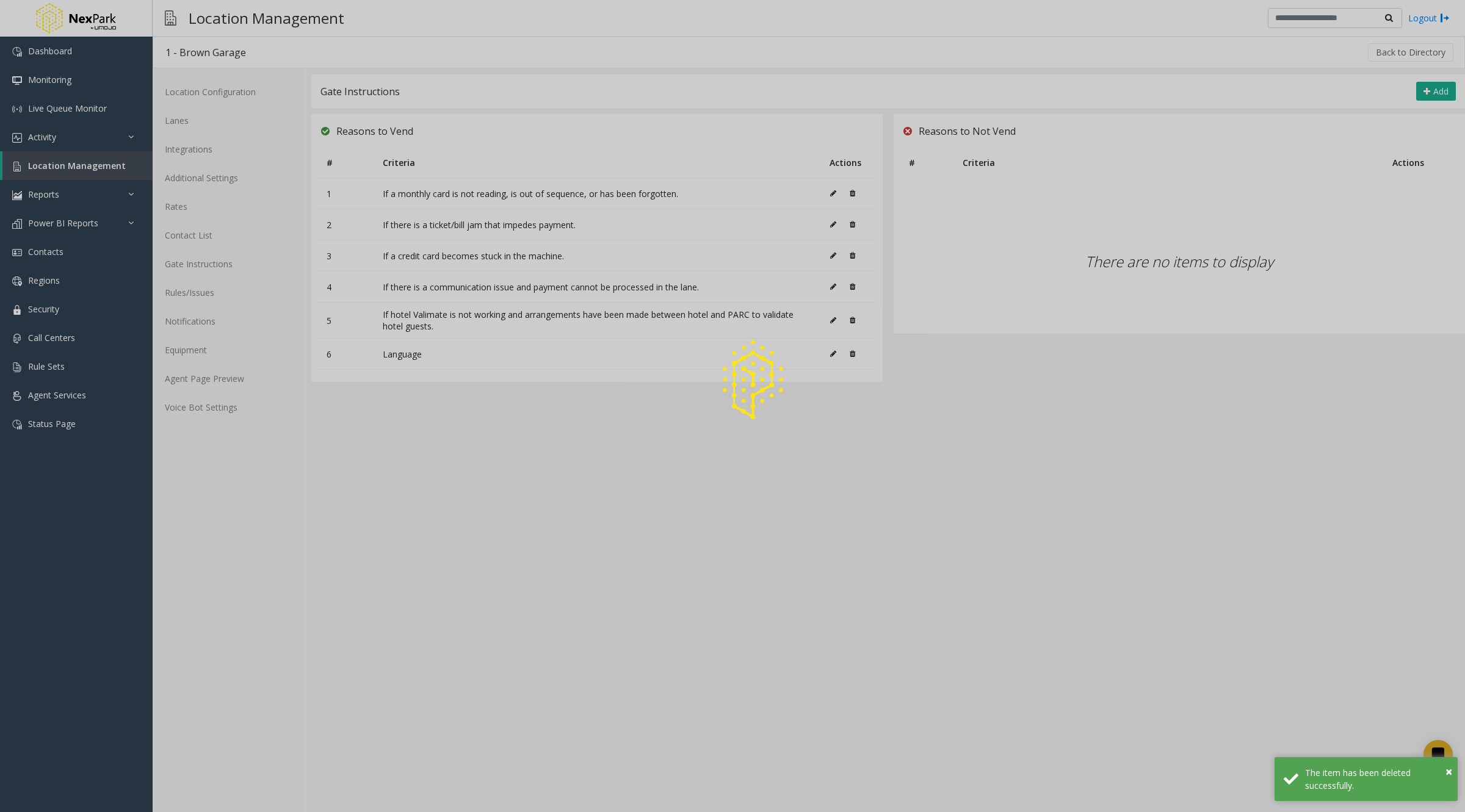
click at [187, 291] on div at bounding box center [732, 406] width 1465 height 812
click at [200, 379] on div at bounding box center [732, 406] width 1465 height 812
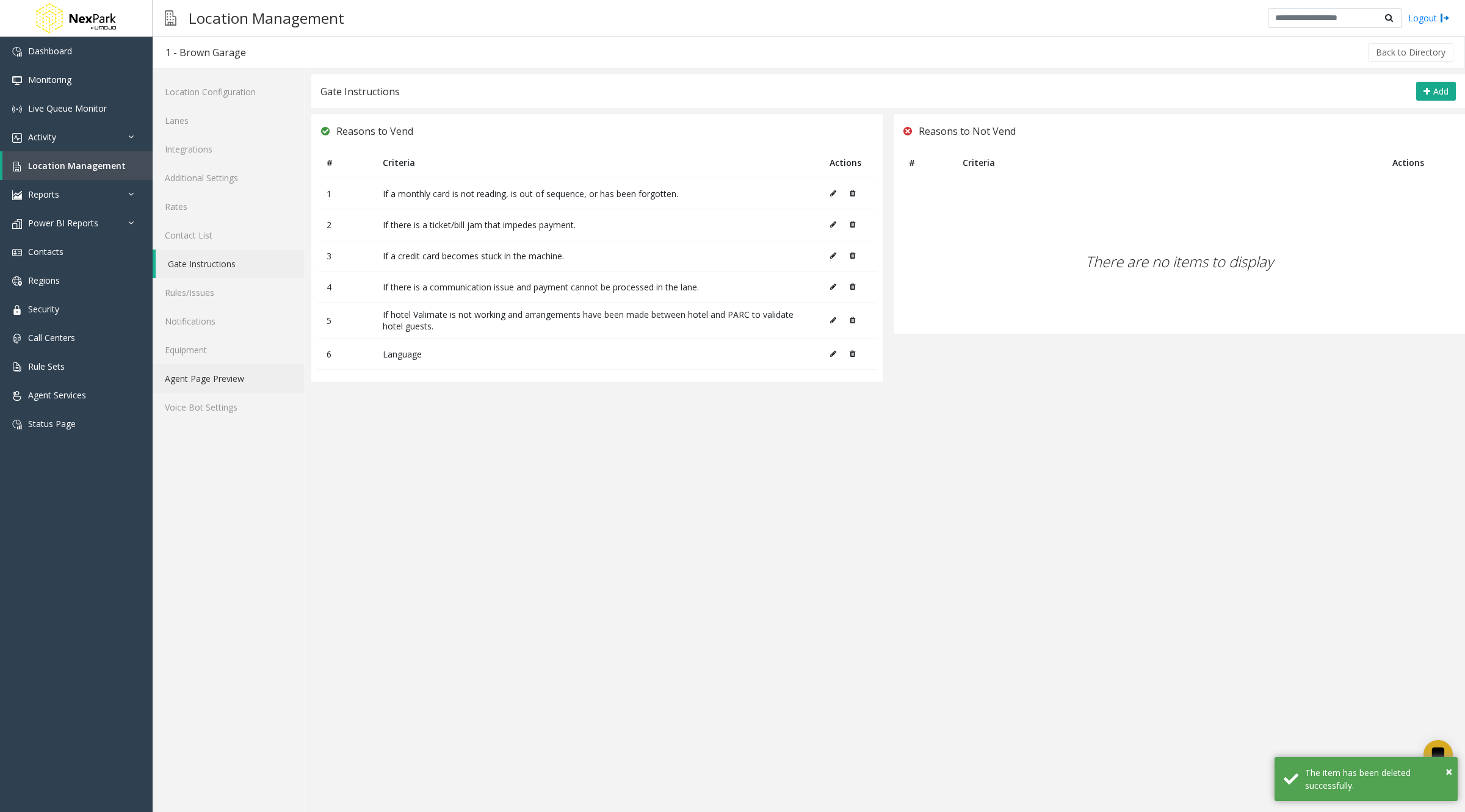
click at [200, 379] on link "Agent Page Preview" at bounding box center [229, 379] width 152 height 29
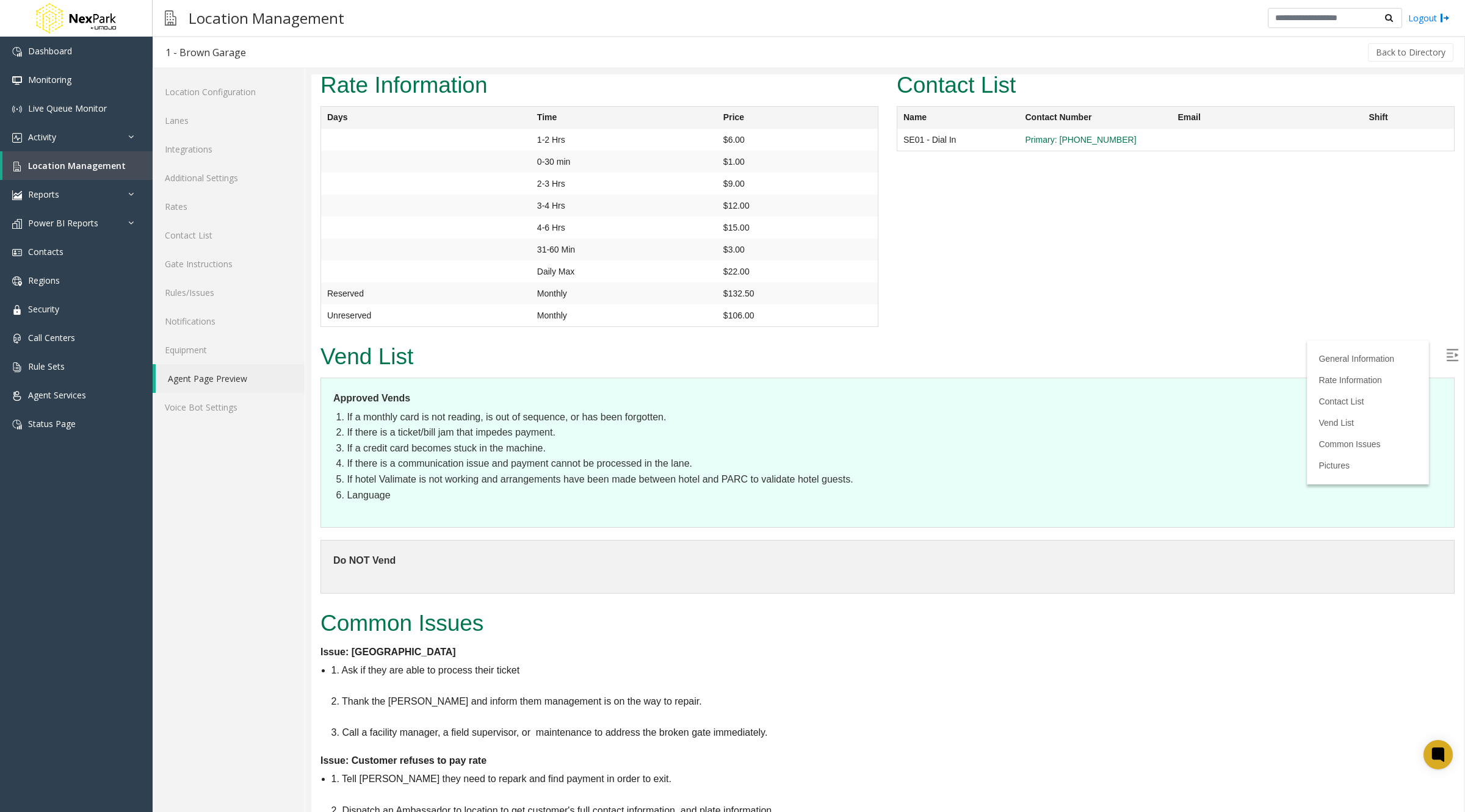
scroll to position [1136, 0]
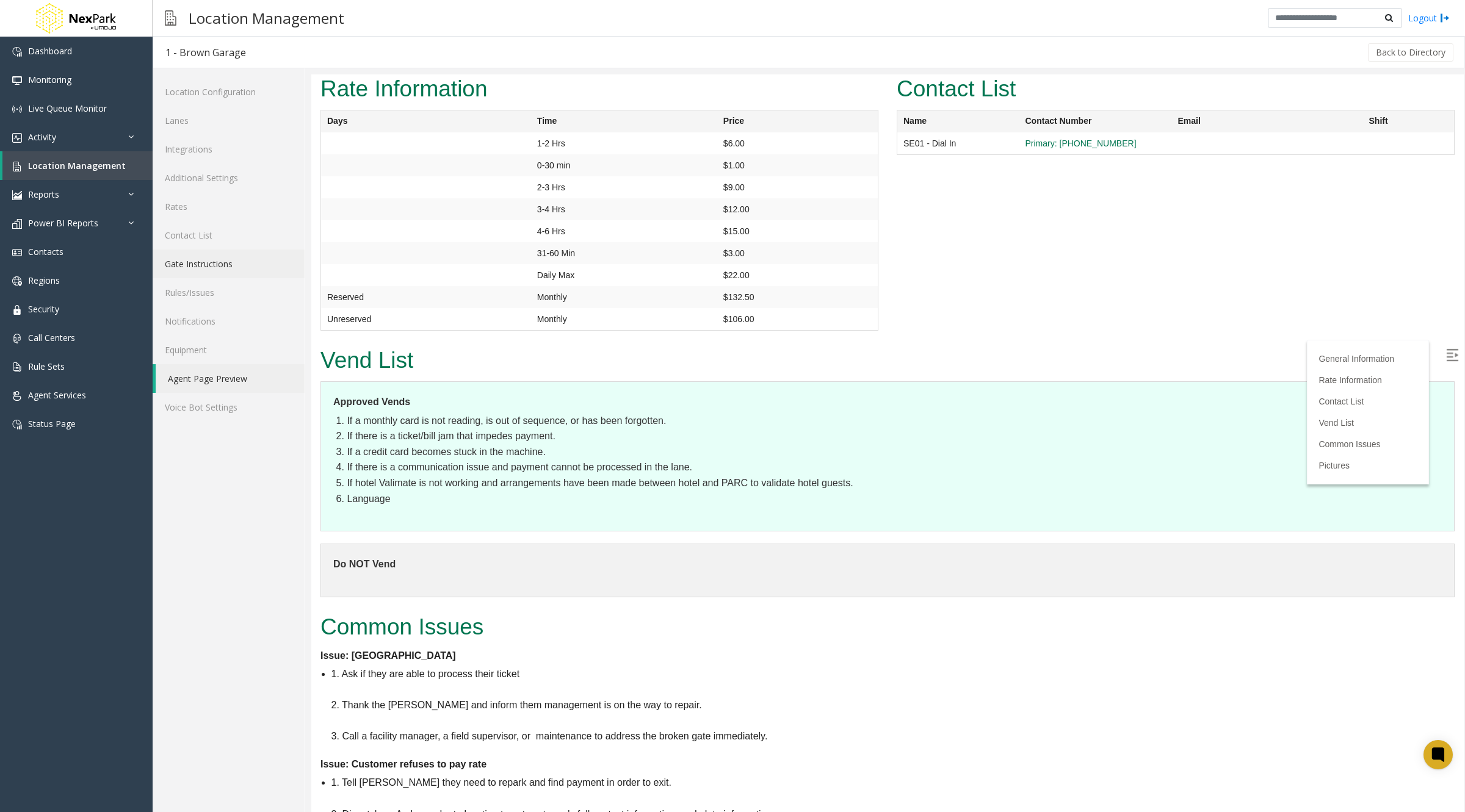
click at [216, 268] on link "Gate Instructions" at bounding box center [229, 264] width 152 height 29
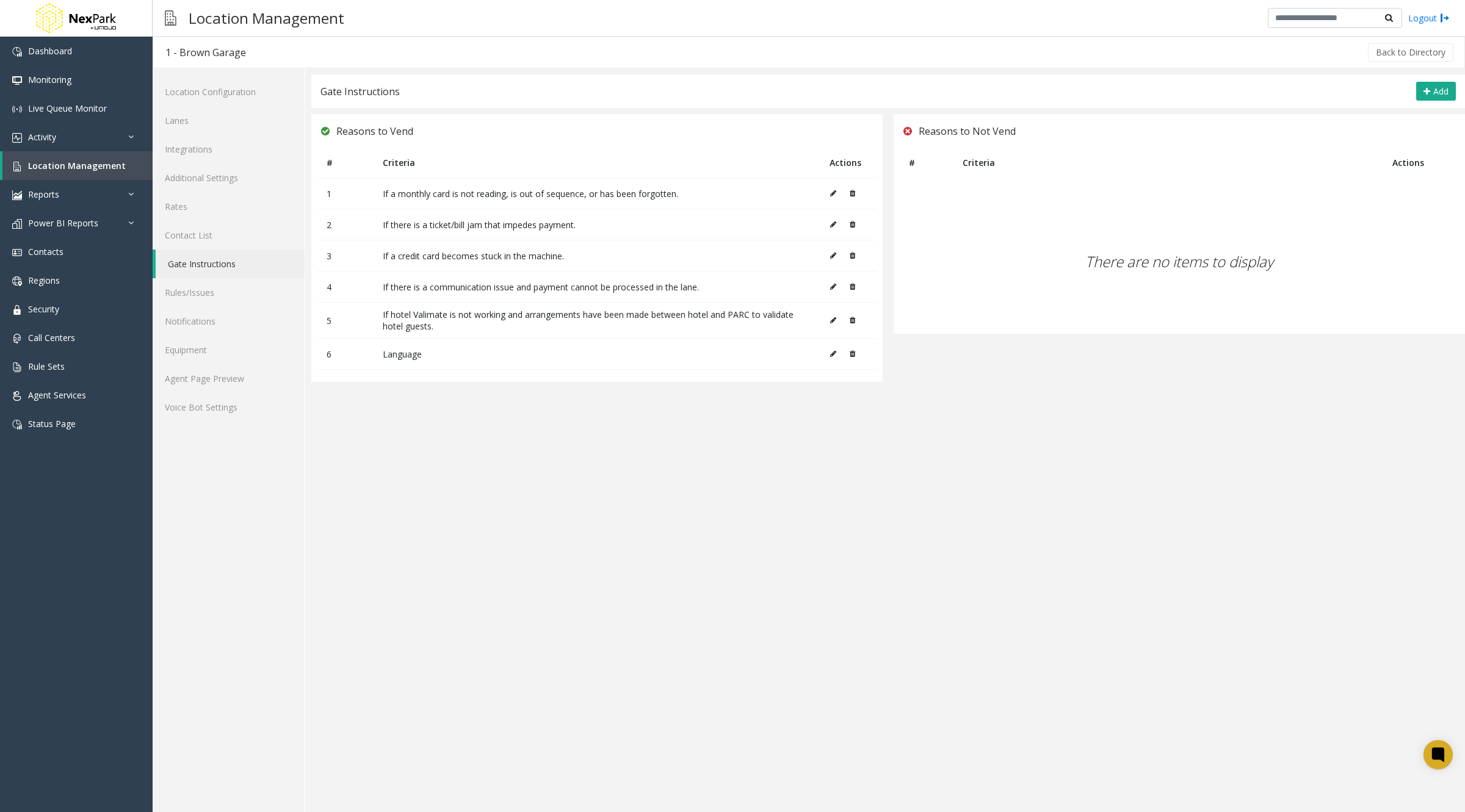
click at [1343, 177] on th "Criteria" at bounding box center [1168, 162] width 429 height 30
click at [1424, 95] on icon at bounding box center [1427, 91] width 7 height 9
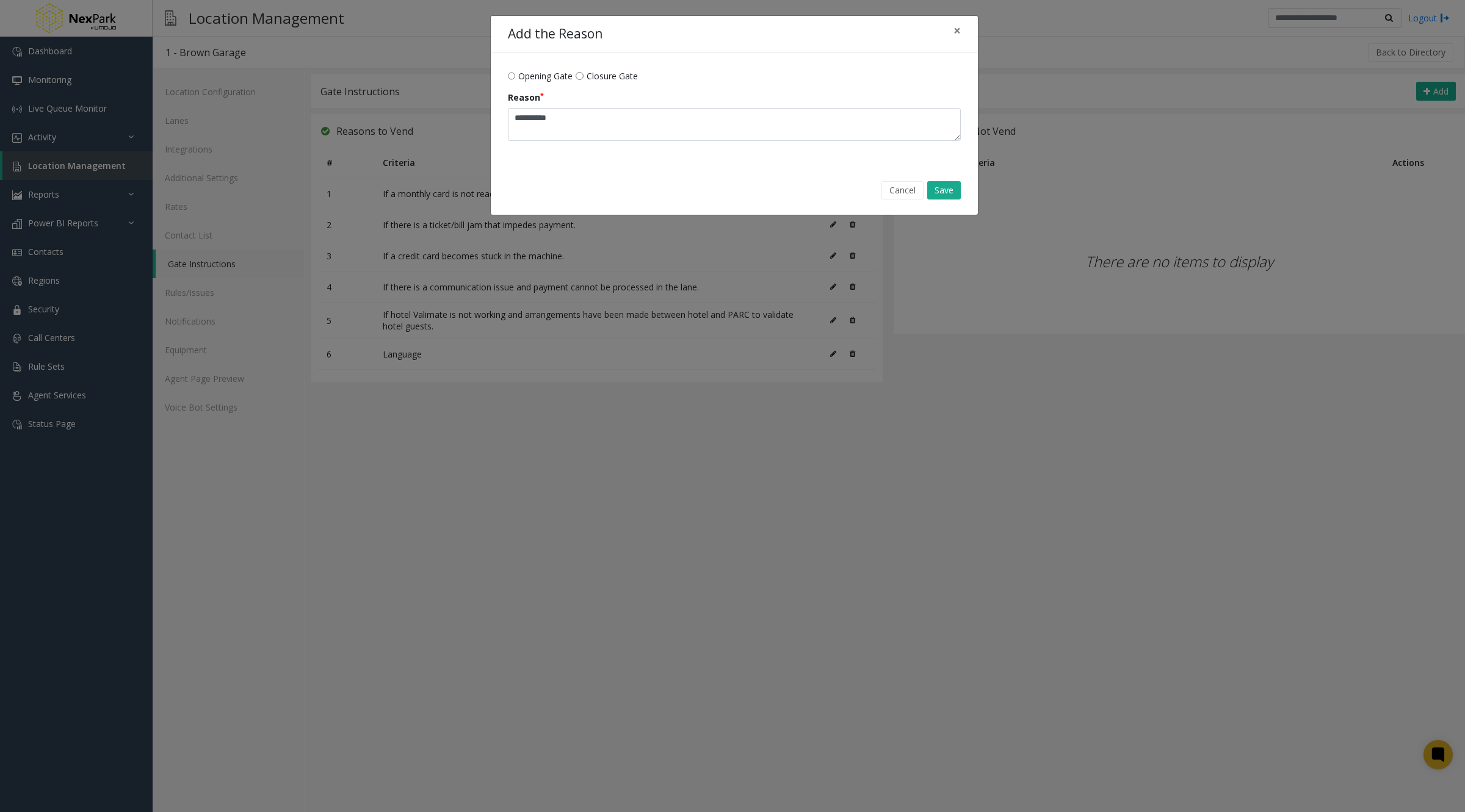
click at [622, 74] on span "Closure Gate" at bounding box center [612, 75] width 51 height 13
click at [554, 81] on span "Opening Gate" at bounding box center [545, 75] width 55 height 13
click at [897, 196] on button "Cancel" at bounding box center [902, 190] width 42 height 18
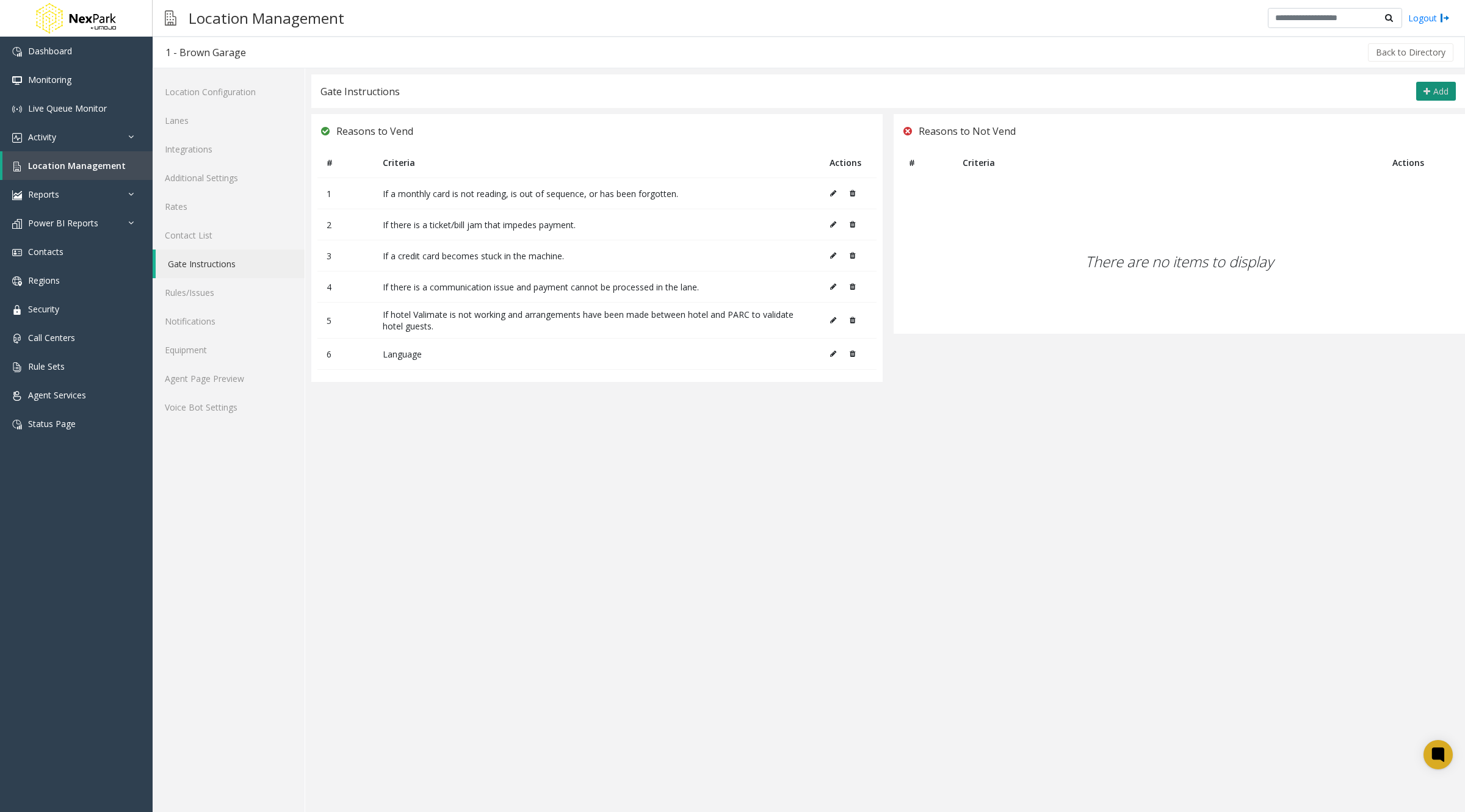
click at [1430, 98] on button "Add" at bounding box center [1436, 91] width 39 height 20
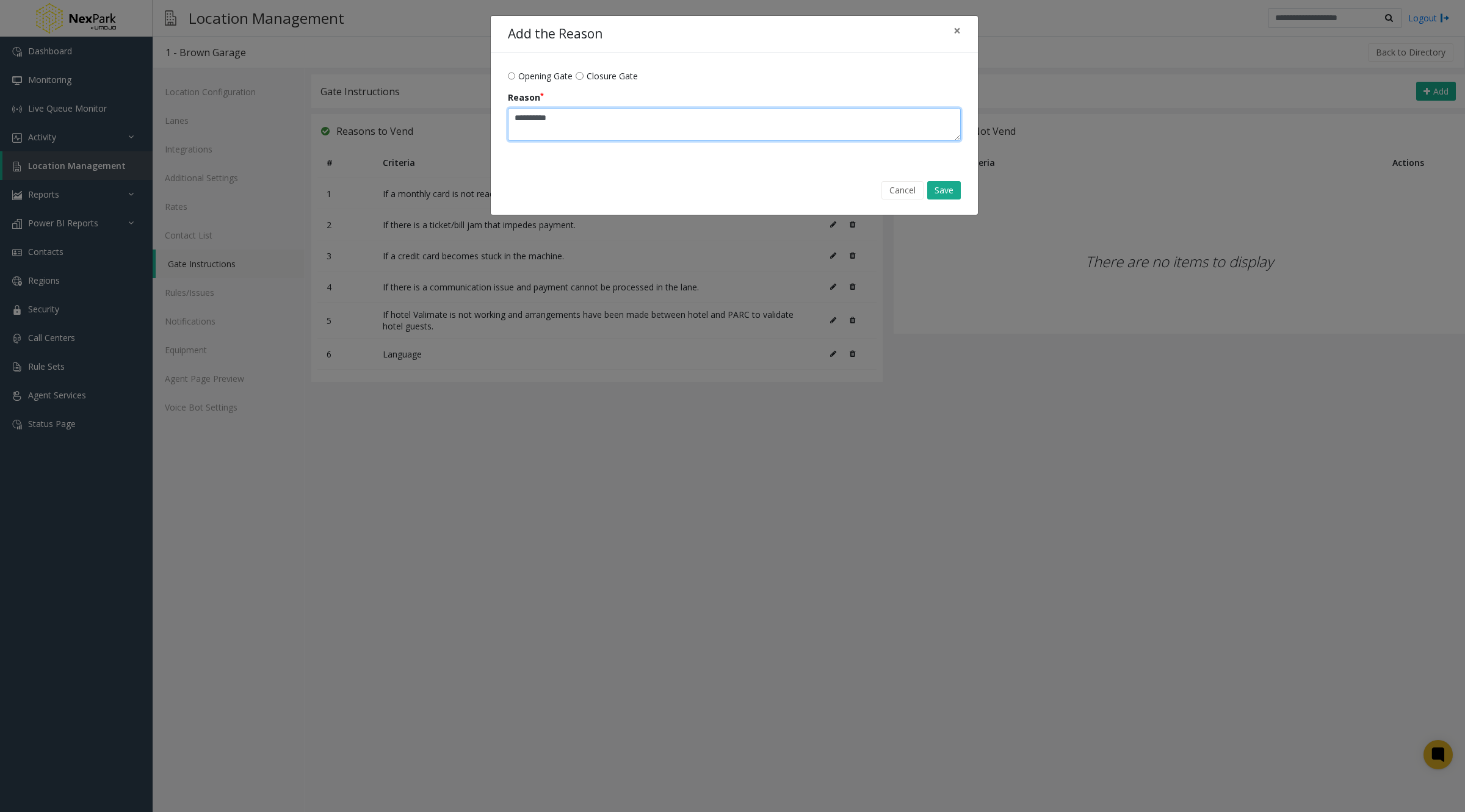
click at [684, 131] on textarea "Reason" at bounding box center [734, 124] width 454 height 33
click at [609, 77] on span "Closure Gate" at bounding box center [612, 75] width 51 height 13
click at [597, 115] on textarea "Reason" at bounding box center [734, 124] width 454 height 33
paste textarea "**********"
type textarea "**********"
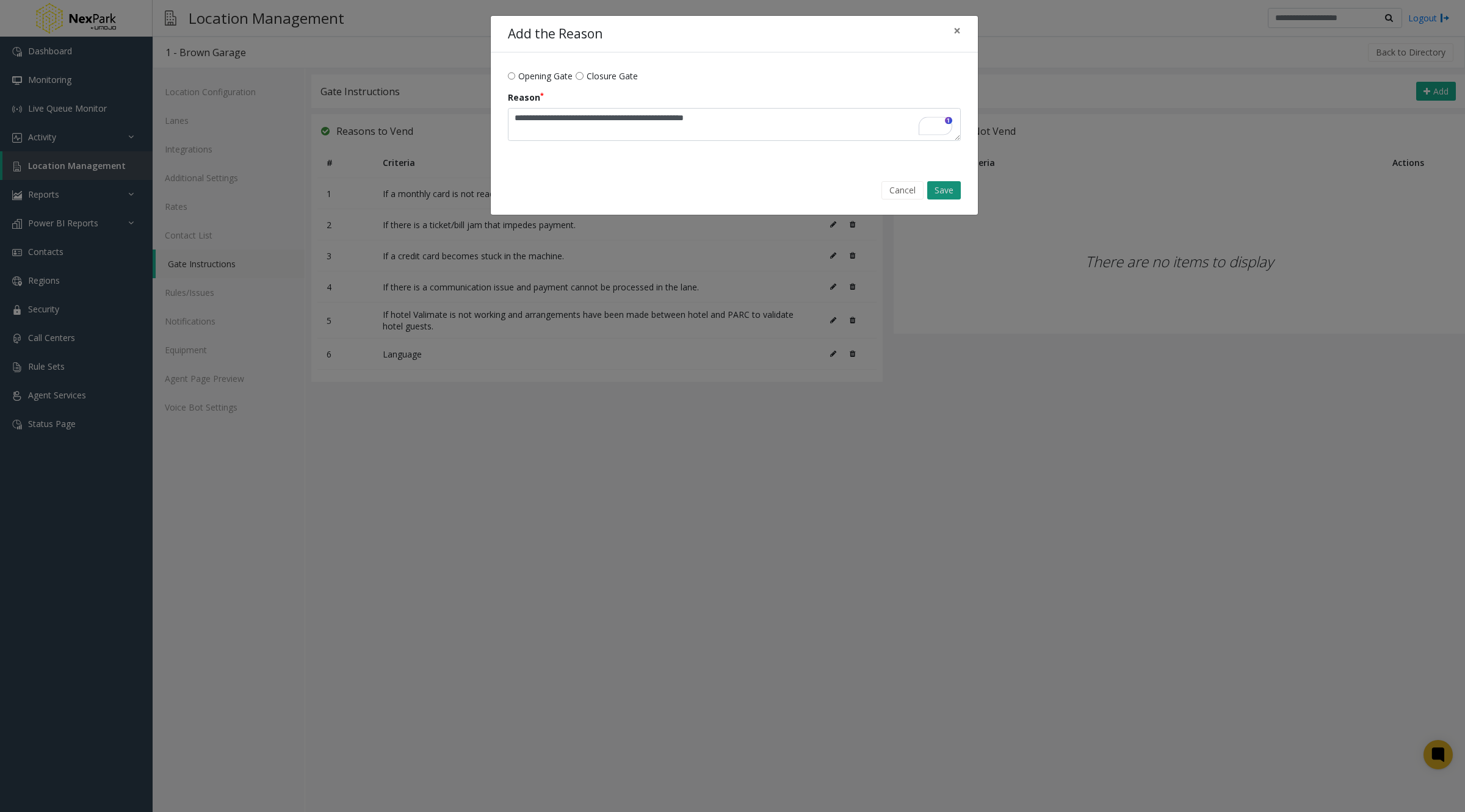
click at [938, 191] on button "Save" at bounding box center [944, 190] width 33 height 18
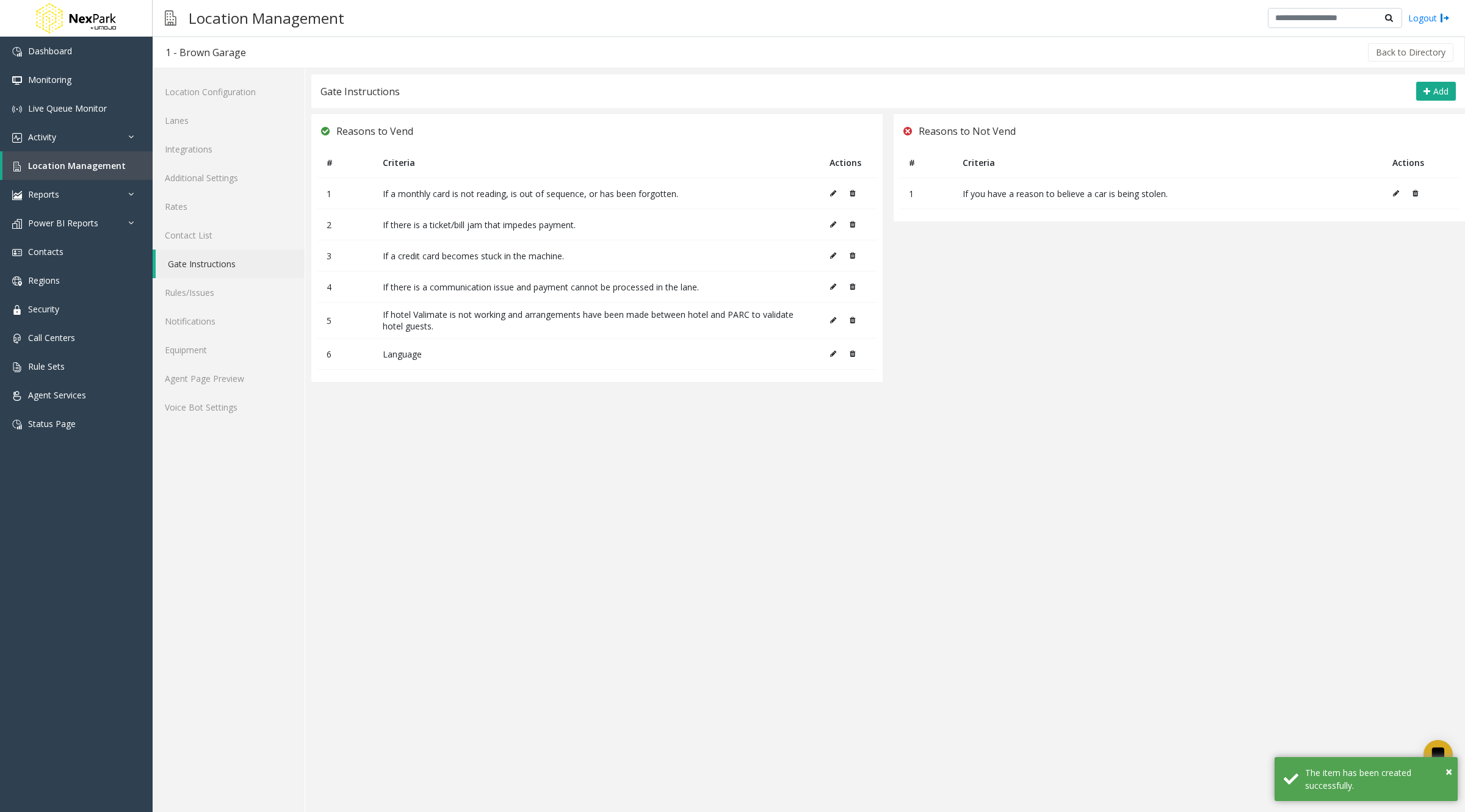
click at [1391, 194] on td at bounding box center [1421, 194] width 76 height 31
click at [1395, 194] on icon at bounding box center [1396, 193] width 6 height 8
click at [1430, 89] on button "Add" at bounding box center [1436, 91] width 39 height 20
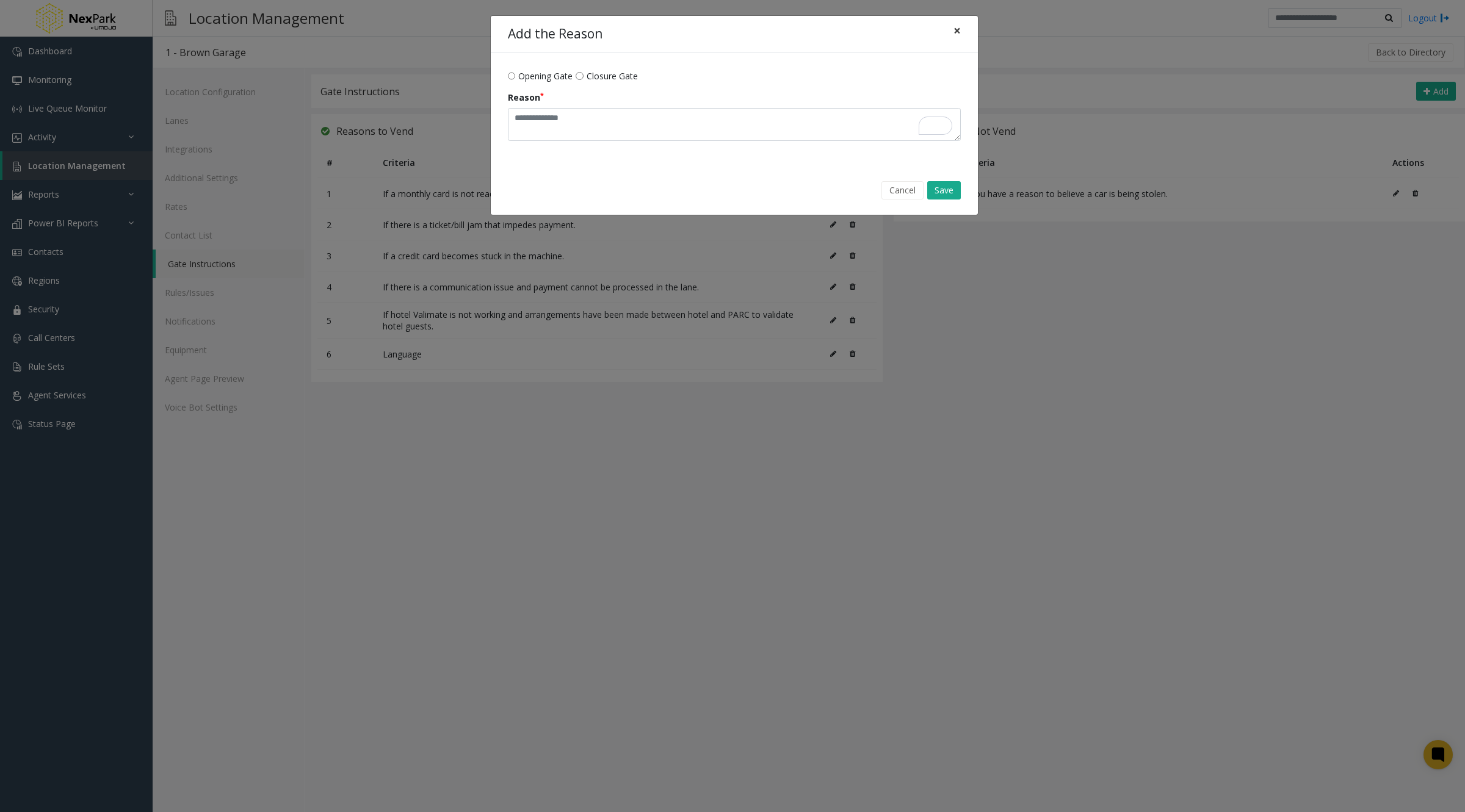
click at [956, 29] on span "×" at bounding box center [956, 31] width 8 height 17
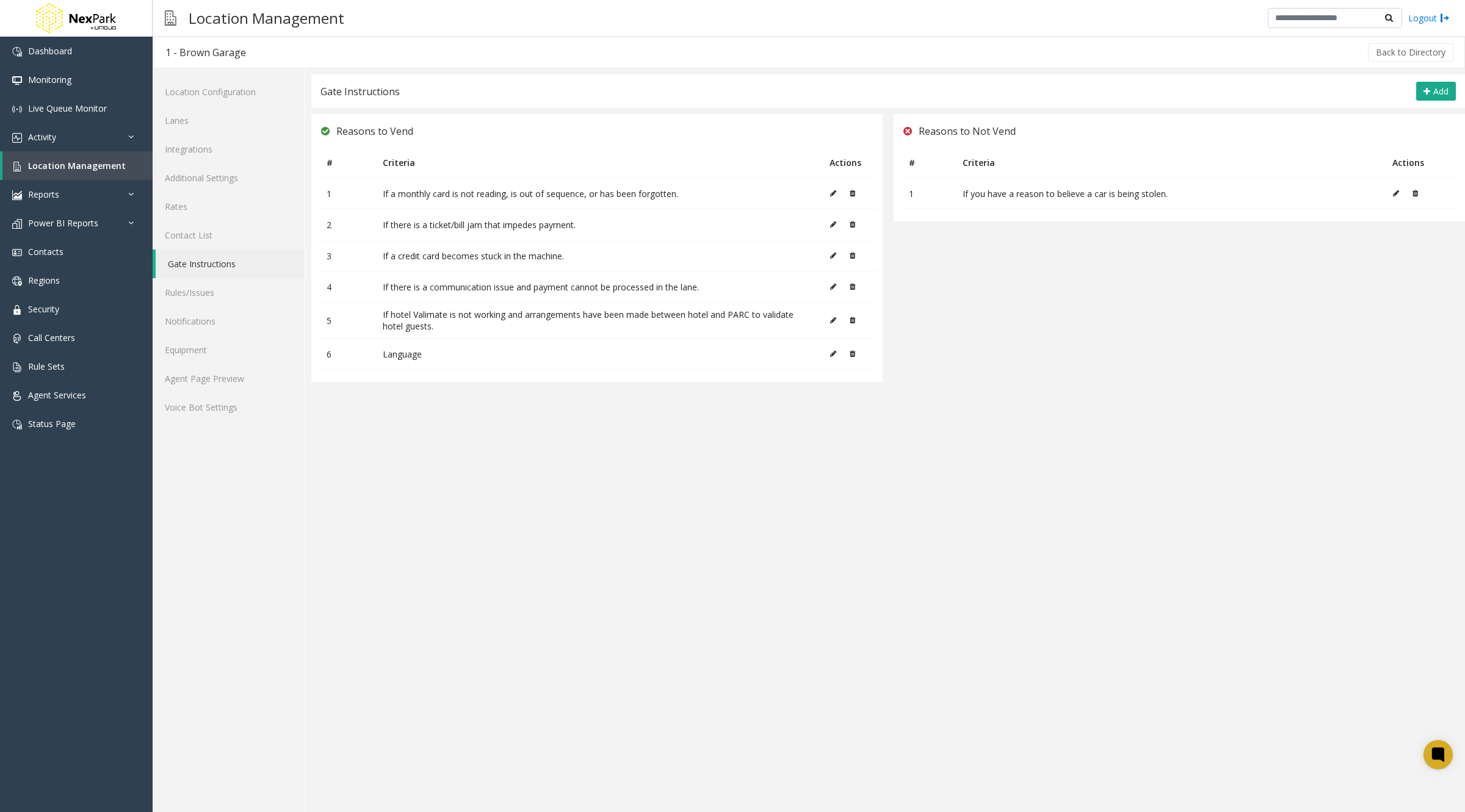
click at [1209, 600] on app-gate-instructions "Gate Instructions Add Reasons to Vend # Criteria Actions 1 If a monthly card is…" at bounding box center [888, 443] width 1154 height 738
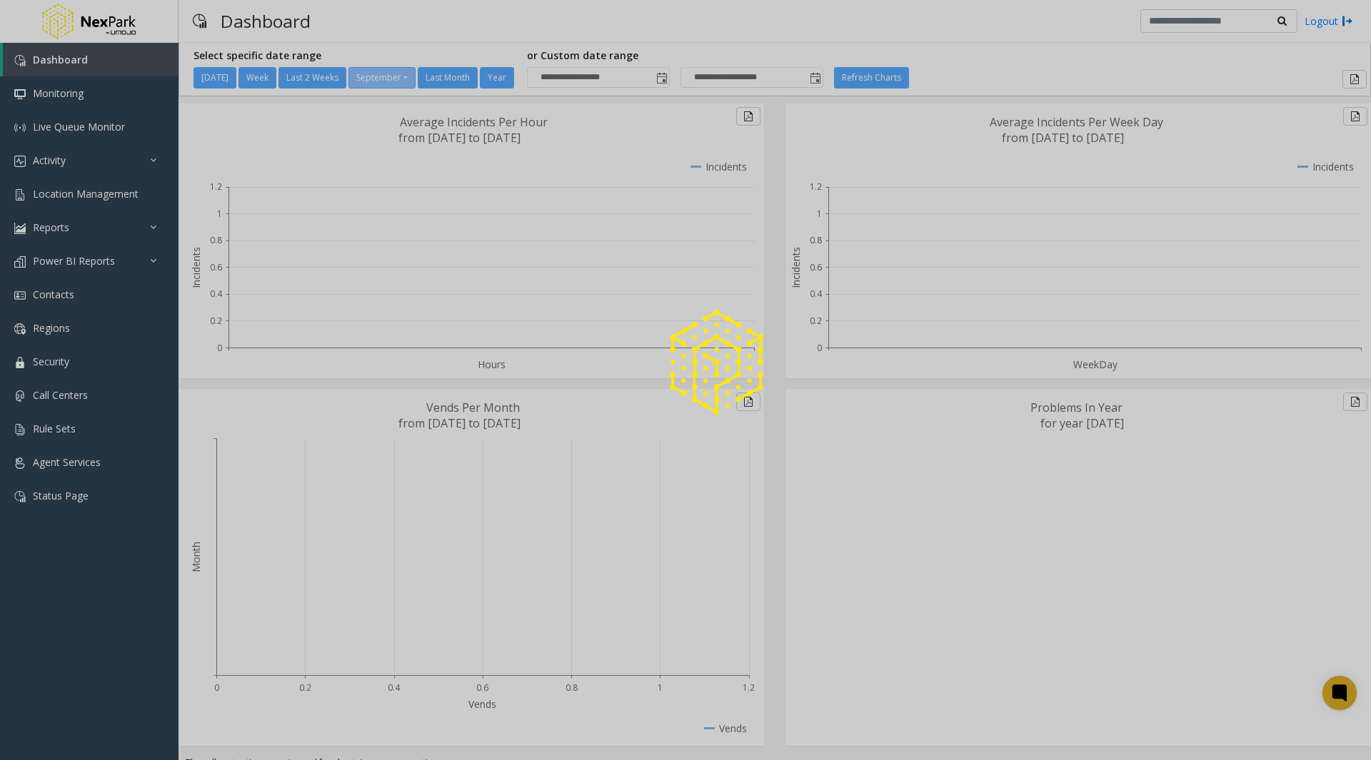
click at [64, 191] on div at bounding box center [685, 380] width 1371 height 760
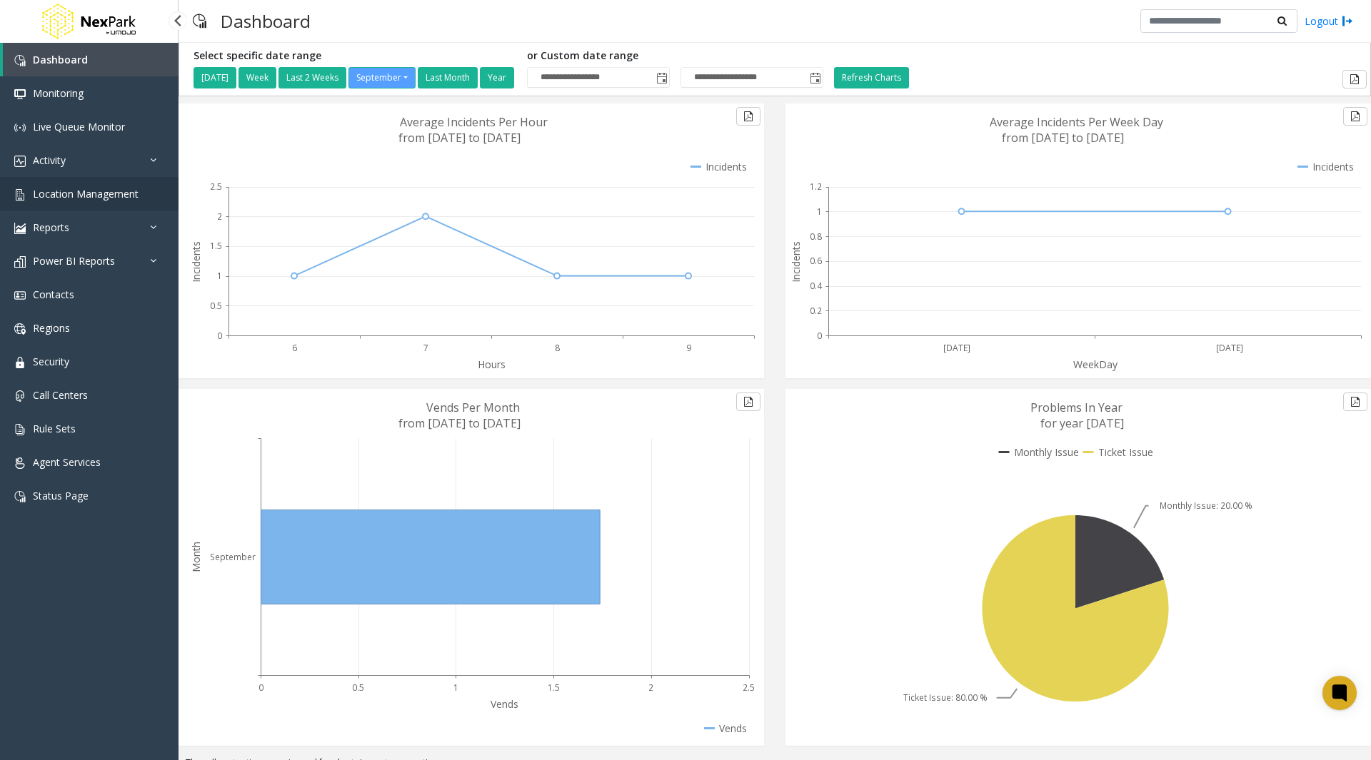
click at [104, 193] on span "Location Management" at bounding box center [86, 194] width 106 height 14
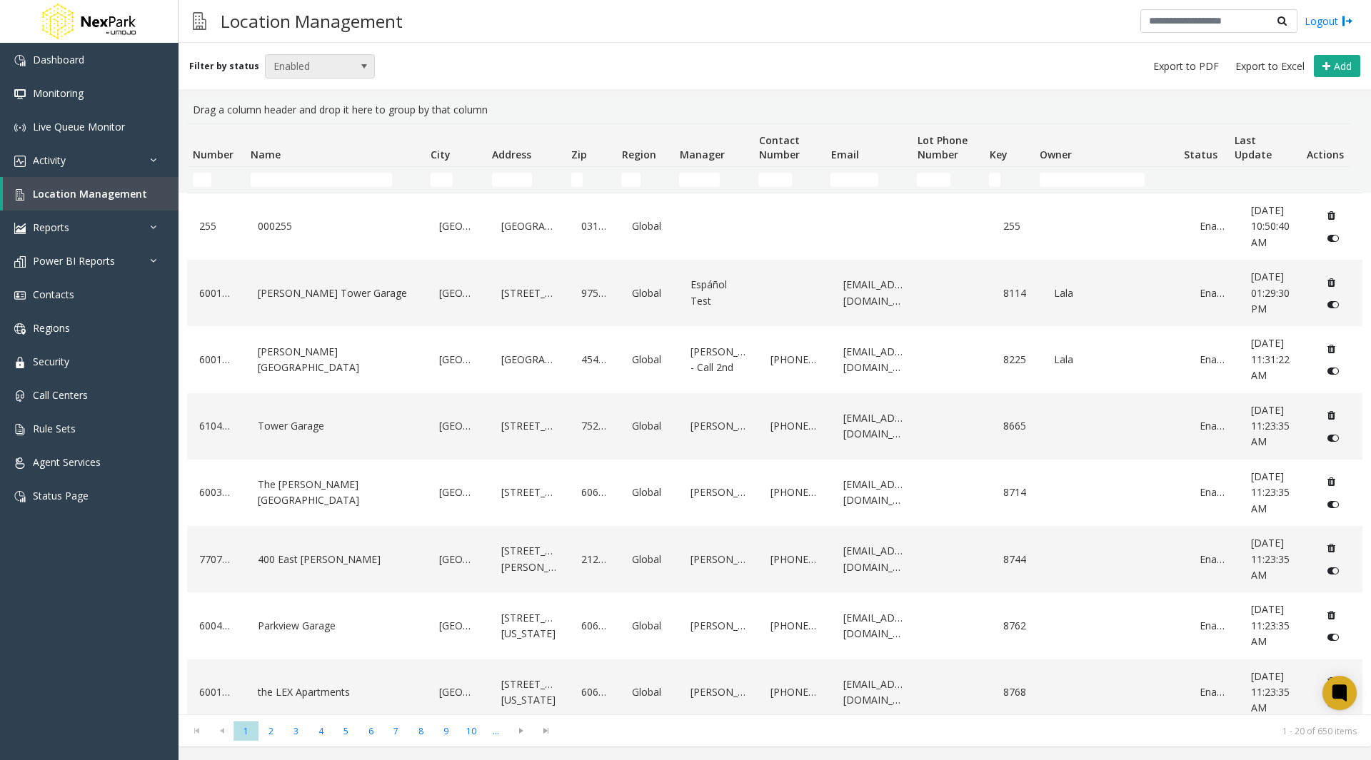
click at [306, 77] on span "Enabled" at bounding box center [320, 66] width 111 height 24
click at [298, 147] on li "Archived" at bounding box center [314, 148] width 106 height 19
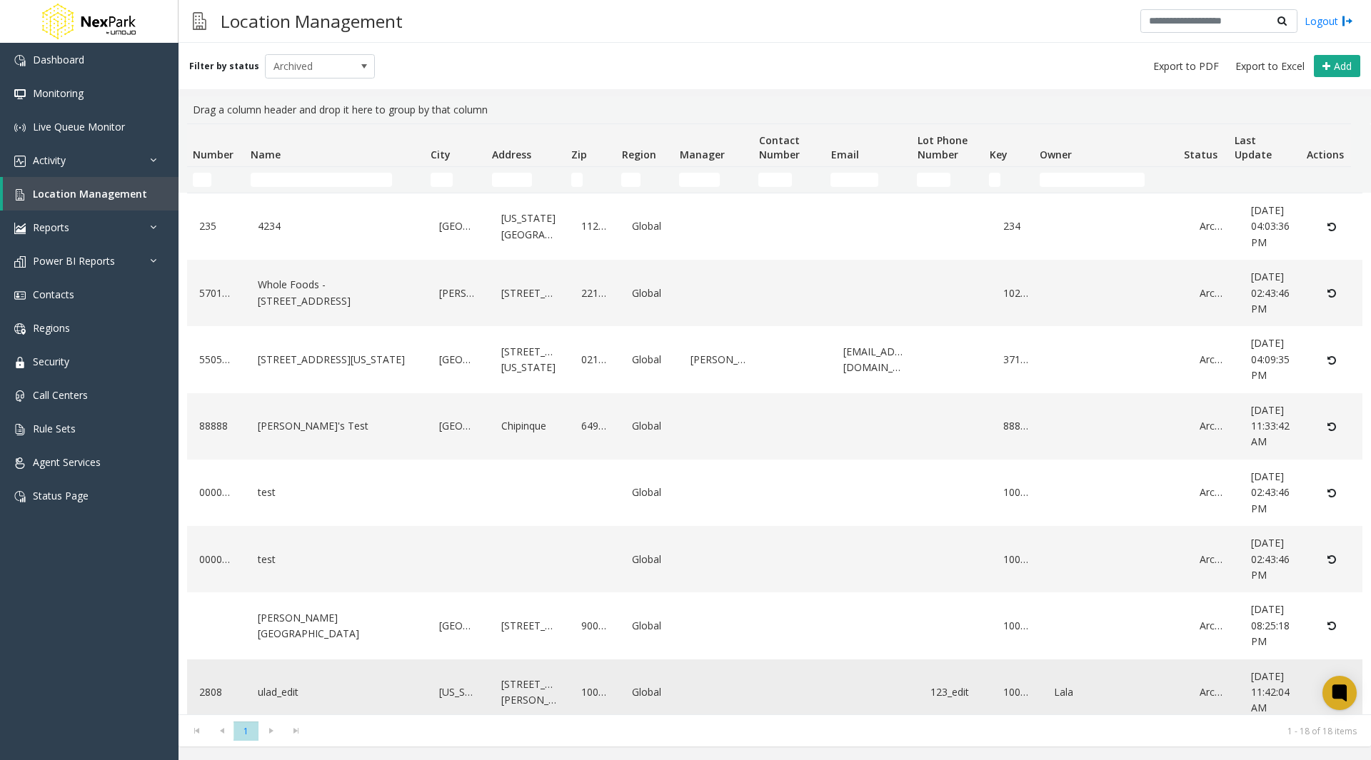
click at [211, 689] on link "2808" at bounding box center [216, 692] width 41 height 23
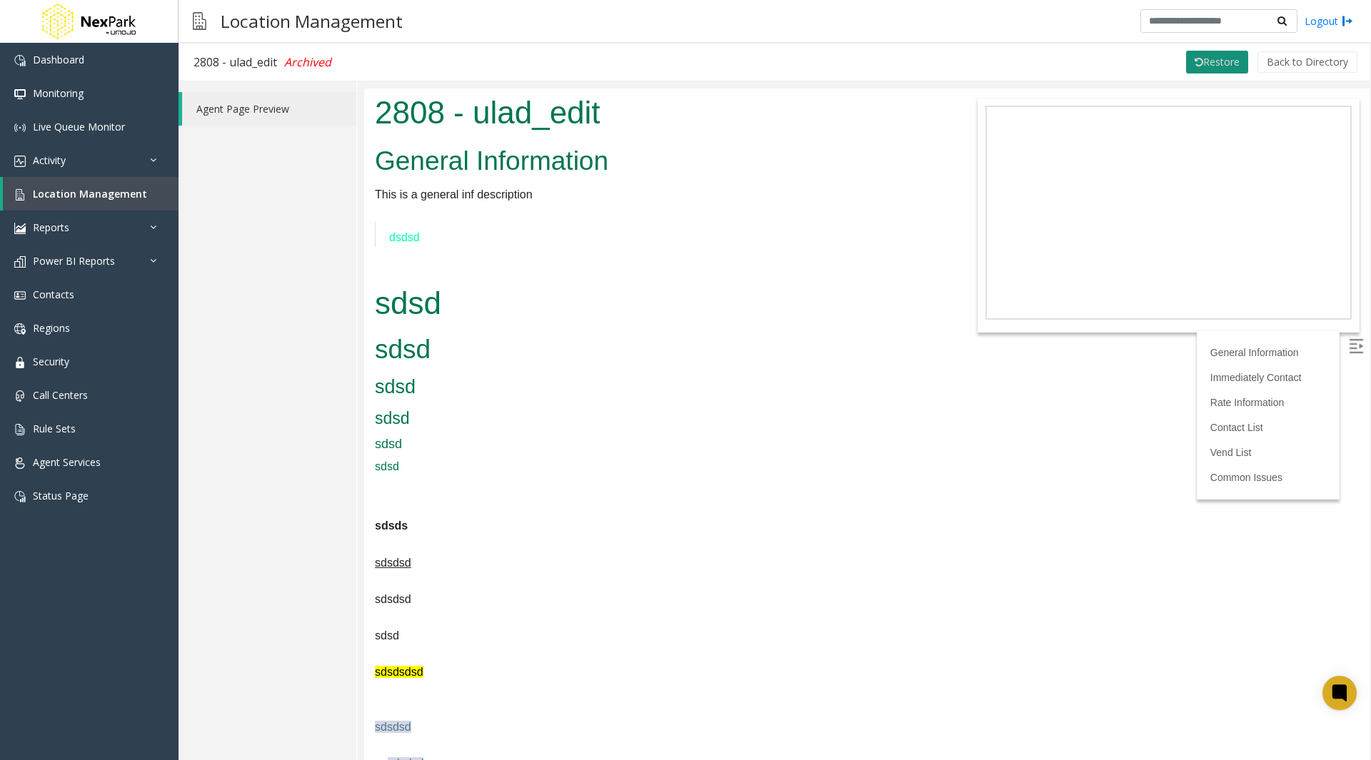
click at [1227, 56] on button "Restore" at bounding box center [1217, 62] width 62 height 23
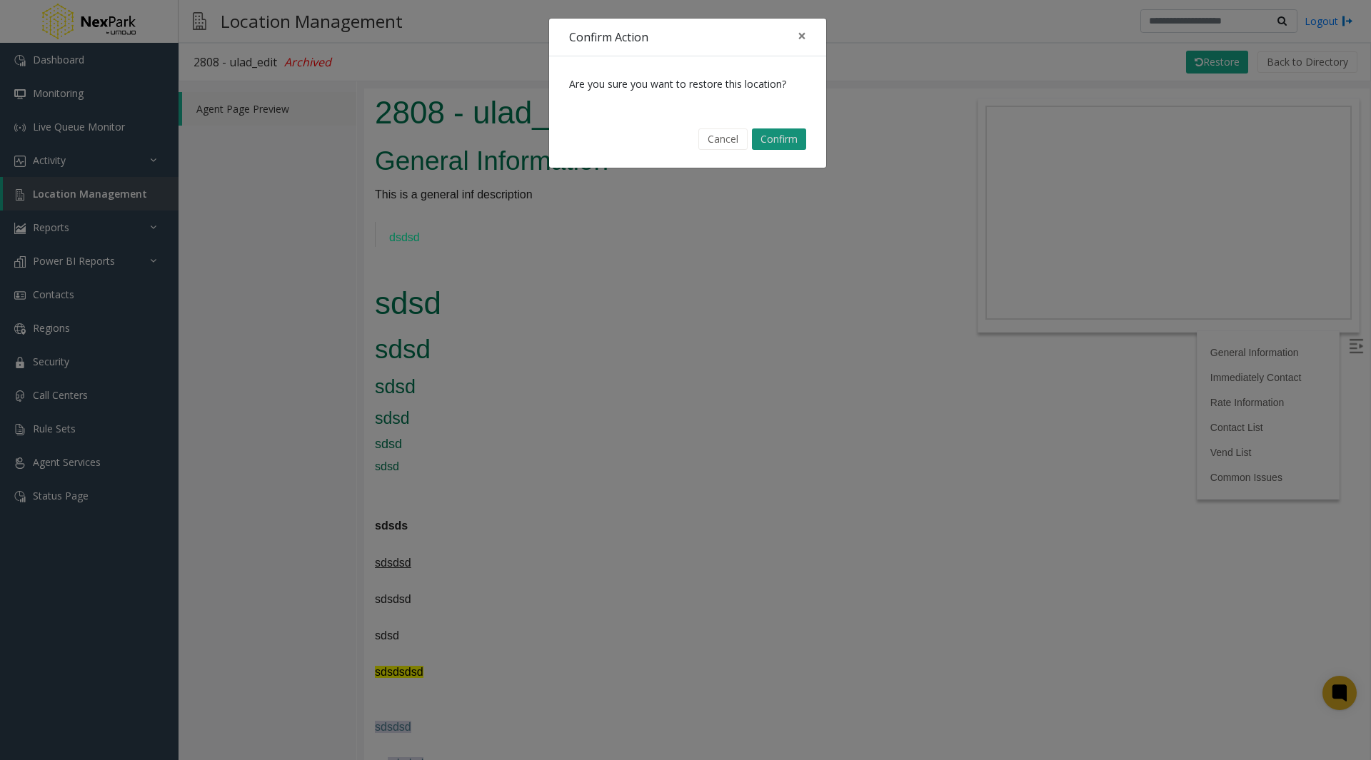
click at [793, 143] on button "Confirm" at bounding box center [779, 139] width 54 height 21
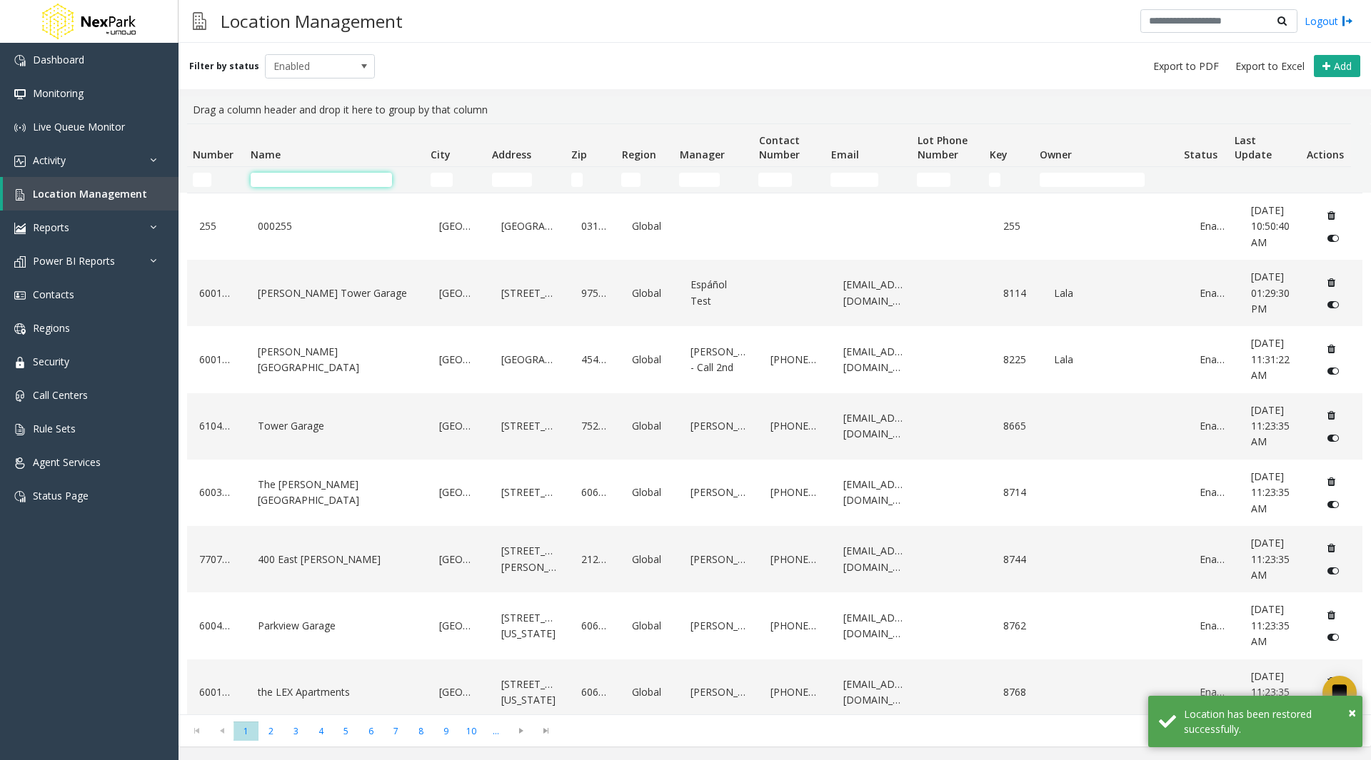
click at [266, 174] on input "Name Filter" at bounding box center [321, 180] width 141 height 14
type input "****"
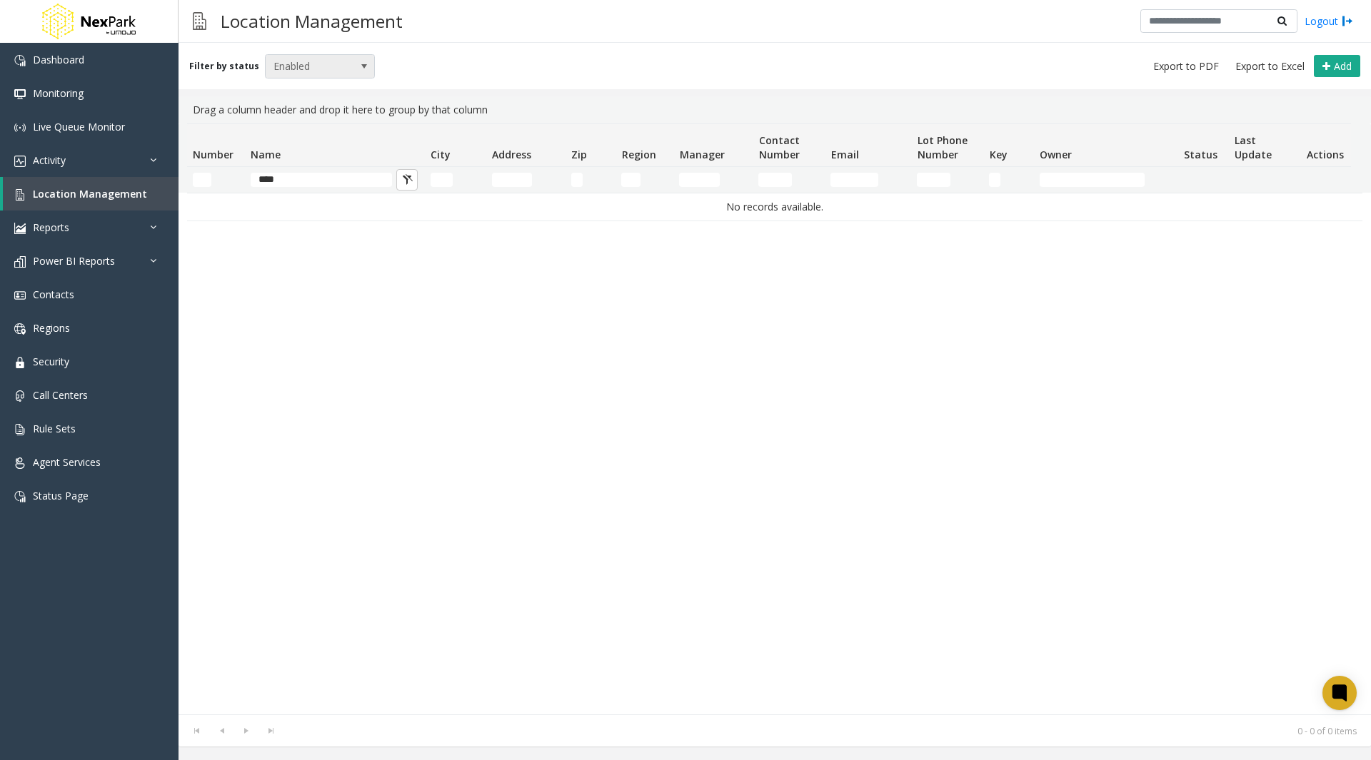
click at [331, 61] on span "Enabled" at bounding box center [309, 66] width 87 height 23
click at [286, 128] on li "Disabled" at bounding box center [314, 128] width 106 height 19
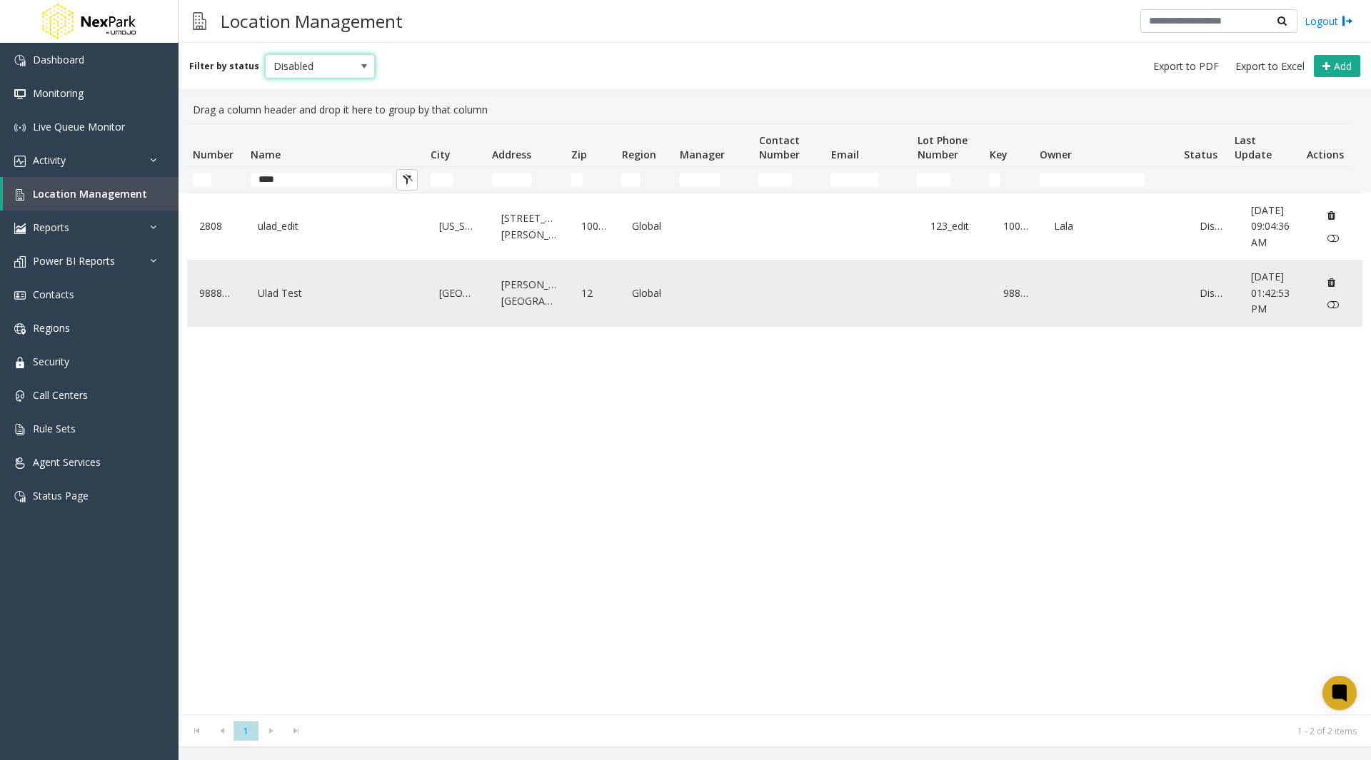
click at [289, 289] on link "Ulad Test" at bounding box center [336, 293] width 165 height 23
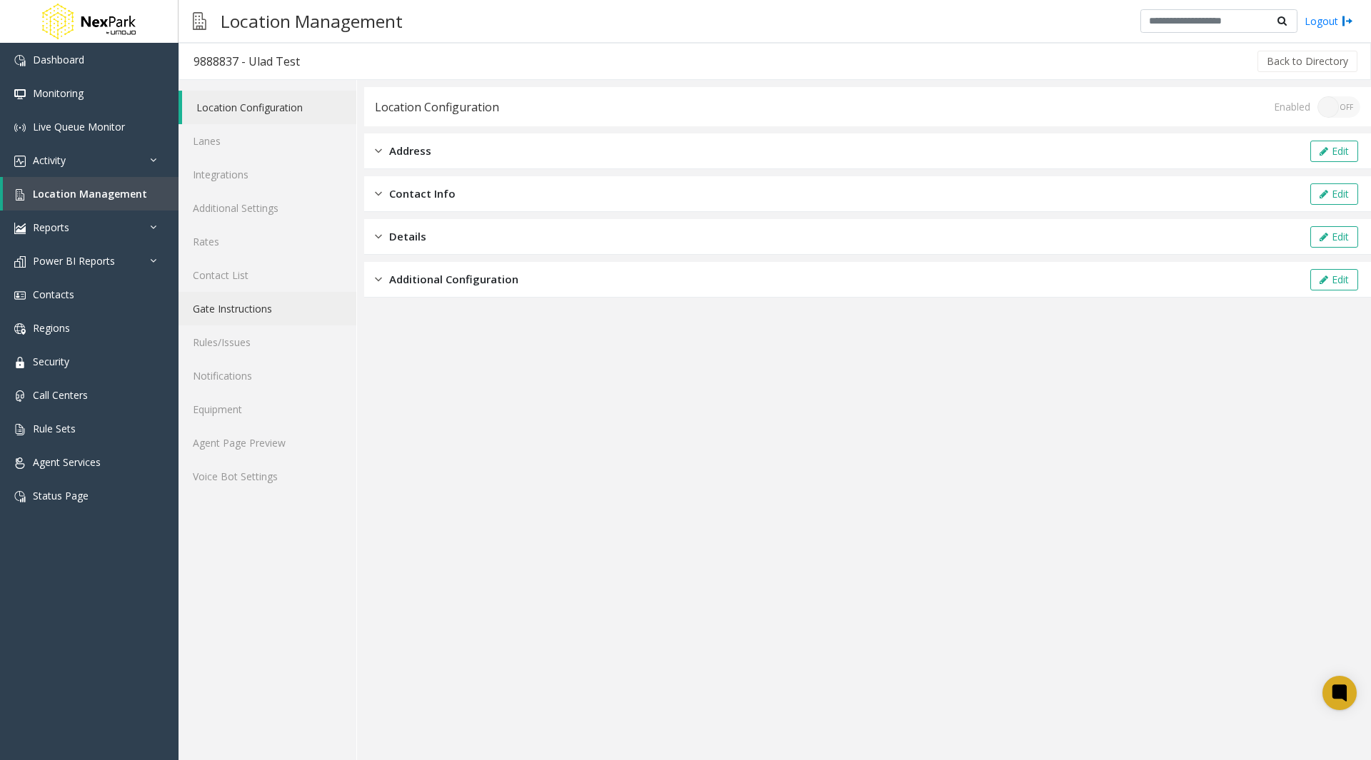
click at [236, 311] on link "Gate Instructions" at bounding box center [268, 309] width 178 height 34
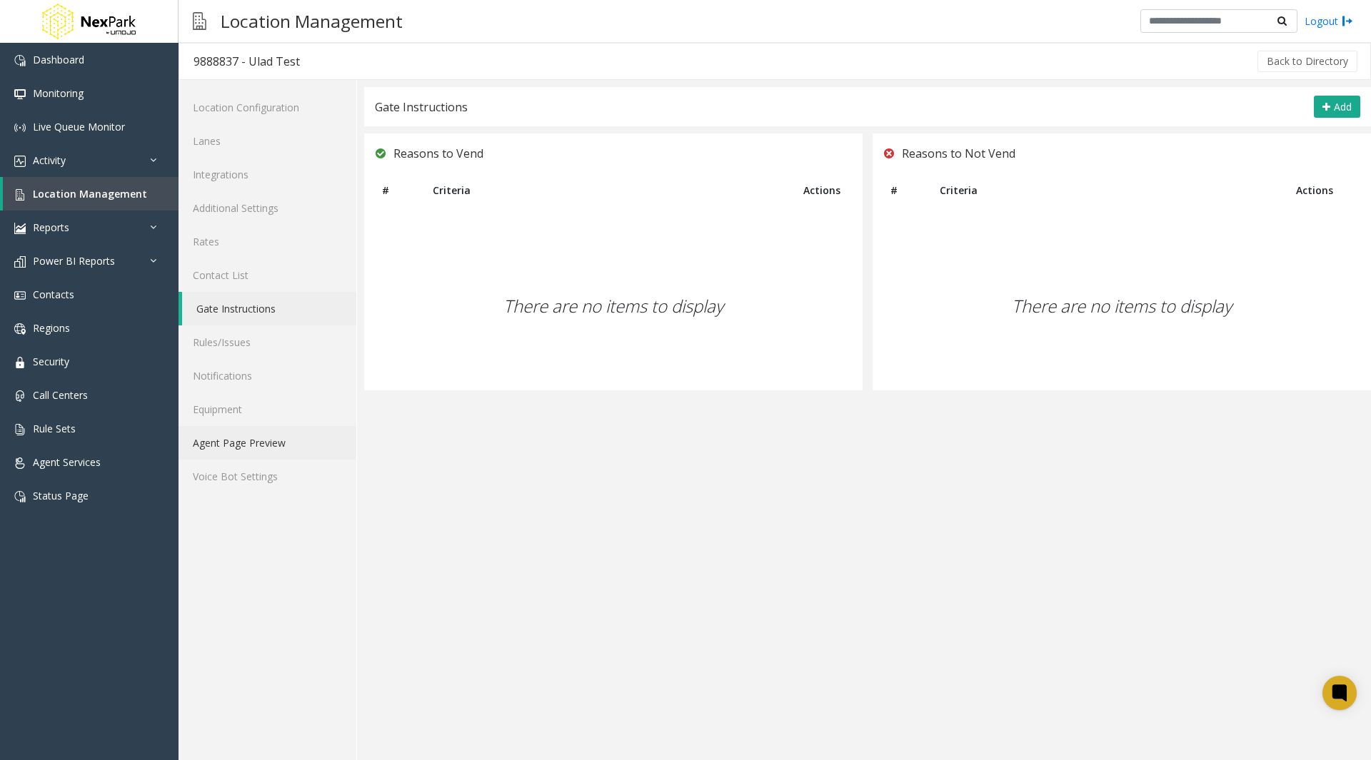
click at [219, 440] on link "Agent Page Preview" at bounding box center [268, 443] width 178 height 34
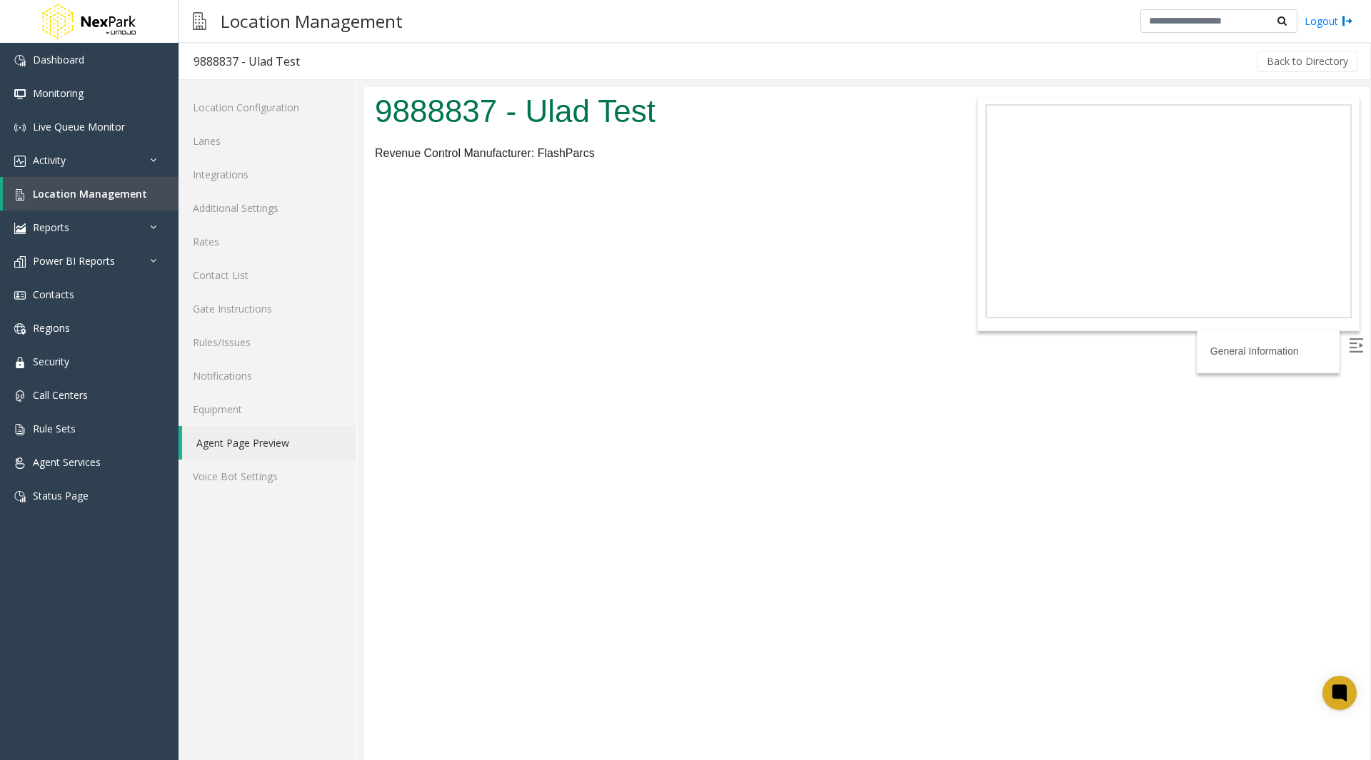
click at [658, 728] on body "9888837 - Ulad Test Revenue Control Manufacturer: FlashParcs General Information" at bounding box center [866, 423] width 1005 height 673
click at [239, 311] on link "Gate Instructions" at bounding box center [268, 309] width 178 height 34
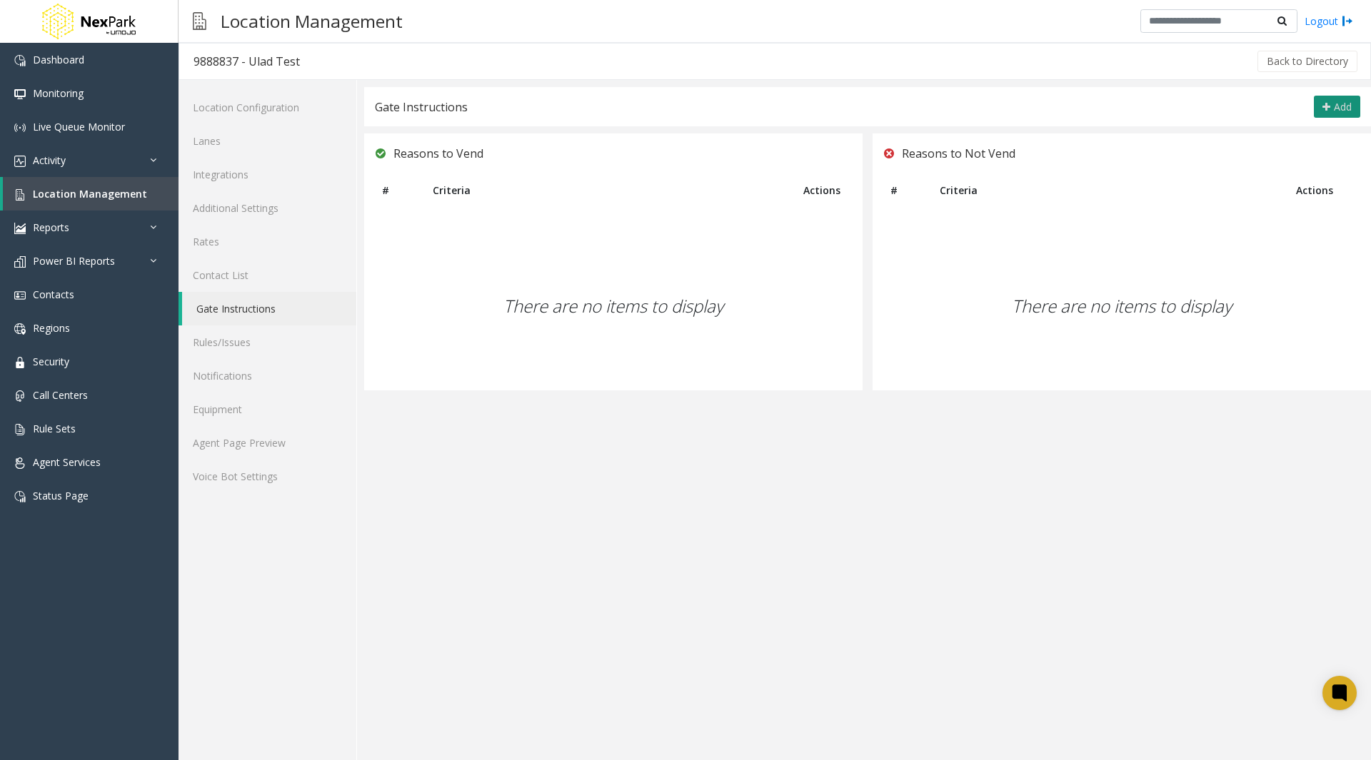
click at [1337, 106] on span "Add" at bounding box center [1343, 107] width 18 height 14
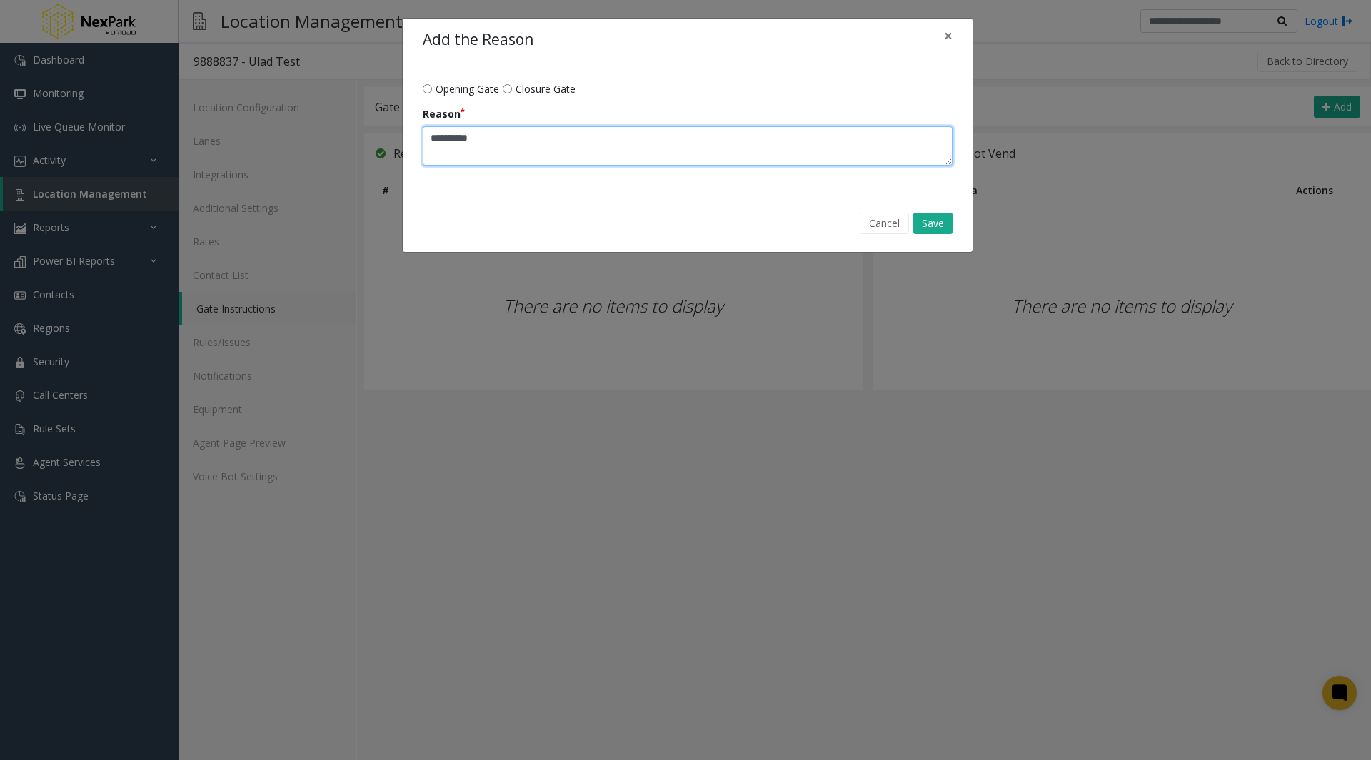
click at [521, 147] on textarea "Reason" at bounding box center [688, 145] width 530 height 39
type textarea "*****"
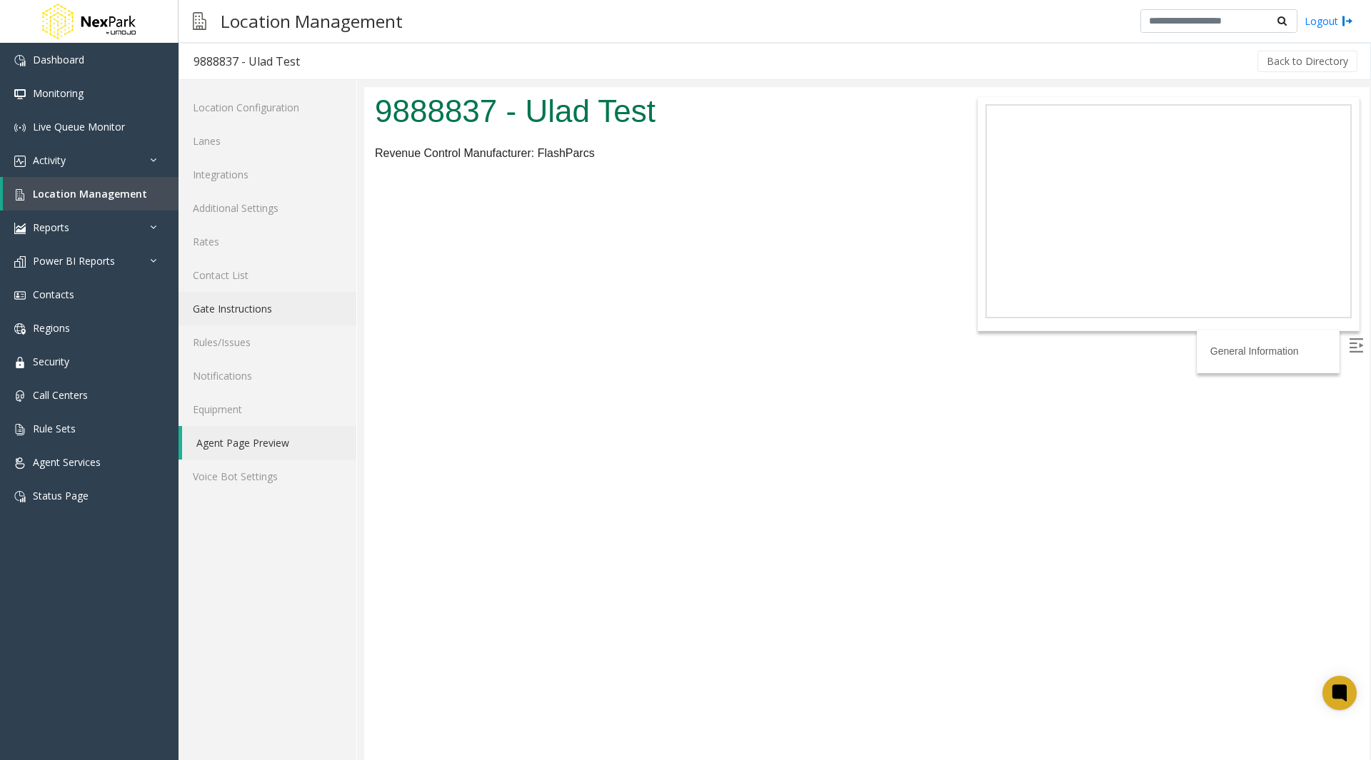
click at [249, 316] on link "Gate Instructions" at bounding box center [268, 309] width 178 height 34
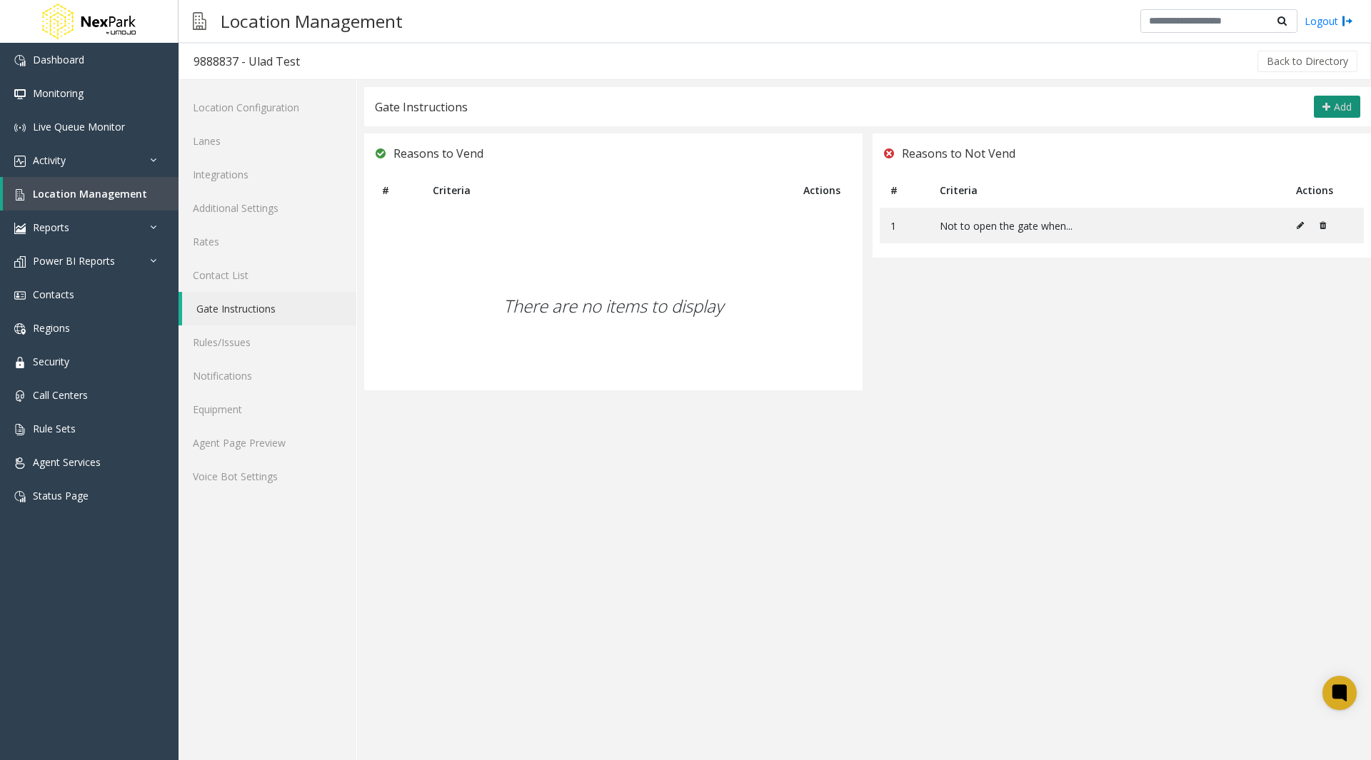
click at [1341, 107] on span "Add" at bounding box center [1343, 107] width 18 height 14
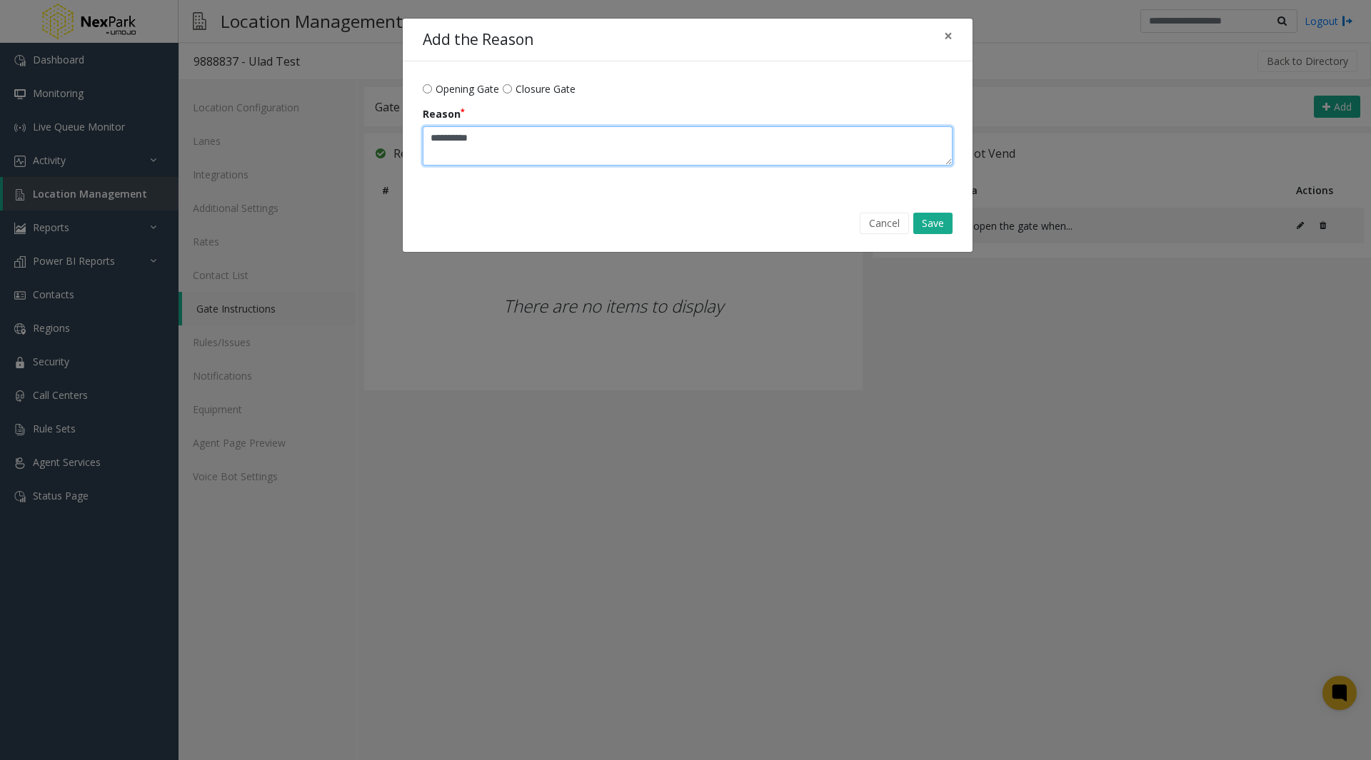
click at [711, 158] on textarea "Reason" at bounding box center [688, 145] width 530 height 39
type textarea "*********"
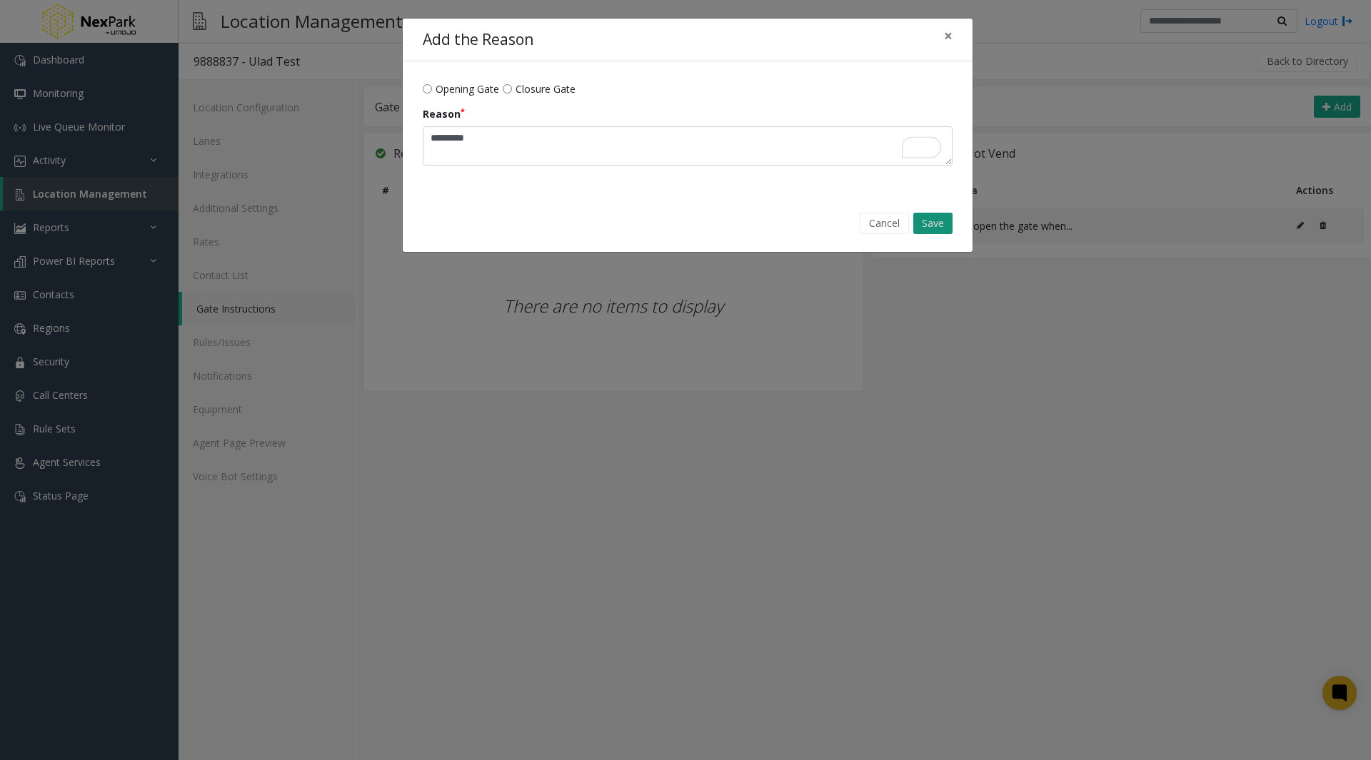
click at [929, 224] on button "Save" at bounding box center [932, 223] width 39 height 21
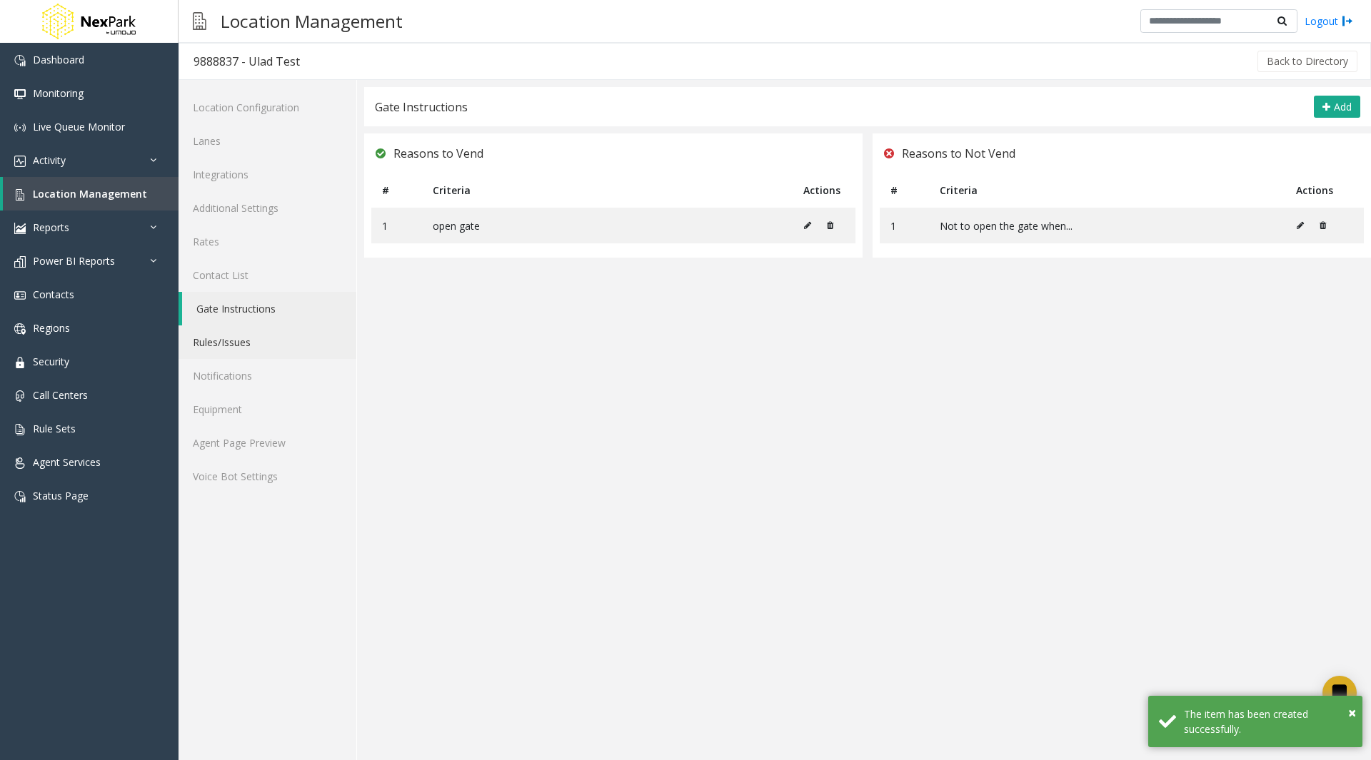
click at [234, 343] on link "Rules/Issues" at bounding box center [268, 343] width 178 height 34
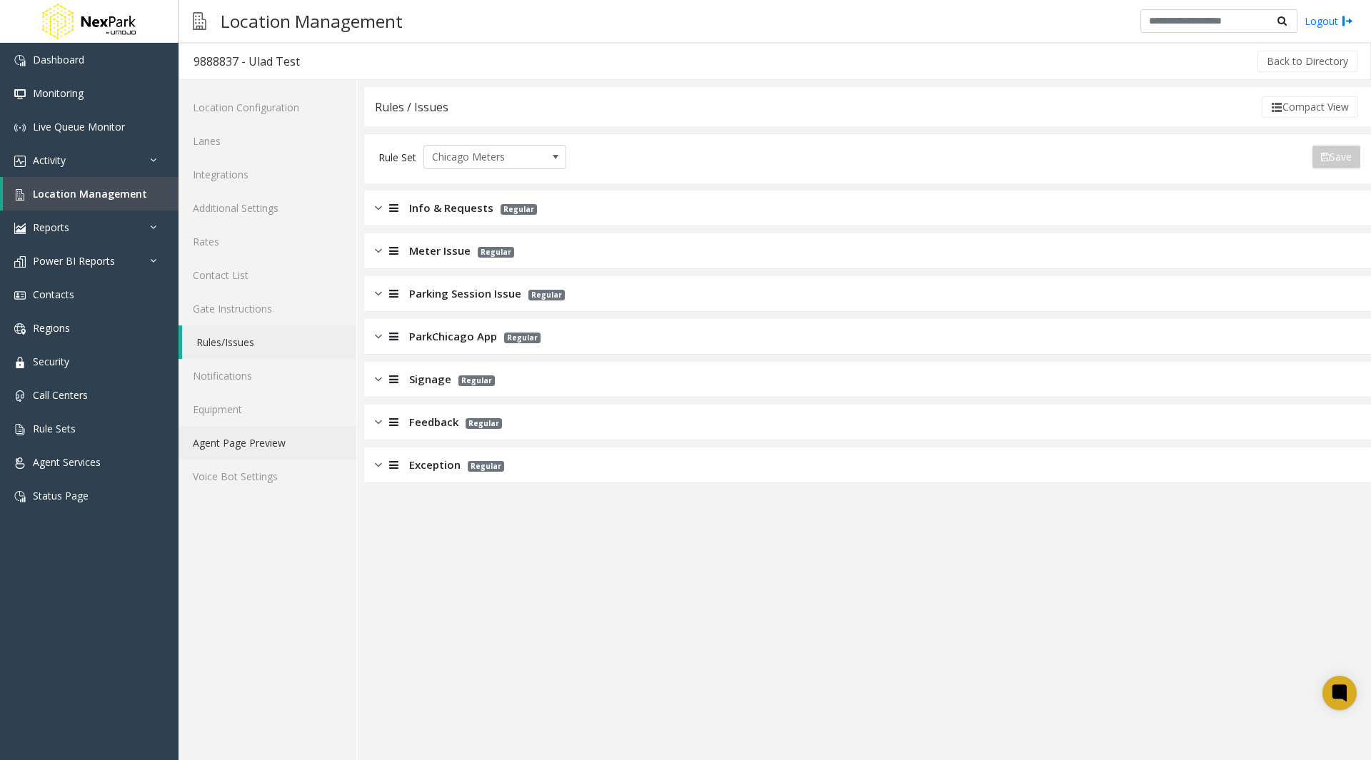
click at [251, 446] on link "Agent Page Preview" at bounding box center [268, 443] width 178 height 34
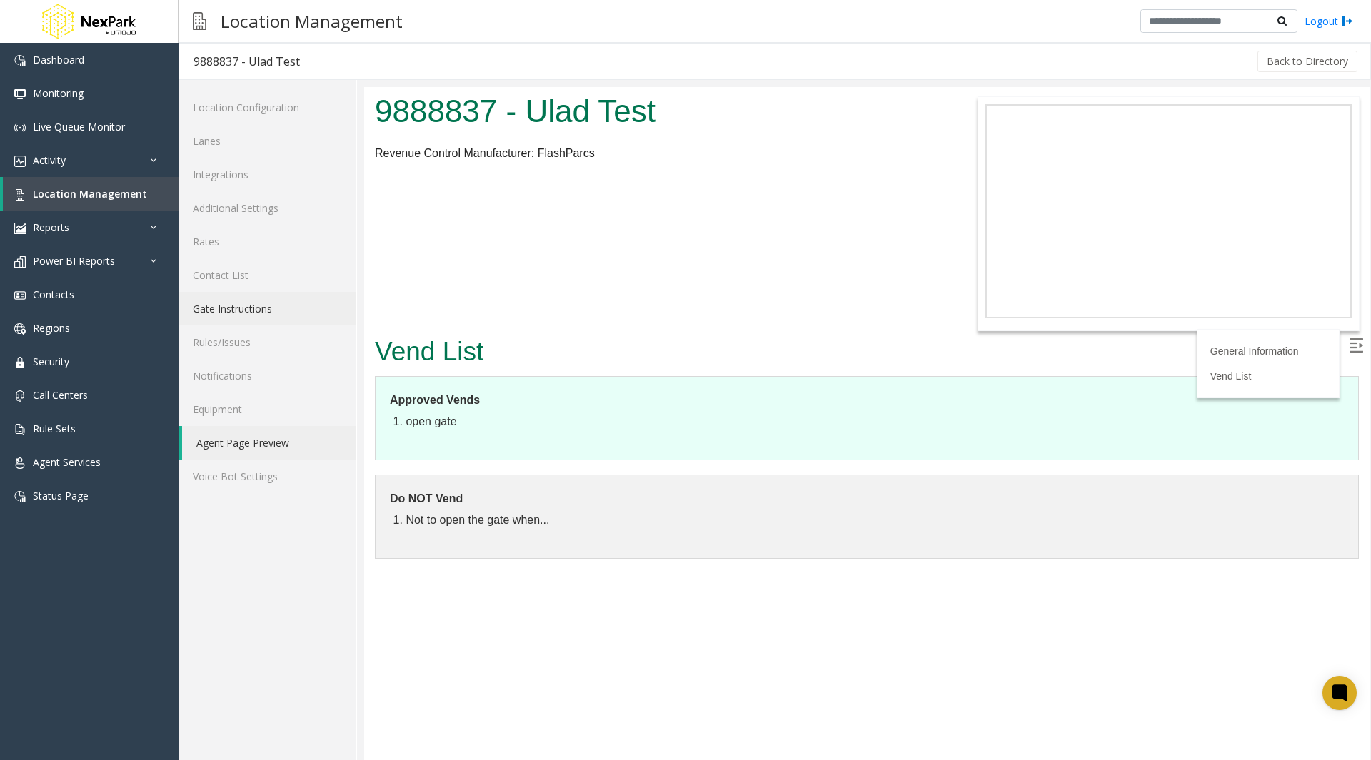
click at [235, 317] on link "Gate Instructions" at bounding box center [268, 309] width 178 height 34
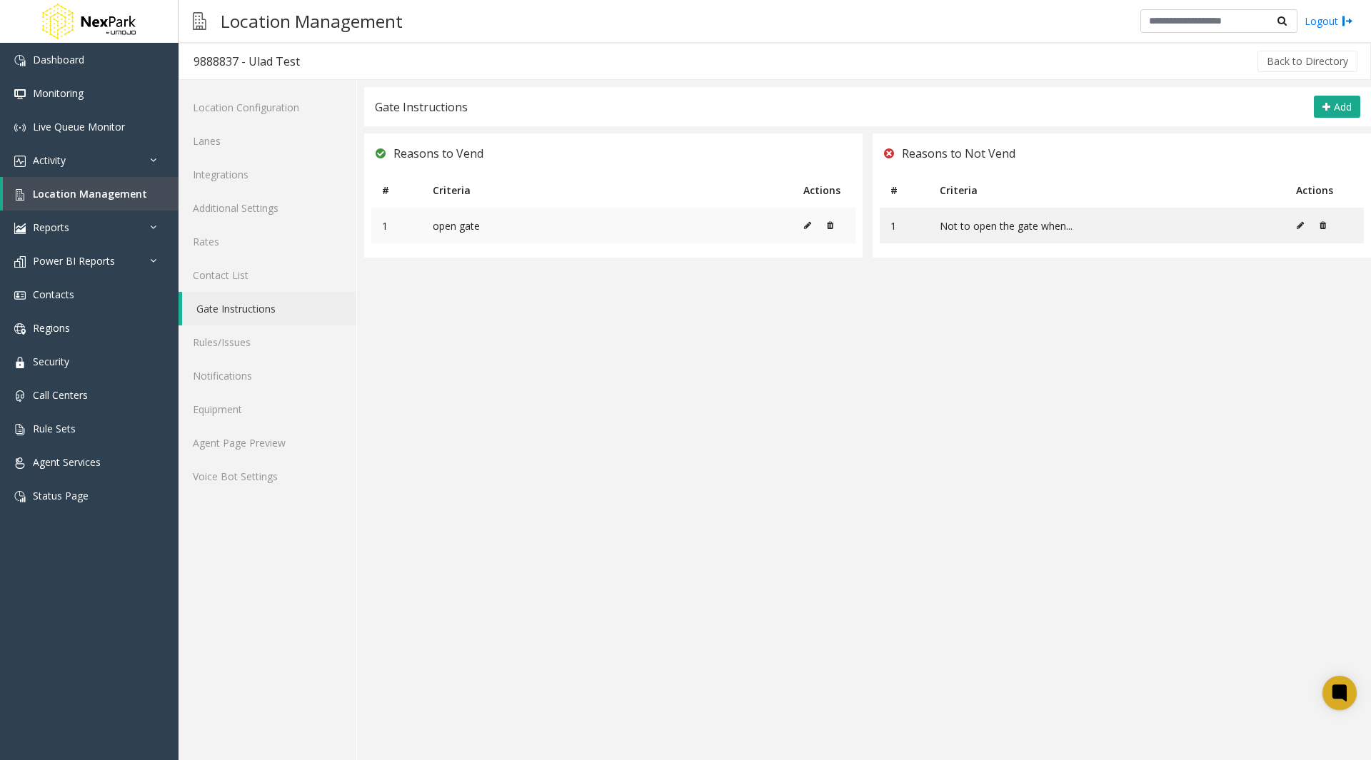
click at [830, 230] on button at bounding box center [826, 225] width 15 height 21
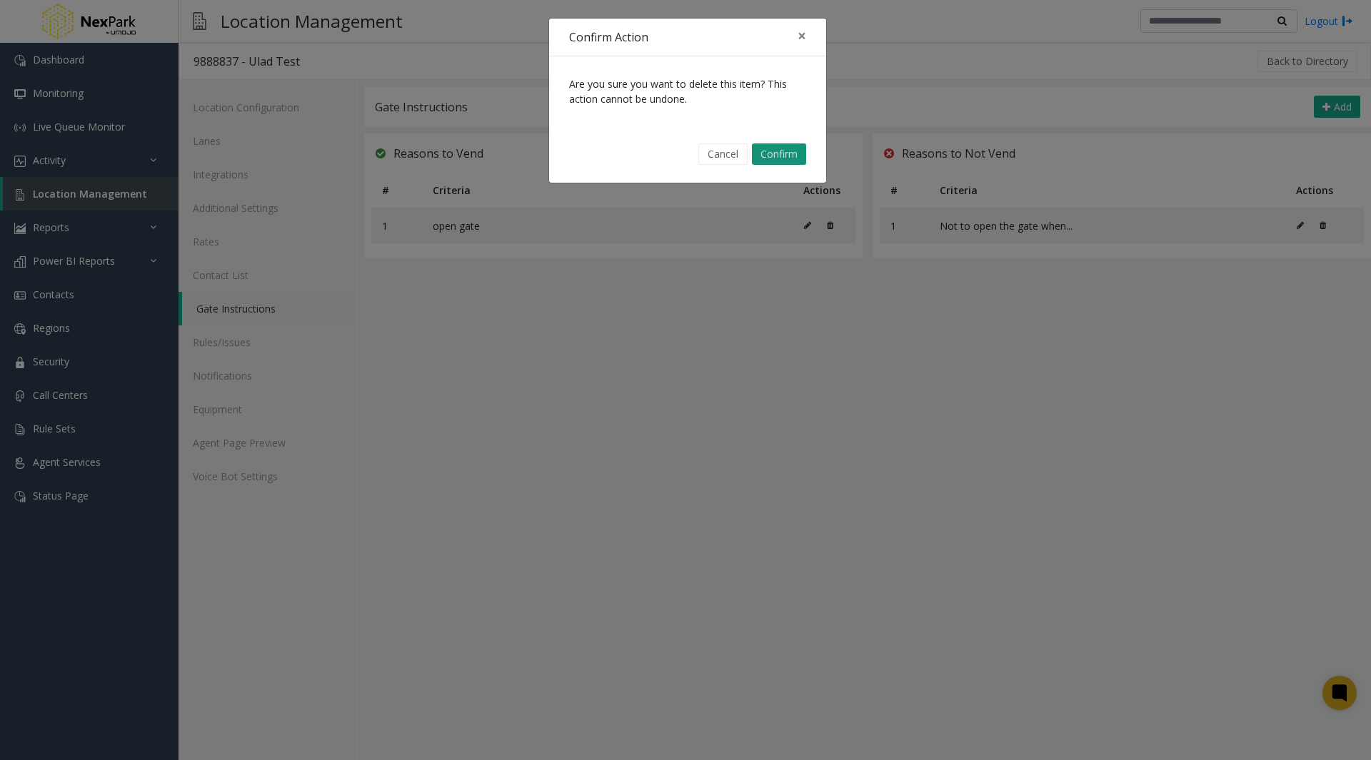
click at [763, 152] on button "Confirm" at bounding box center [779, 154] width 54 height 21
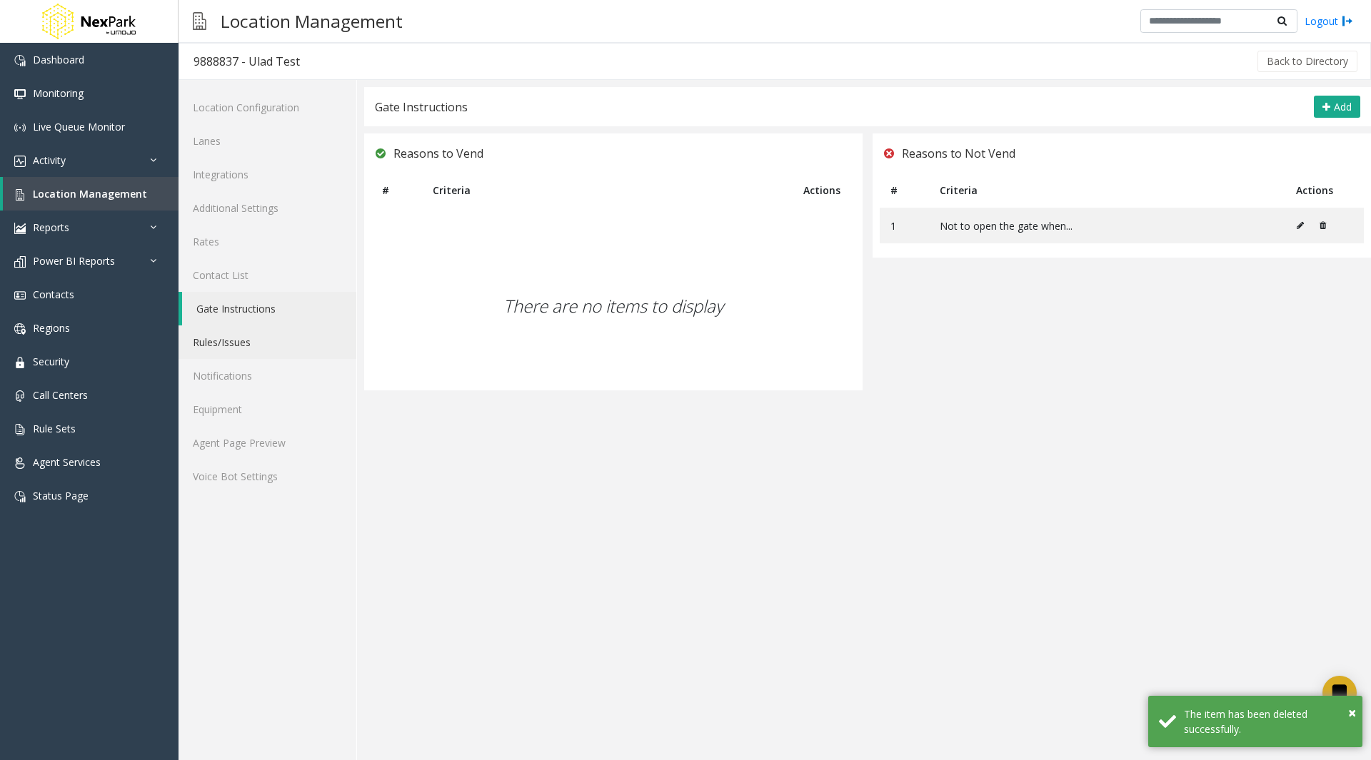
click at [227, 350] on link "Rules/Issues" at bounding box center [268, 343] width 178 height 34
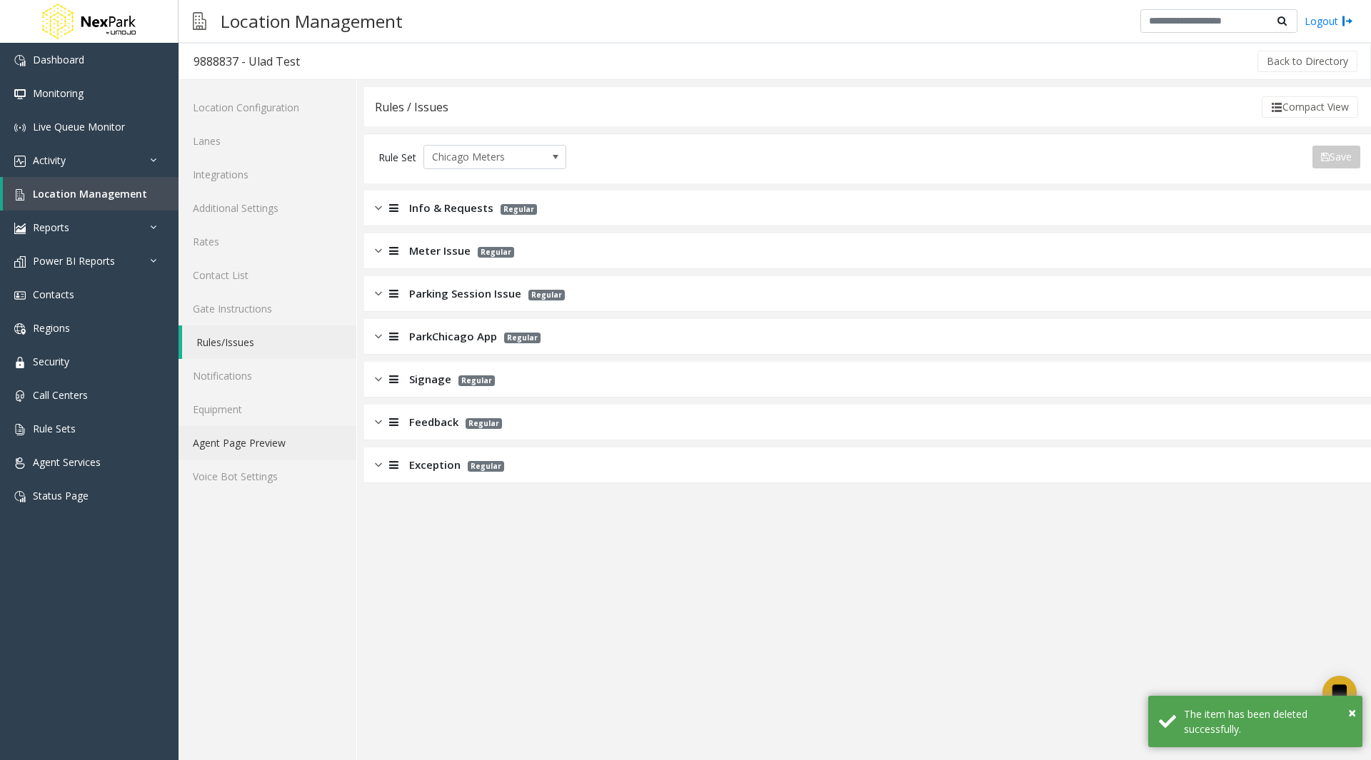
click at [241, 436] on link "Agent Page Preview" at bounding box center [268, 443] width 178 height 34
